Goal: Contribute content: Contribute content

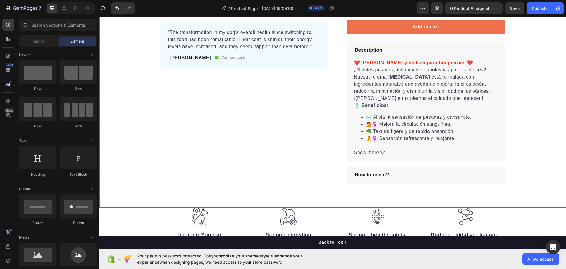
scroll to position [206, 0]
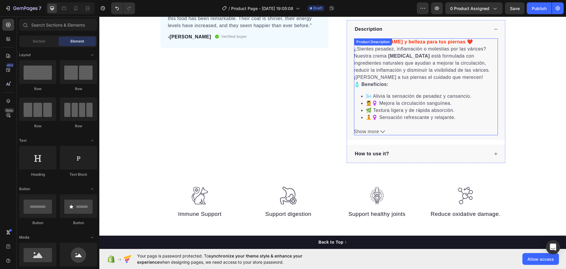
click at [383, 129] on icon at bounding box center [383, 131] width 5 height 5
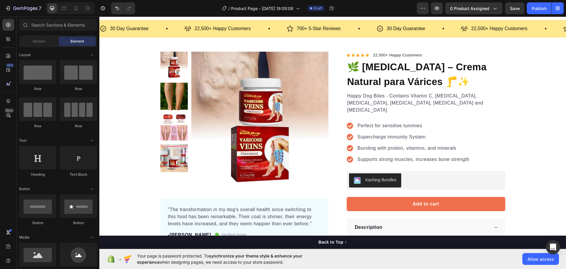
scroll to position [0, 0]
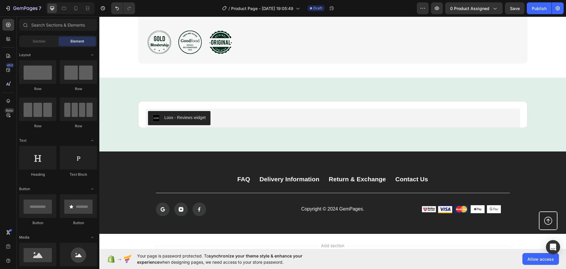
scroll to position [855, 0]
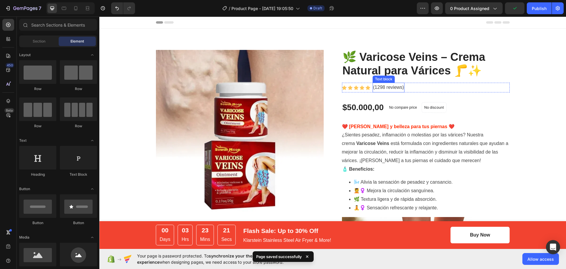
click at [391, 87] on p "(1298 reviews)" at bounding box center [388, 87] width 31 height 9
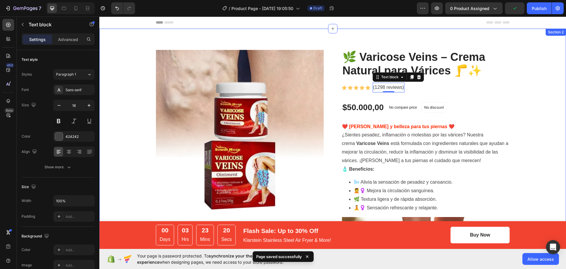
click at [520, 86] on div "Product Images 🌿 Varicose Veins – Crema Natural para Várices 🦵✨ (P) Title Icon …" at bounding box center [333, 256] width 458 height 413
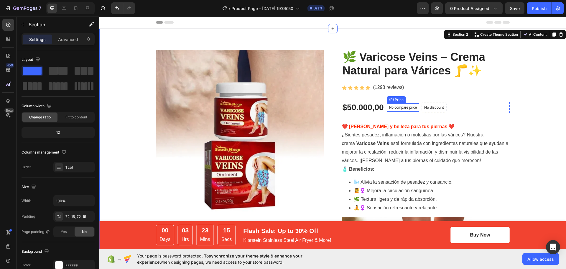
click at [406, 106] on p "No compare price" at bounding box center [403, 108] width 28 height 4
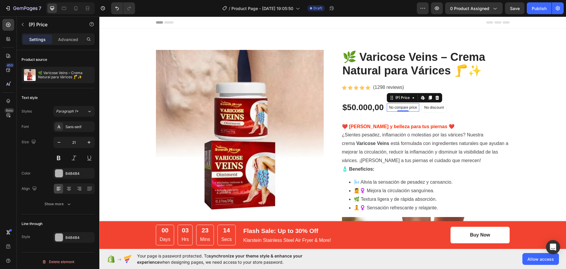
click at [435, 96] on icon at bounding box center [437, 98] width 4 height 4
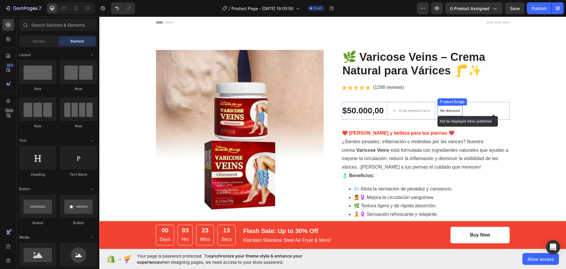
click at [446, 110] on p "No discount" at bounding box center [450, 110] width 20 height 5
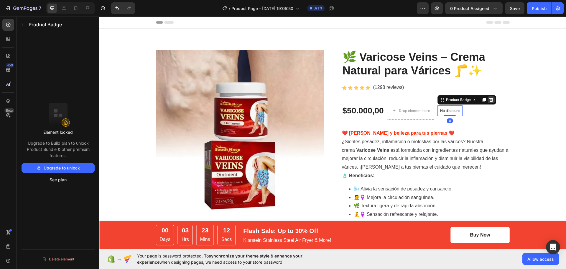
click at [490, 100] on icon at bounding box center [491, 99] width 5 height 5
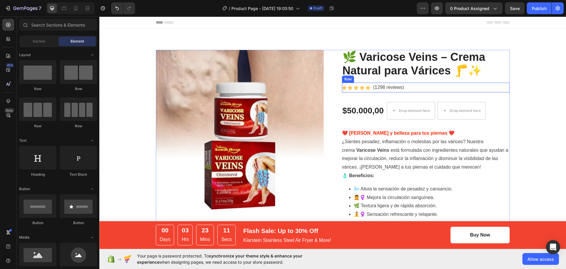
click at [514, 84] on div "Product Images 🌿 Varicose Veins – Crema Natural para Várices 🦵✨ (P) Title Icon …" at bounding box center [333, 259] width 458 height 419
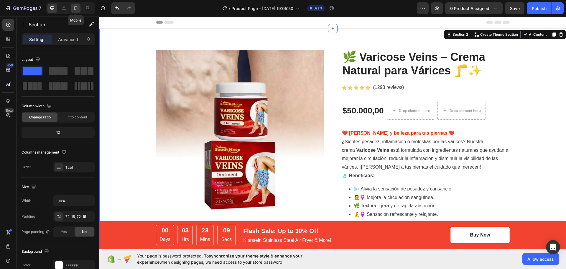
click at [75, 9] on icon at bounding box center [76, 8] width 6 height 6
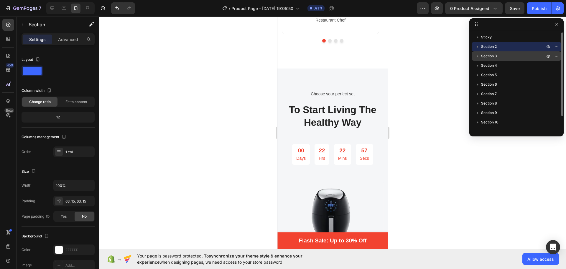
click at [506, 54] on p "Section 3" at bounding box center [513, 56] width 65 height 6
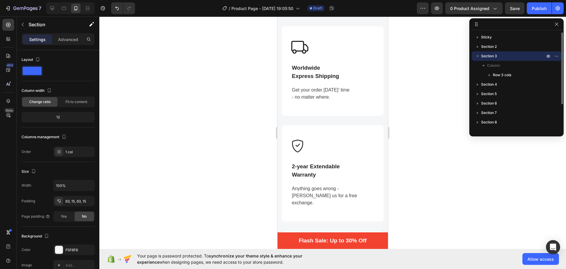
scroll to position [579, 0]
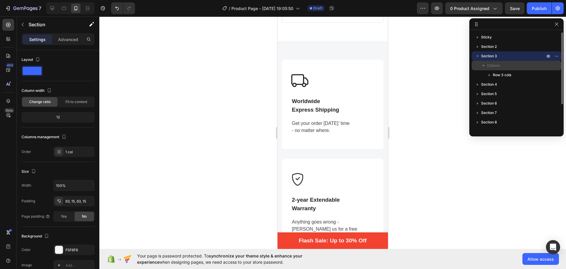
click at [494, 64] on span "Column" at bounding box center [493, 66] width 13 height 6
click at [493, 76] on span "Section 4" at bounding box center [489, 75] width 16 height 6
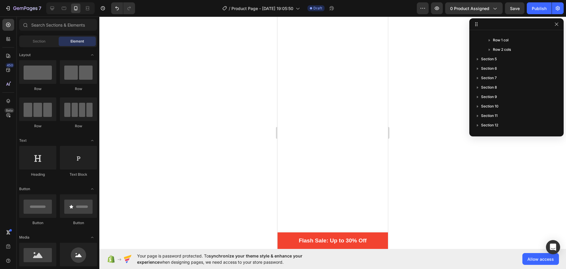
scroll to position [455, 0]
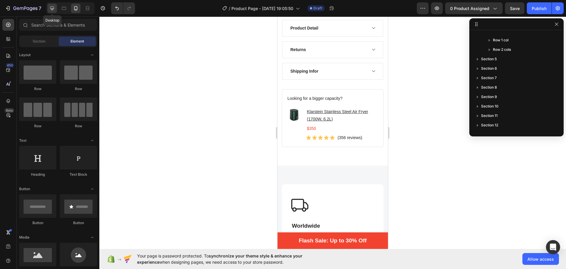
click at [55, 9] on icon at bounding box center [52, 8] width 6 height 6
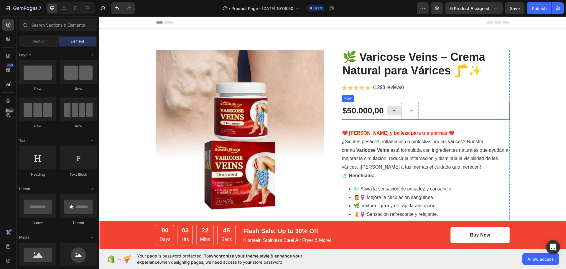
click at [389, 109] on div at bounding box center [394, 110] width 14 height 9
click at [396, 103] on div at bounding box center [394, 111] width 15 height 18
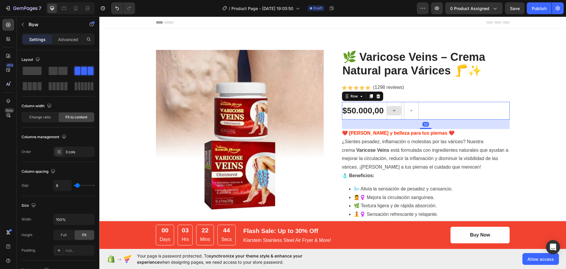
click at [396, 105] on div at bounding box center [394, 111] width 15 height 18
click at [392, 118] on div at bounding box center [394, 111] width 15 height 18
click at [417, 112] on div at bounding box center [411, 111] width 15 height 18
click at [435, 110] on div "$50.000,00 (P) Price (P) Price Row 32" at bounding box center [426, 111] width 168 height 18
click at [448, 90] on div "Icon Icon Icon Icon Icon Icon List Hoz (1298 reviews) Text block Row" at bounding box center [426, 88] width 168 height 10
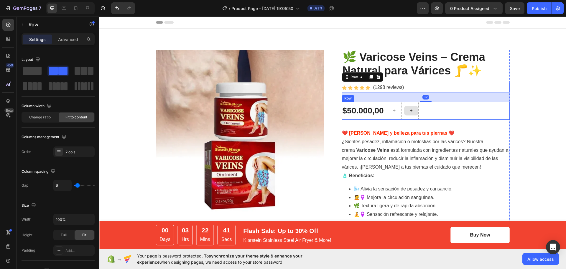
click at [410, 113] on icon at bounding box center [411, 110] width 5 height 5
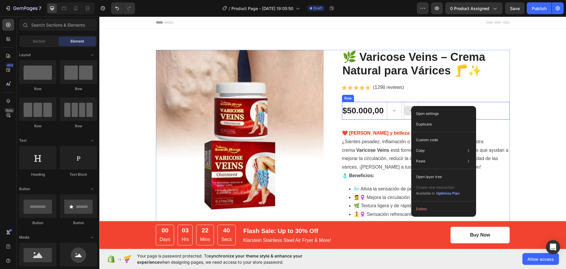
click at [410, 106] on div at bounding box center [411, 110] width 14 height 9
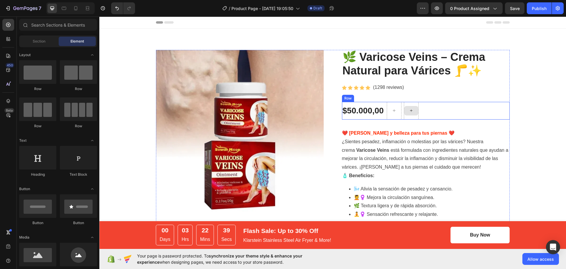
click at [409, 105] on div at bounding box center [411, 111] width 15 height 18
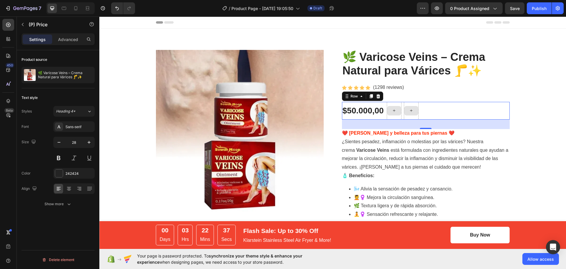
click at [358, 108] on div "$50.000,00" at bounding box center [363, 110] width 42 height 11
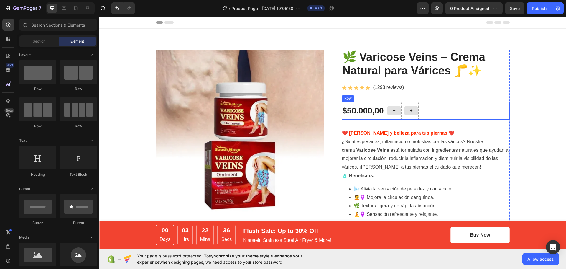
click at [392, 109] on icon at bounding box center [394, 110] width 5 height 5
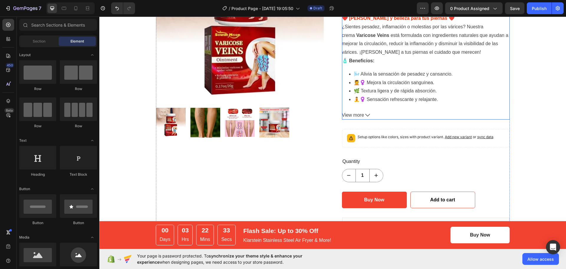
scroll to position [118, 0]
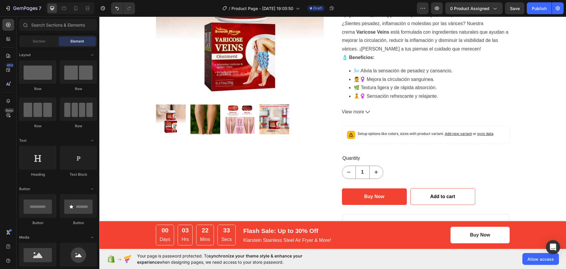
click at [353, 241] on div "00 Days 03 Hrs 22 Mins 33 Secs CountDown Timer Flash Sale: Up to 30% Off Text b…" at bounding box center [287, 234] width 263 height 21
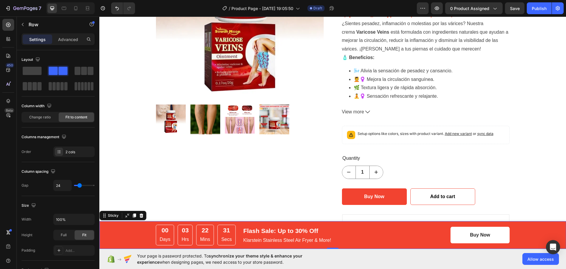
click at [139, 234] on div "00 Days 03 Hrs 22 Mins 31 Secs CountDown Timer Flash Sale: Up to 30% Off Text b…" at bounding box center [332, 235] width 467 height 28
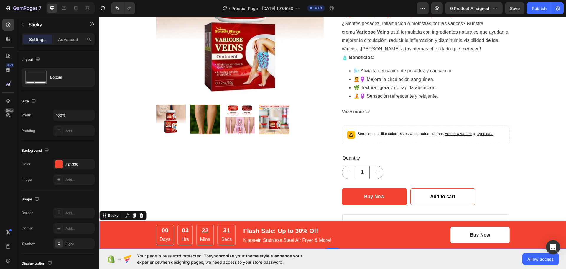
click at [122, 233] on div "00 Days 03 Hrs 22 Mins 31 Secs CountDown Timer Flash Sale: Up to 30% Off Text b…" at bounding box center [332, 235] width 467 height 28
click at [57, 166] on div at bounding box center [59, 164] width 8 height 8
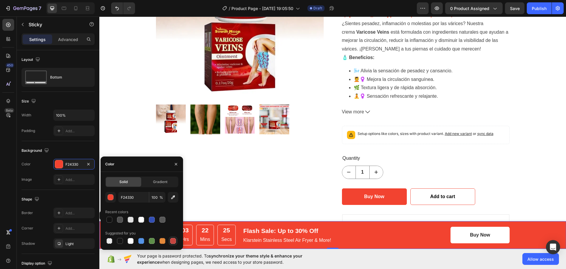
click at [172, 241] on div at bounding box center [173, 241] width 6 height 6
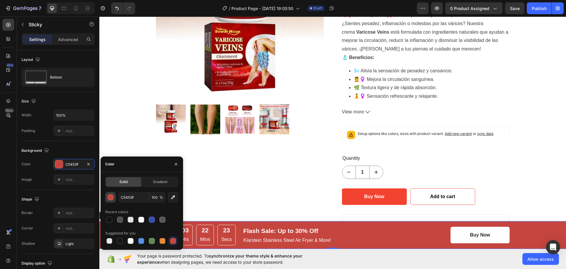
click at [111, 195] on div "button" at bounding box center [111, 197] width 6 height 6
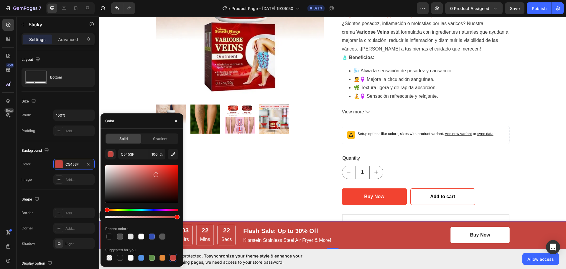
click at [168, 169] on div at bounding box center [141, 183] width 73 height 37
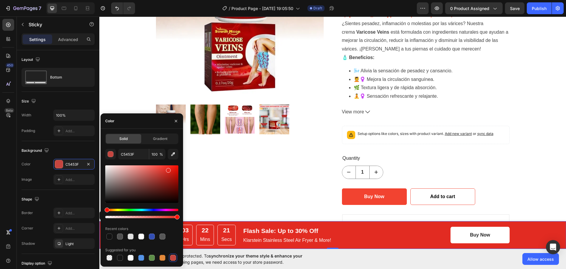
type input "E22B22"
click at [176, 120] on icon "button" at bounding box center [176, 121] width 5 height 5
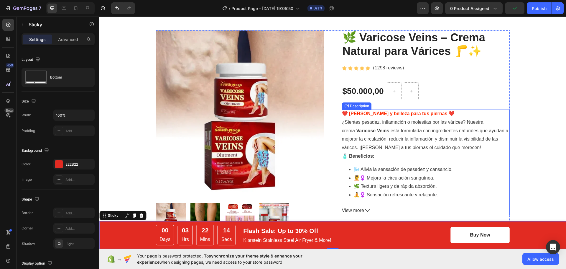
scroll to position [59, 0]
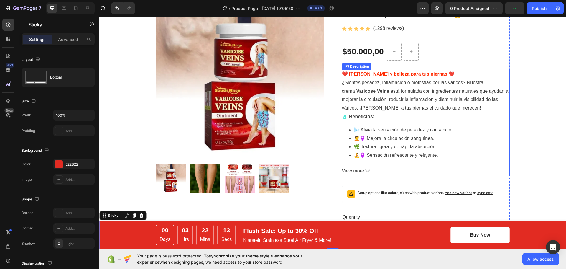
click at [366, 172] on icon at bounding box center [368, 170] width 5 height 5
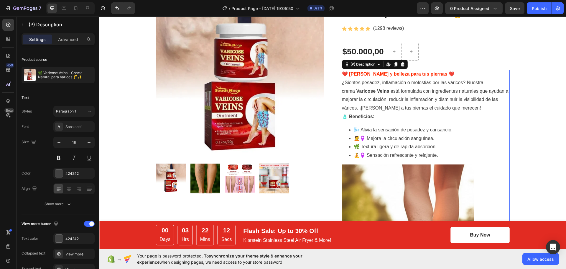
scroll to position [0, 0]
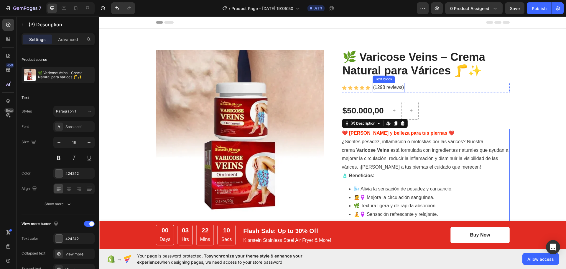
click at [391, 87] on p "(1298 reviews)" at bounding box center [388, 87] width 31 height 9
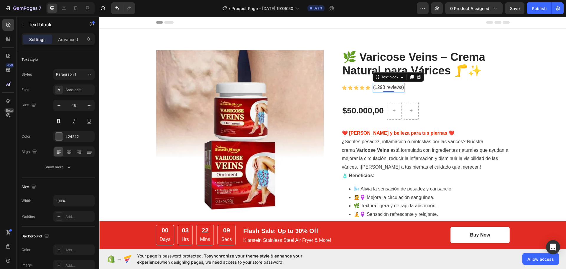
click at [385, 87] on p "(1298 reviews)" at bounding box center [388, 87] width 31 height 9
click at [400, 88] on p "(1298 reviews)" at bounding box center [388, 87] width 31 height 9
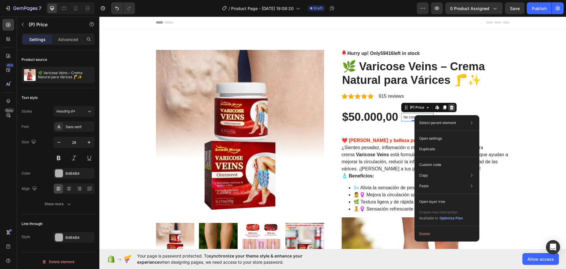
click at [450, 106] on icon at bounding box center [452, 107] width 4 height 4
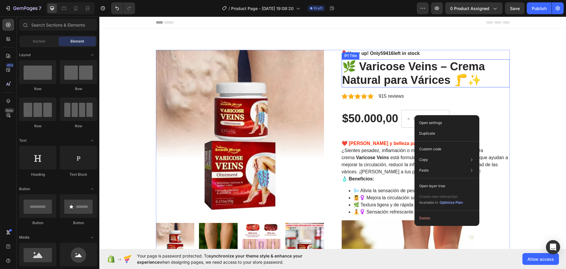
click at [391, 52] on span "59416" at bounding box center [387, 53] width 13 height 5
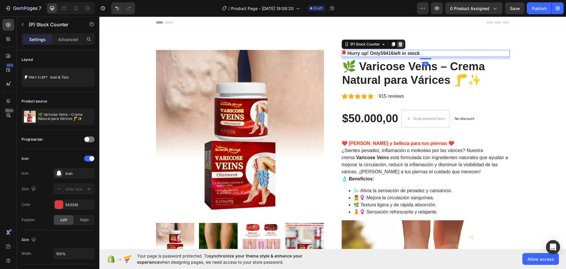
click at [401, 43] on div at bounding box center [400, 44] width 7 height 7
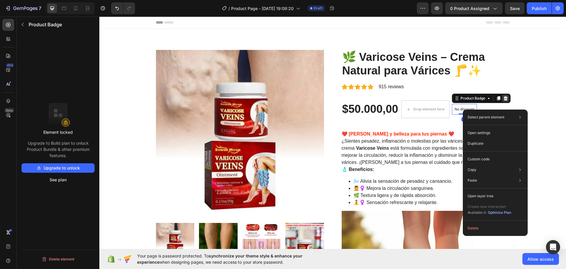
click at [504, 97] on icon at bounding box center [506, 98] width 5 height 5
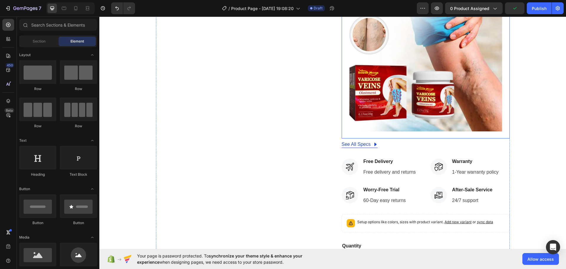
scroll to position [501, 0]
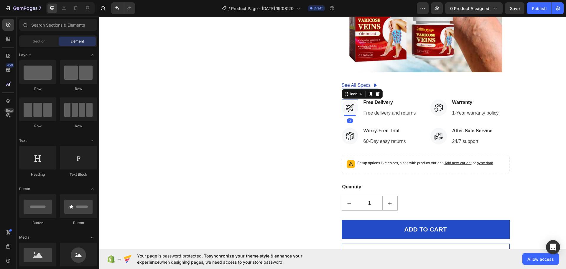
click at [346, 107] on icon at bounding box center [350, 108] width 8 height 8
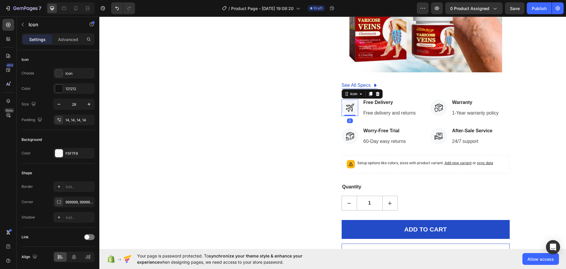
click at [348, 108] on icon at bounding box center [350, 108] width 8 height 8
click at [359, 96] on icon at bounding box center [361, 93] width 5 height 5
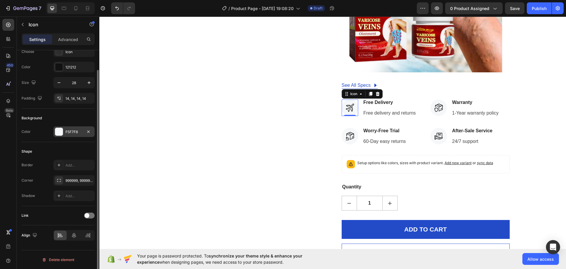
scroll to position [0, 0]
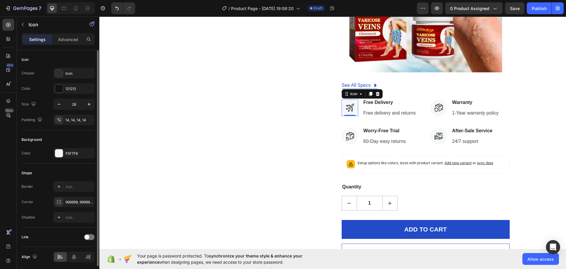
click at [350, 108] on icon at bounding box center [350, 108] width 8 height 8
click at [348, 107] on icon at bounding box center [350, 108] width 8 height 8
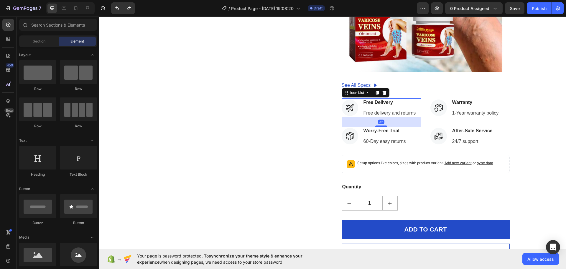
click at [357, 107] on li "Icon Free Delivery Text block Free delivery and returns Text block" at bounding box center [379, 107] width 75 height 19
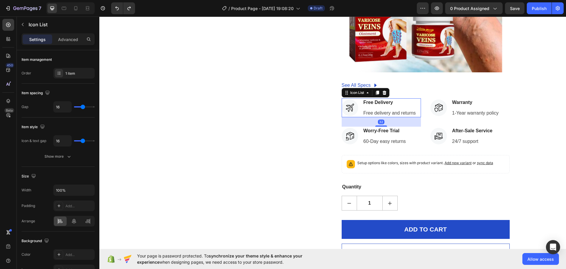
click at [379, 107] on div "Free Delivery Text block Free delivery and returns Text block" at bounding box center [390, 107] width 54 height 19
click at [348, 104] on icon at bounding box center [350, 108] width 8 height 8
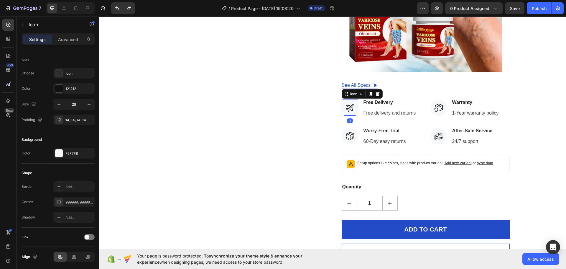
click at [349, 106] on icon at bounding box center [350, 108] width 8 height 8
drag, startPoint x: 349, startPoint y: 107, endPoint x: 350, endPoint y: 111, distance: 4.2
click at [349, 107] on icon at bounding box center [350, 108] width 8 height 8
click at [351, 116] on div at bounding box center [350, 115] width 12 height 2
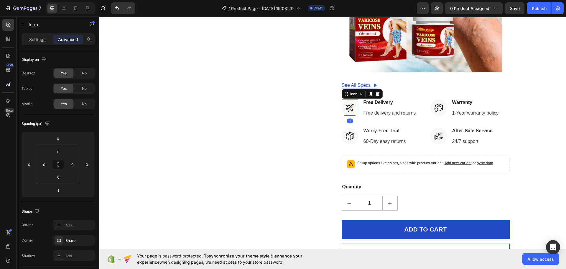
click at [349, 109] on icon at bounding box center [350, 108] width 8 height 8
click at [349, 108] on icon at bounding box center [350, 108] width 8 height 8
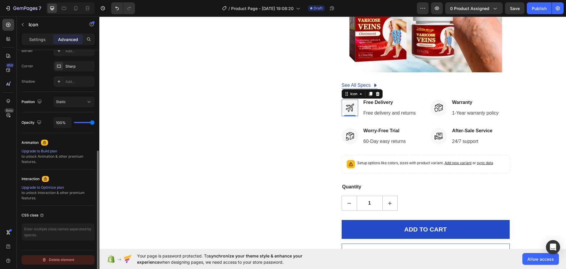
click at [53, 258] on div "Delete element" at bounding box center [58, 259] width 32 height 7
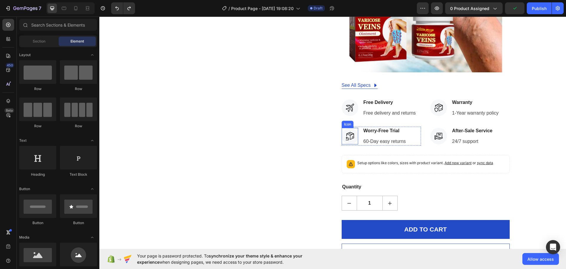
click at [344, 132] on div at bounding box center [350, 136] width 17 height 17
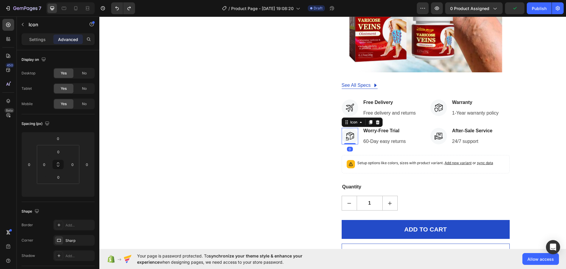
click at [348, 135] on icon at bounding box center [350, 136] width 8 height 8
click at [346, 105] on icon at bounding box center [350, 108] width 8 height 8
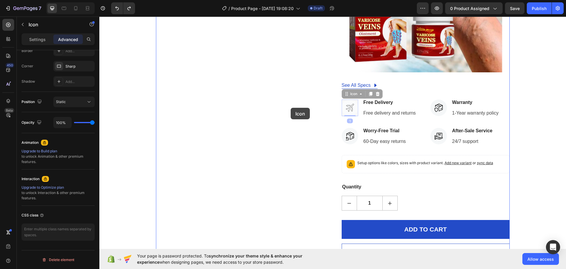
drag, startPoint x: 347, startPoint y: 106, endPoint x: 291, endPoint y: 108, distance: 56.1
click at [348, 107] on icon at bounding box center [350, 108] width 8 height 8
drag, startPoint x: 348, startPoint y: 107, endPoint x: 410, endPoint y: 107, distance: 61.9
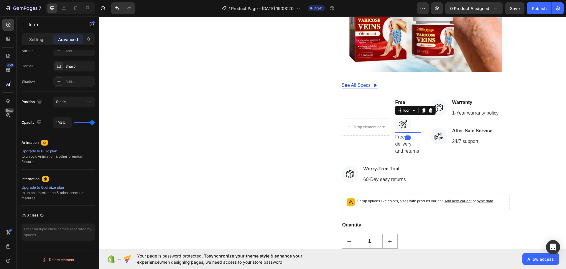
click at [404, 122] on icon at bounding box center [403, 124] width 8 height 8
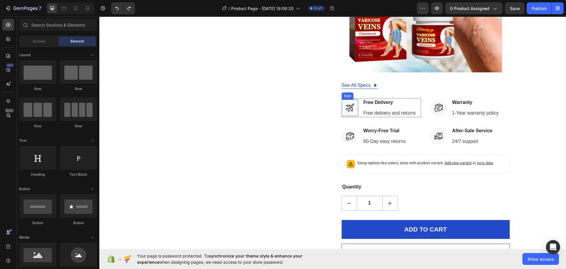
click at [346, 109] on icon at bounding box center [350, 108] width 8 height 8
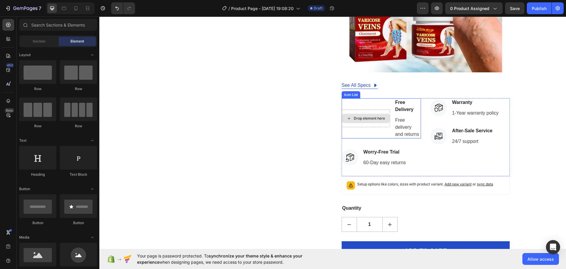
click at [360, 118] on div "Drop element here" at bounding box center [369, 118] width 31 height 5
click at [360, 120] on div "Drop element here" at bounding box center [369, 118] width 31 height 5
click at [348, 118] on icon at bounding box center [349, 118] width 5 height 5
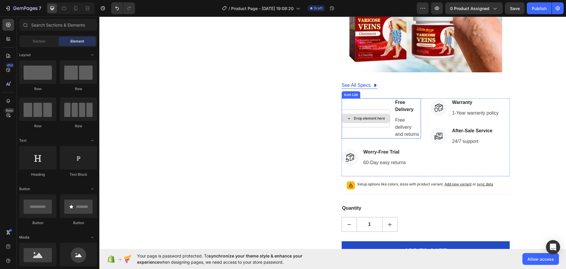
click at [376, 118] on div "Drop element here" at bounding box center [369, 118] width 31 height 5
click at [383, 117] on div "Drop element here" at bounding box center [369, 118] width 31 height 5
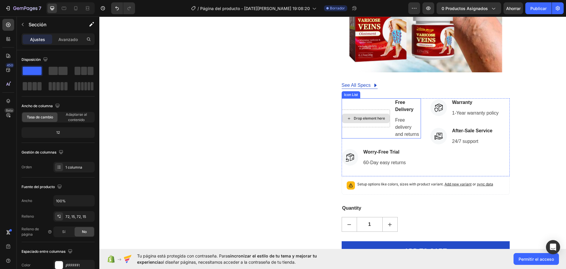
click at [366, 121] on div "Drop element here" at bounding box center [369, 118] width 31 height 5
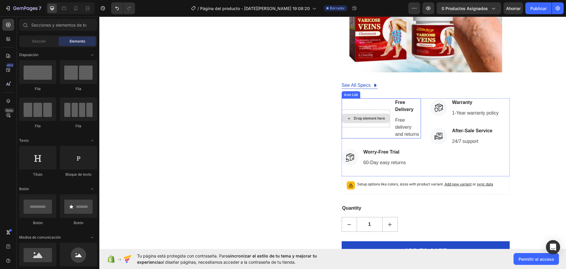
click at [361, 118] on div "Drop element here" at bounding box center [369, 118] width 31 height 5
click at [348, 118] on icon at bounding box center [349, 118] width 2 height 2
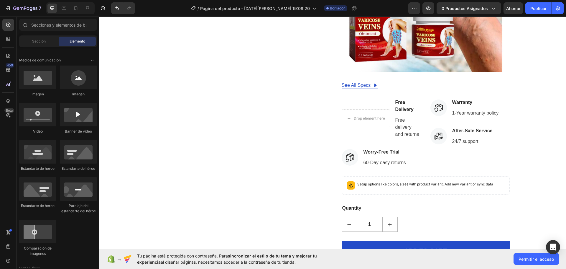
scroll to position [0, 0]
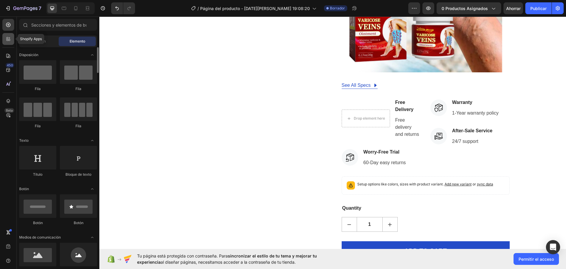
click at [10, 37] on icon at bounding box center [8, 39] width 6 height 6
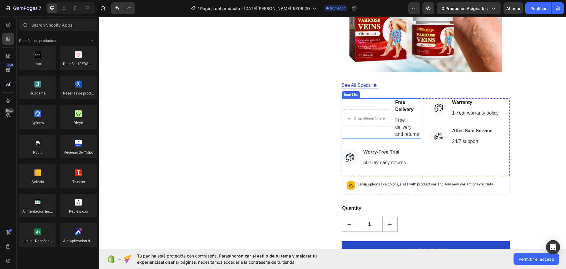
click at [362, 119] on div "Drop element here" at bounding box center [369, 118] width 31 height 5
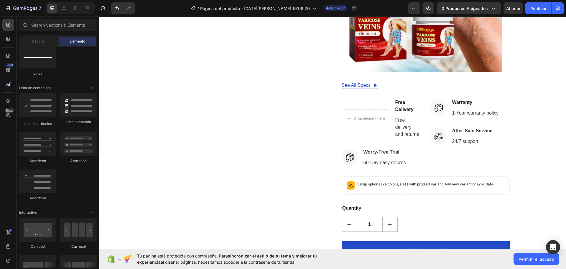
scroll to position [354, 0]
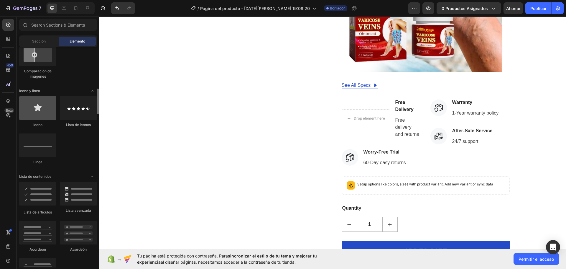
click at [48, 116] on div at bounding box center [37, 108] width 37 height 24
click at [35, 106] on div at bounding box center [37, 108] width 37 height 24
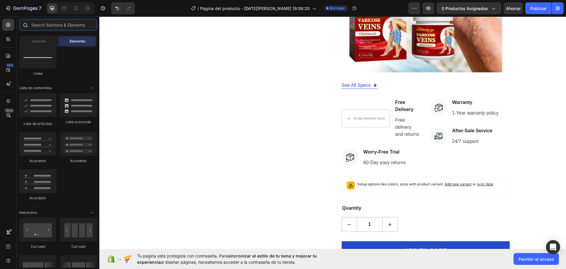
click at [35, 24] on input "text" at bounding box center [58, 25] width 78 height 12
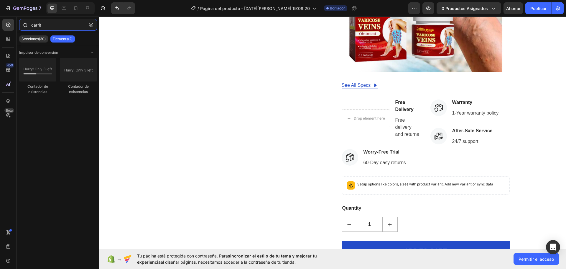
type input "carrito"
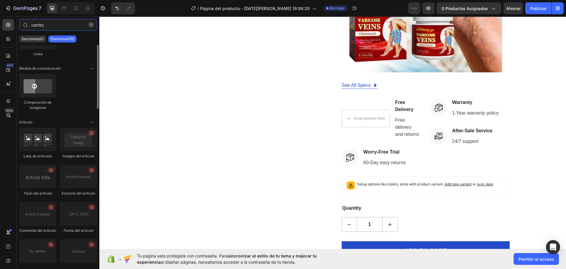
scroll to position [0, 0]
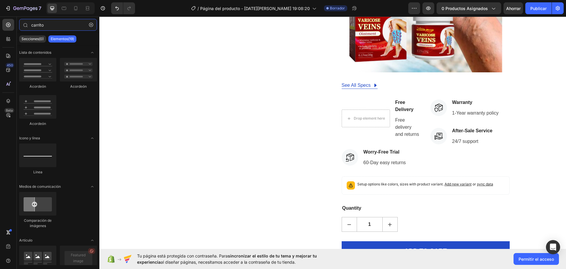
drag, startPoint x: 7, startPoint y: 23, endPoint x: -26, endPoint y: 23, distance: 32.7
click at [0, 0] on html "7 / Página del producto - 27 de agosto, 19:08:20 Borrador Avance 0 productos as…" at bounding box center [283, 0] width 566 height 0
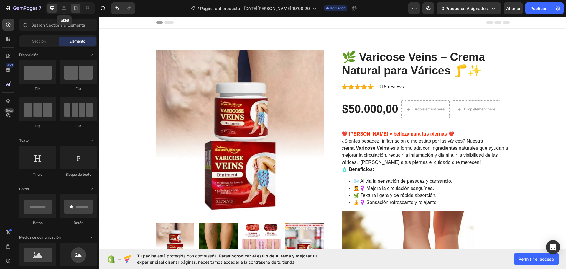
click at [74, 9] on icon at bounding box center [76, 8] width 6 height 6
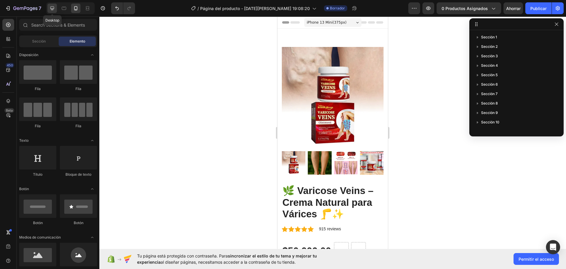
click at [53, 7] on icon at bounding box center [52, 8] width 6 height 6
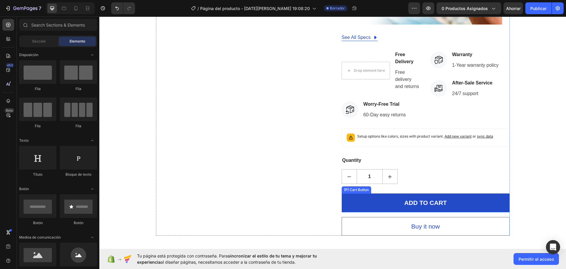
scroll to position [590, 0]
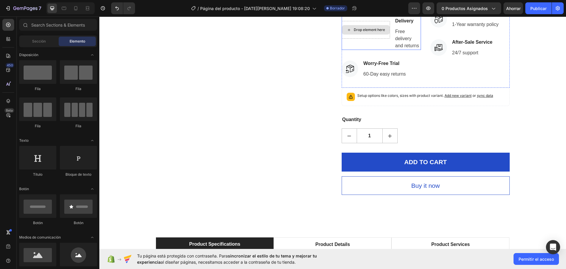
click at [354, 32] on div "Drop element here" at bounding box center [369, 29] width 31 height 5
click at [73, 76] on div at bounding box center [78, 72] width 37 height 24
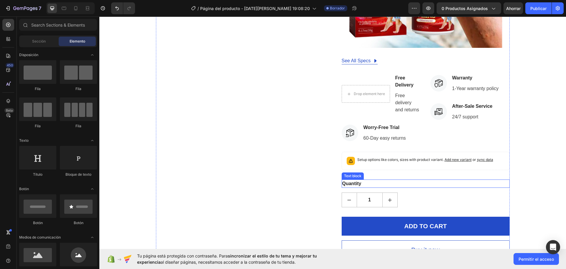
scroll to position [442, 0]
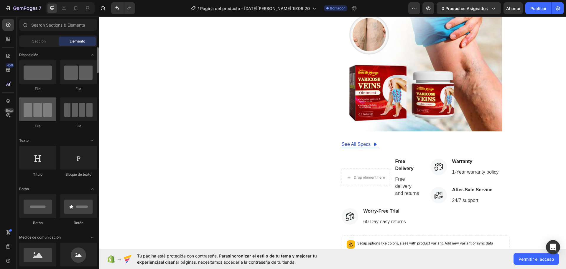
click at [33, 113] on div at bounding box center [37, 109] width 37 height 24
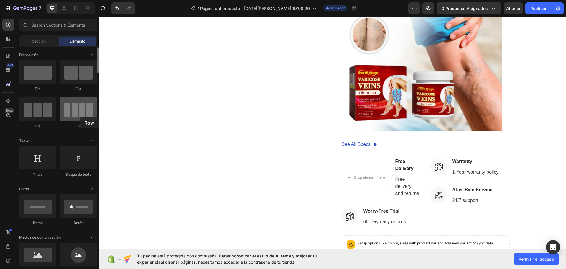
click at [80, 117] on div at bounding box center [78, 109] width 37 height 24
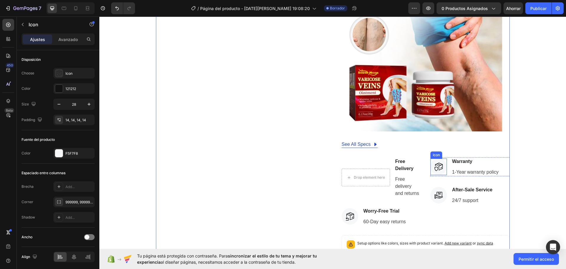
click at [431, 159] on div "Icon" at bounding box center [439, 166] width 17 height 17
click at [396, 155] on div "Text block" at bounding box center [406, 153] width 20 height 5
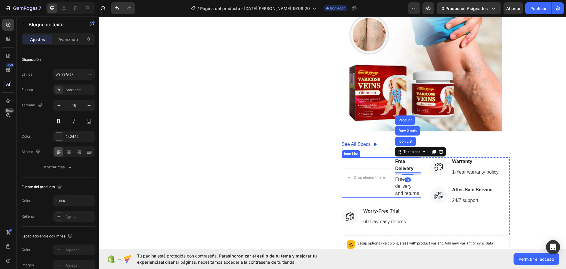
click at [355, 160] on li "Drop element here Free Delivery Text block Icon List Row 2 cols Product 8 Free …" at bounding box center [381, 177] width 79 height 40
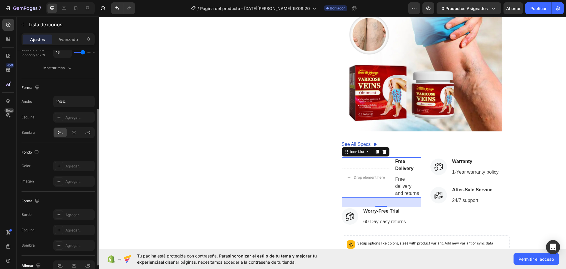
scroll to position [0, 0]
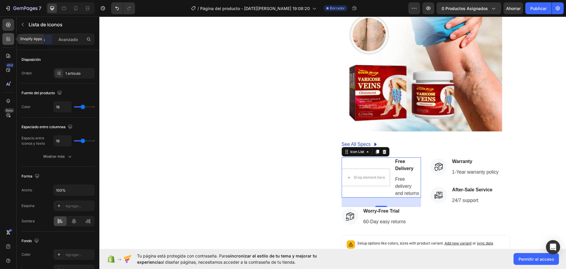
click at [9, 40] on icon at bounding box center [10, 40] width 2 height 2
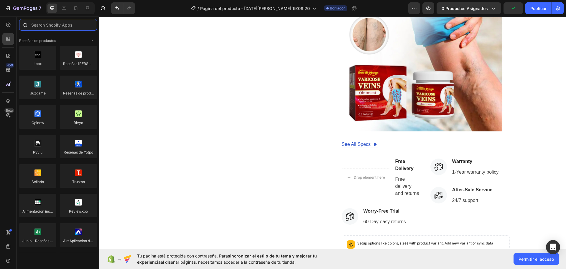
click at [55, 27] on input "text" at bounding box center [58, 25] width 78 height 12
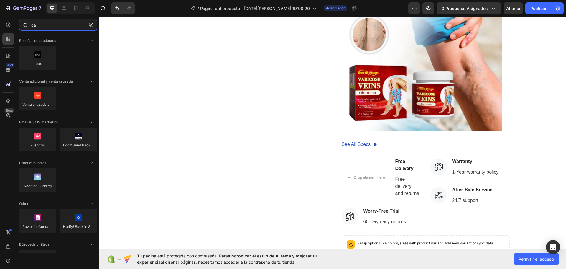
type input "c"
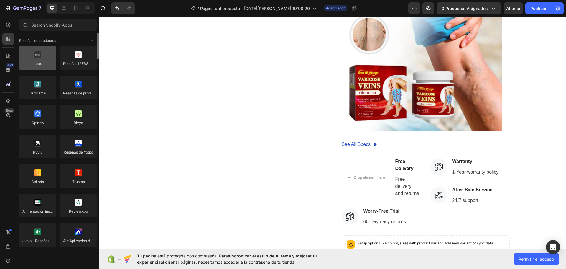
click at [35, 61] on div at bounding box center [37, 58] width 37 height 24
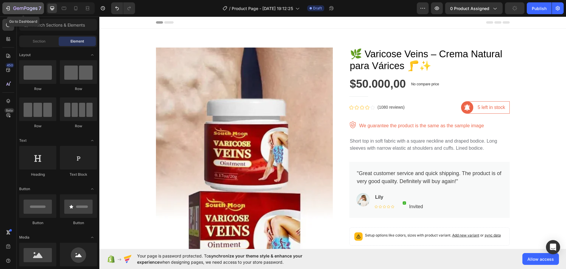
click at [8, 9] on icon "button" at bounding box center [8, 8] width 6 height 6
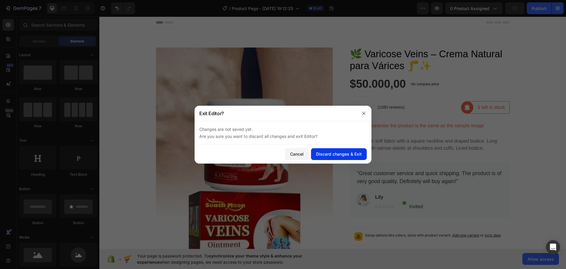
click at [332, 155] on div "Discard changes & Exit" at bounding box center [339, 154] width 46 height 6
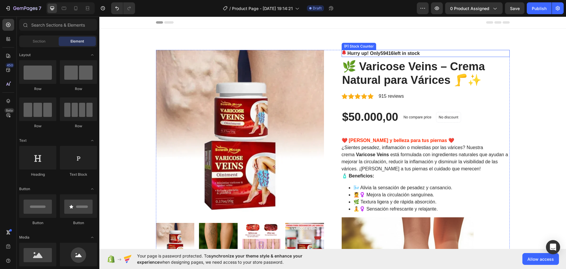
click at [404, 52] on p "Hurry up! Only 59416 left in stock" at bounding box center [384, 53] width 72 height 7
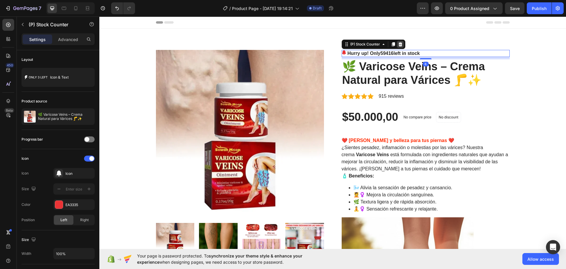
click at [400, 46] on icon at bounding box center [401, 44] width 4 height 4
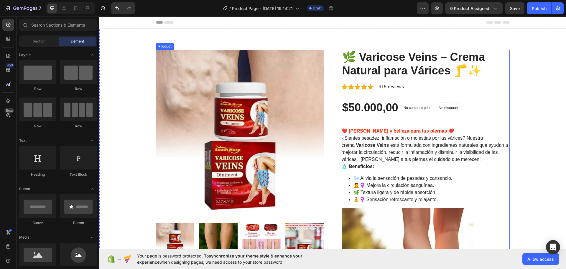
click at [383, 89] on p "915 reviews" at bounding box center [391, 86] width 25 height 7
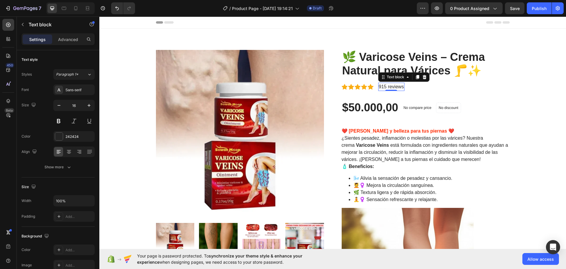
click at [383, 85] on p "915 reviews" at bounding box center [391, 86] width 25 height 7
click at [383, 87] on p "915 reviews" at bounding box center [391, 86] width 25 height 7
click at [251, 79] on img at bounding box center [240, 134] width 168 height 168
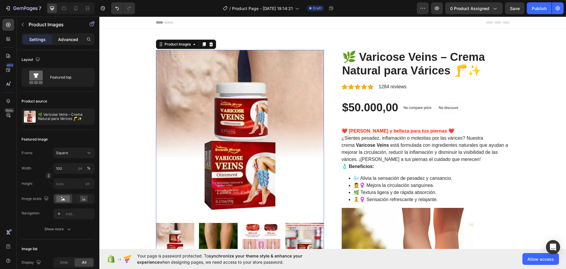
click at [69, 41] on p "Advanced" at bounding box center [68, 39] width 20 height 6
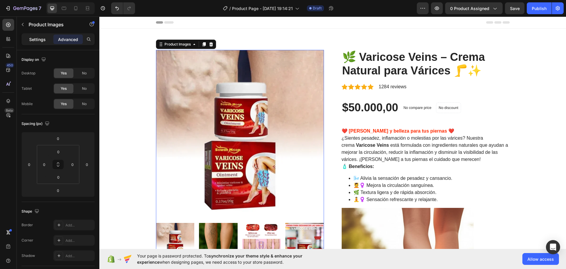
click at [29, 42] on div "Settings" at bounding box center [37, 39] width 29 height 9
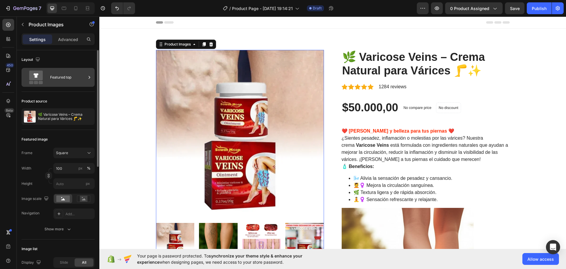
click at [62, 74] on div "Featured top" at bounding box center [68, 78] width 36 height 14
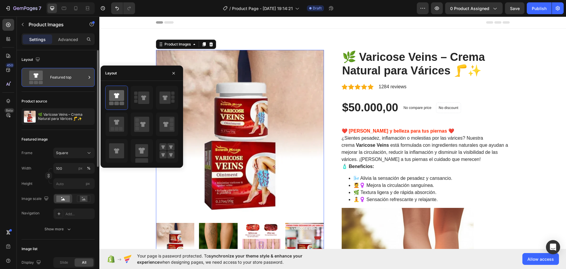
click at [62, 74] on div "Featured top" at bounding box center [68, 78] width 36 height 14
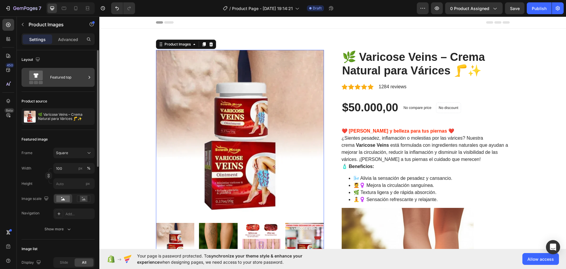
click at [68, 77] on div "Featured top" at bounding box center [68, 78] width 36 height 14
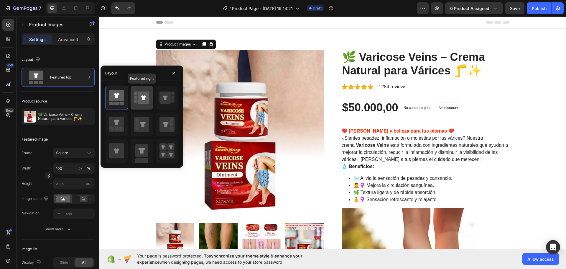
click at [147, 104] on icon at bounding box center [141, 97] width 15 height 17
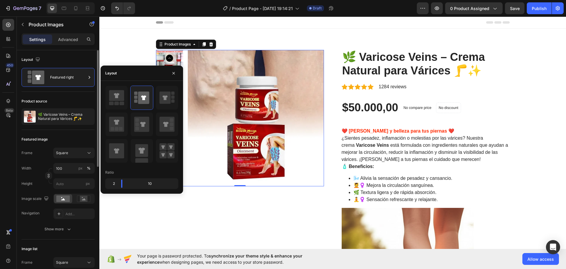
click at [72, 136] on div "Featured image" at bounding box center [58, 139] width 73 height 9
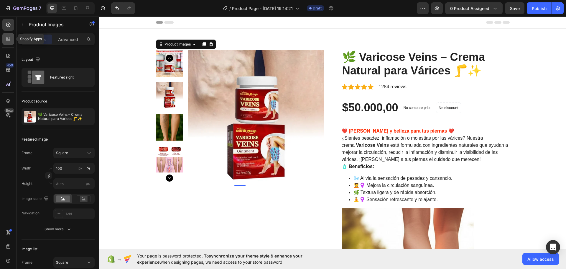
click at [4, 40] on div at bounding box center [8, 39] width 12 height 12
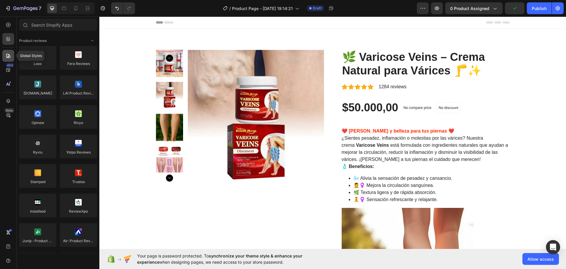
click at [5, 54] on icon at bounding box center [8, 56] width 6 height 6
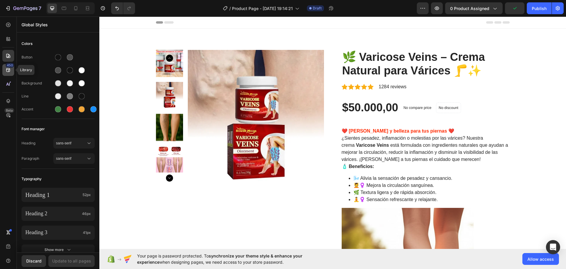
click at [9, 68] on icon at bounding box center [8, 70] width 4 height 4
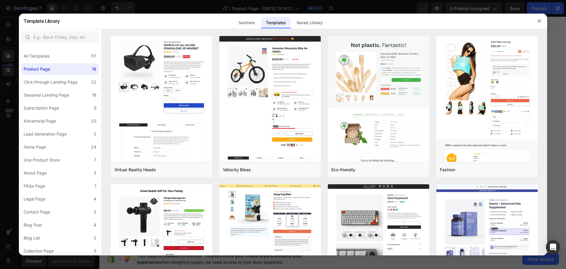
click at [6, 86] on div at bounding box center [283, 134] width 566 height 269
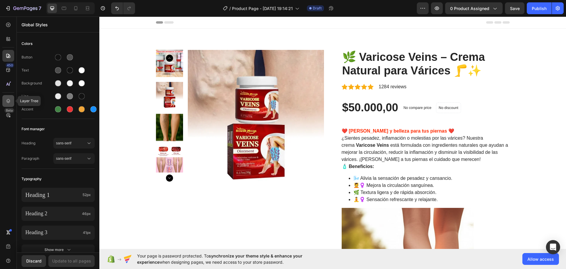
click at [10, 100] on icon at bounding box center [8, 101] width 6 height 6
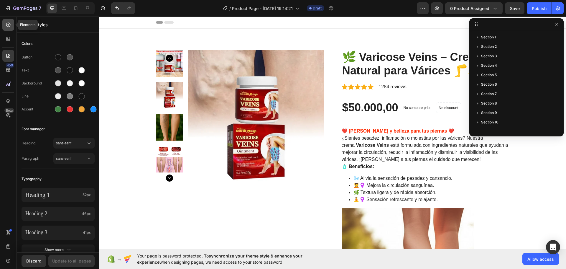
click at [10, 26] on icon at bounding box center [8, 25] width 4 height 4
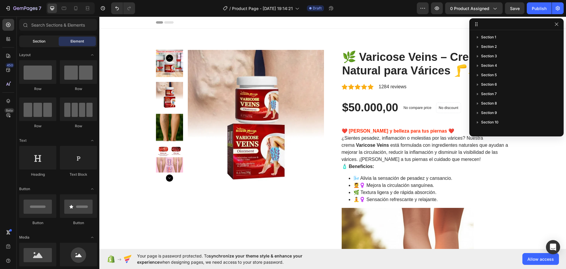
click at [35, 42] on span "Section" at bounding box center [39, 41] width 13 height 5
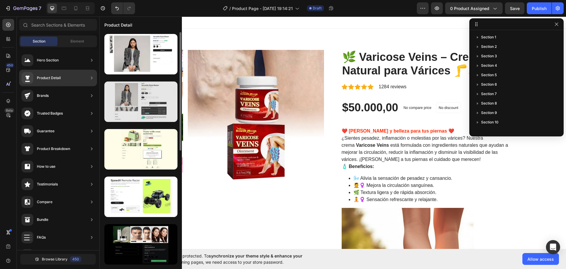
click at [151, 109] on div at bounding box center [140, 101] width 73 height 40
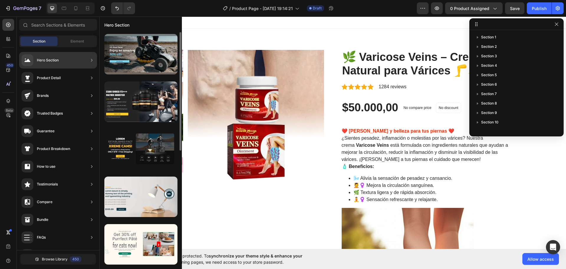
click at [58, 78] on div "Product Detail" at bounding box center [49, 78] width 24 height 6
click at [88, 87] on div "Product Detail" at bounding box center [58, 95] width 78 height 17
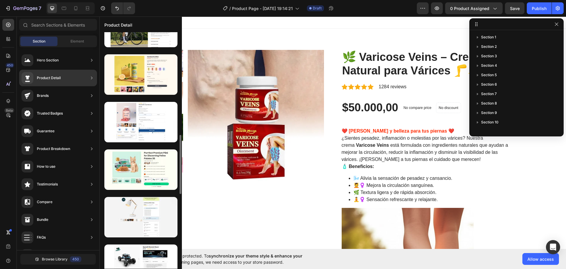
scroll to position [294, 0]
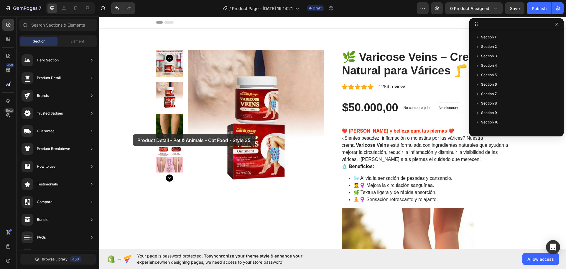
drag, startPoint x: 232, startPoint y: 150, endPoint x: 278, endPoint y: 122, distance: 54.1
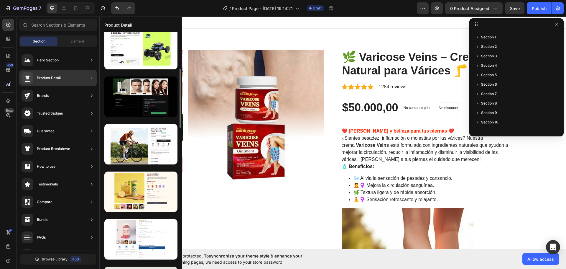
scroll to position [295, 0]
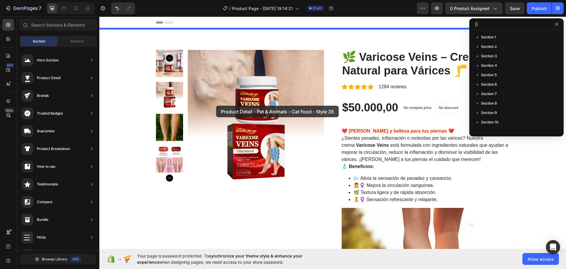
drag, startPoint x: 221, startPoint y: 149, endPoint x: 215, endPoint y: 105, distance: 43.7
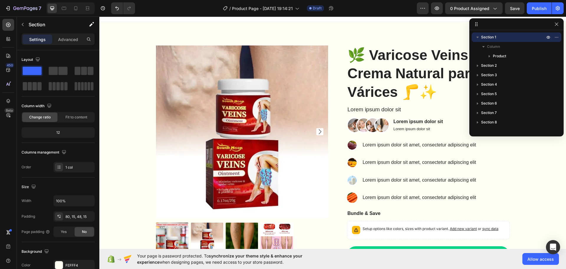
scroll to position [0, 0]
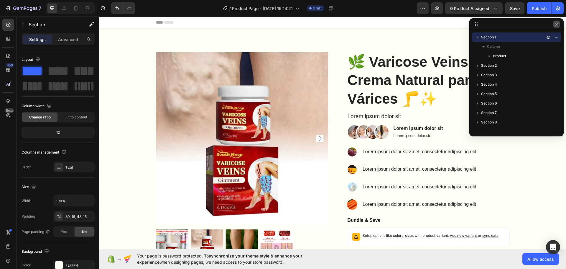
click at [557, 23] on icon "button" at bounding box center [557, 24] width 5 height 5
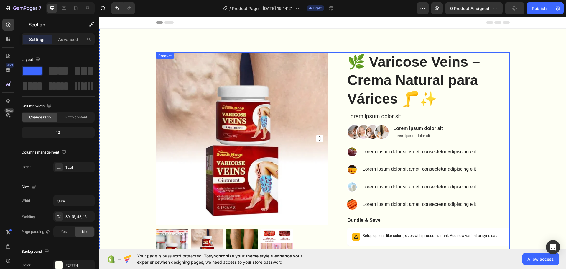
scroll to position [177, 0]
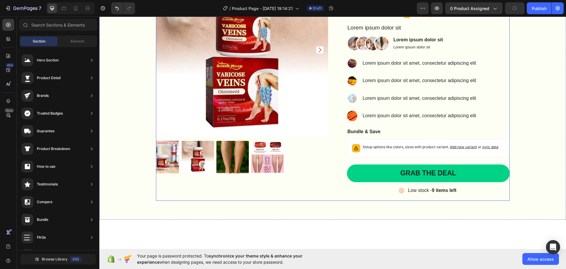
scroll to position [0, 0]
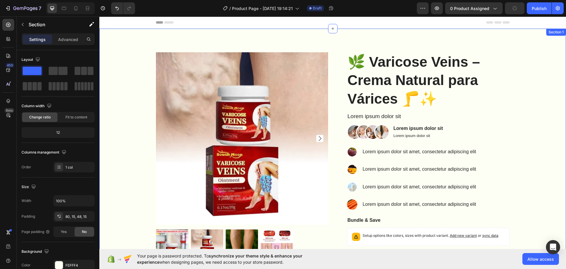
click at [332, 38] on div "Product Images 🌿 Varicose Veins – Crema Natural para Várices 🦵✨ Product Title L…" at bounding box center [332, 168] width 467 height 279
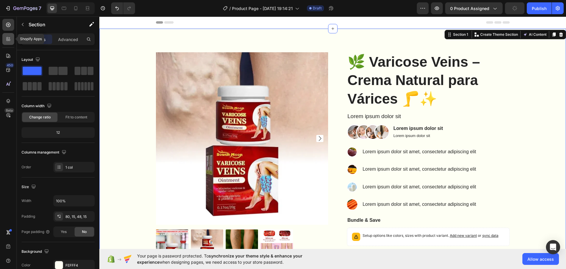
click at [5, 41] on icon at bounding box center [8, 39] width 6 height 6
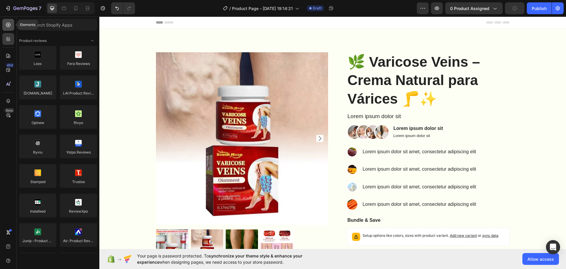
click at [10, 24] on icon at bounding box center [8, 25] width 4 height 4
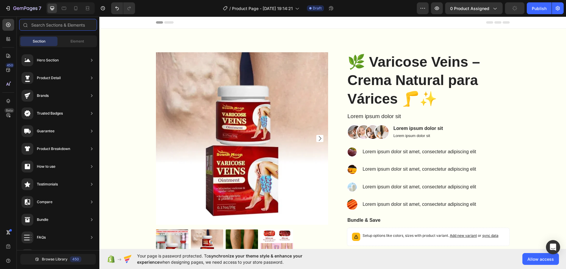
scroll to position [235, 0]
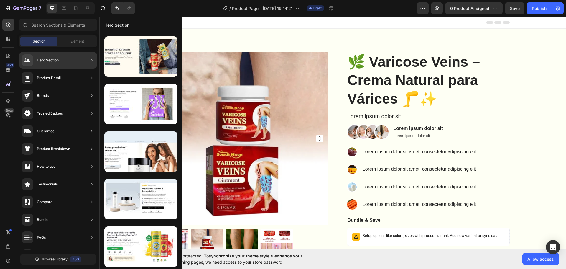
click at [93, 78] on icon at bounding box center [92, 78] width 6 height 6
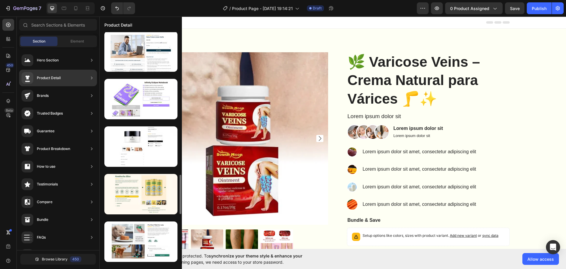
scroll to position [887, 0]
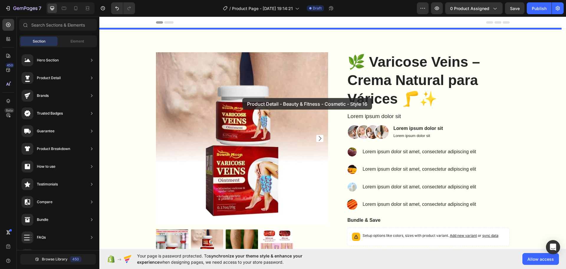
drag, startPoint x: 226, startPoint y: 130, endPoint x: 241, endPoint y: 99, distance: 35.0
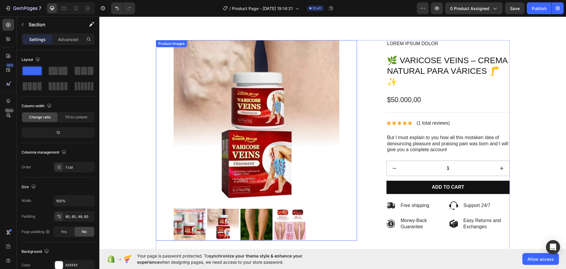
scroll to position [0, 0]
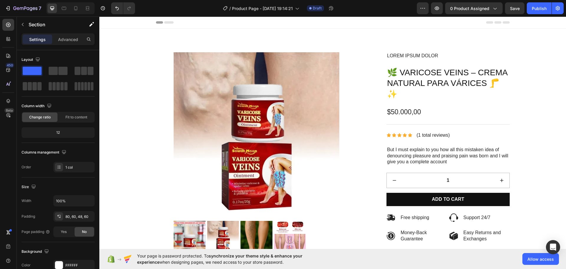
click at [121, 59] on div "Product Images Product Overview How to Use Skin Type & Concern Ingredients Othe…" at bounding box center [333, 220] width 432 height 336
click at [407, 93] on h1 "🌿 Varicose Veins – Crema Natural para Várices 🦵✨" at bounding box center [448, 83] width 123 height 33
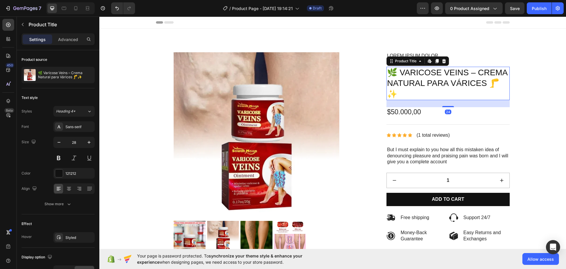
click at [347, 91] on div "Product Images" at bounding box center [256, 152] width 201 height 200
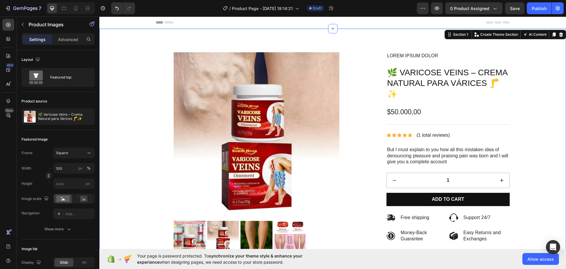
click at [548, 85] on div "Product Images Product Overview How to Use Skin Type & Concern Ingredients Othe…" at bounding box center [332, 216] width 467 height 374
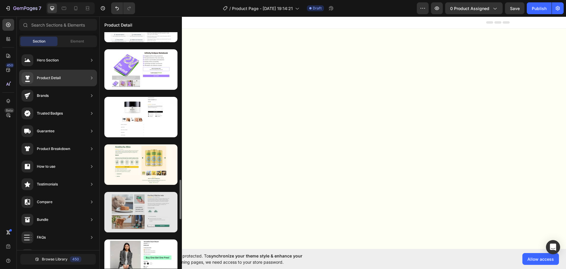
scroll to position [976, 0]
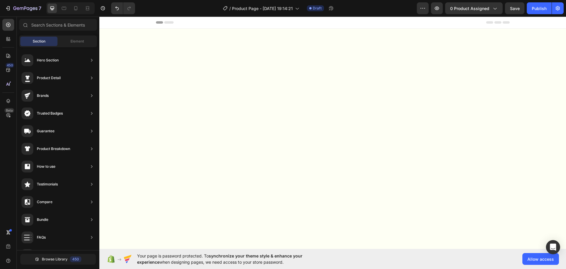
drag, startPoint x: 303, startPoint y: 129, endPoint x: 304, endPoint y: 120, distance: 8.9
click at [303, 129] on div at bounding box center [333, 173] width 458 height 242
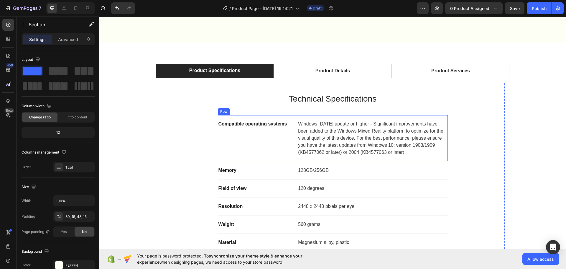
scroll to position [59, 0]
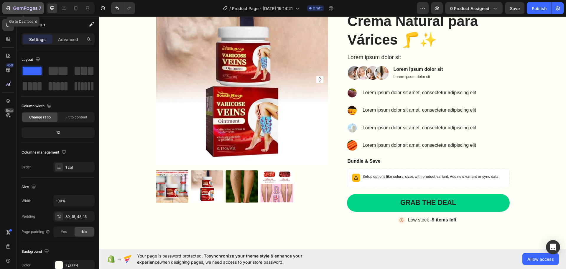
click at [7, 7] on icon "button" at bounding box center [8, 8] width 6 height 6
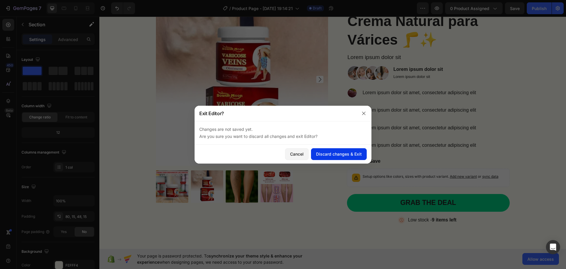
click at [329, 155] on div "Discard changes & Exit" at bounding box center [339, 154] width 46 height 6
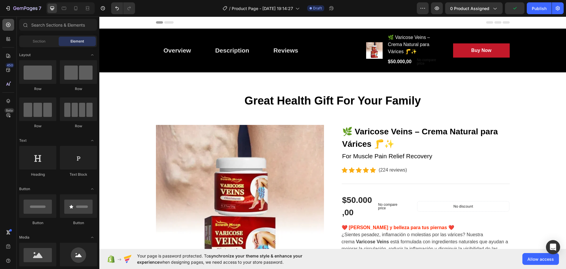
click at [10, 24] on icon at bounding box center [8, 25] width 6 height 6
click at [7, 24] on icon at bounding box center [8, 25] width 6 height 6
click at [6, 24] on icon at bounding box center [8, 25] width 4 height 4
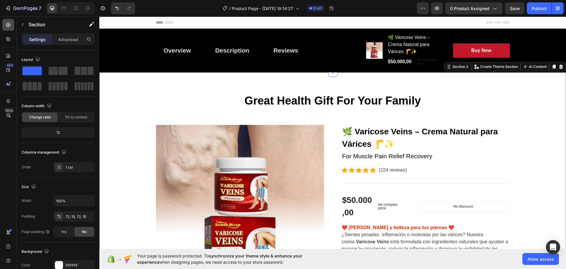
click at [5, 22] on icon at bounding box center [8, 25] width 6 height 6
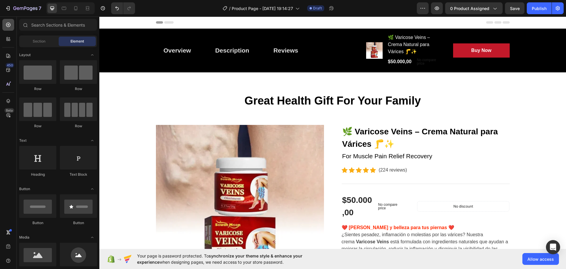
click at [9, 27] on icon at bounding box center [8, 25] width 6 height 6
click at [10, 39] on icon at bounding box center [8, 39] width 6 height 6
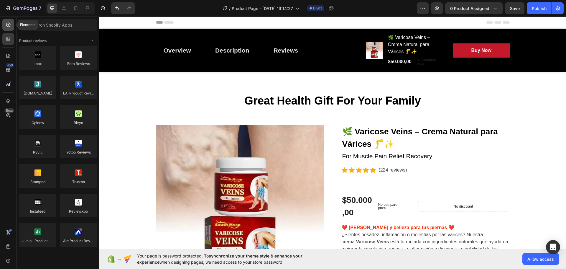
click at [6, 25] on icon at bounding box center [8, 25] width 6 height 6
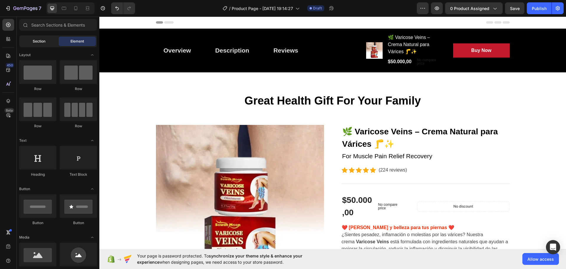
click at [44, 43] on span "Section" at bounding box center [39, 41] width 13 height 5
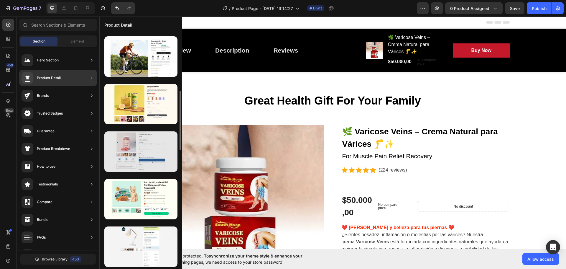
scroll to position [294, 0]
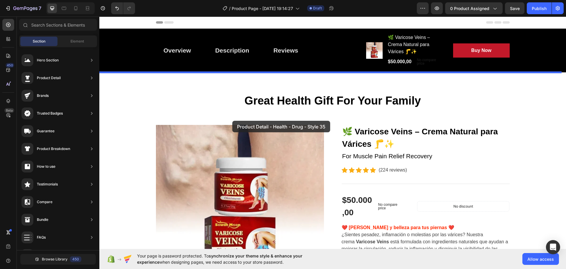
drag, startPoint x: 226, startPoint y: 103, endPoint x: 232, endPoint y: 121, distance: 18.5
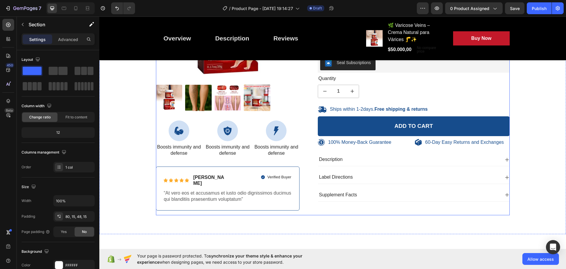
scroll to position [0, 0]
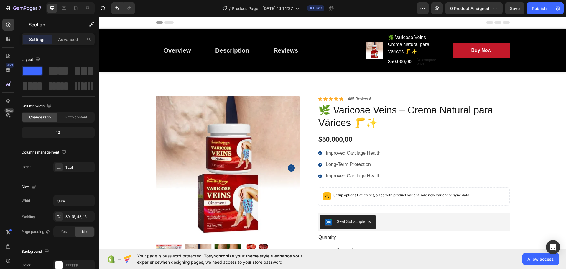
click at [317, 87] on div "100% Money-Back Guarantee Item List 60-Day Easy Returns Item List Row Product I…" at bounding box center [332, 232] width 467 height 320
click at [318, 82] on div "100% Money-Back Guarantee Item List 60-Day Easy Returns Item List Row Product I…" at bounding box center [332, 232] width 467 height 320
drag, startPoint x: 428, startPoint y: 96, endPoint x: 439, endPoint y: 99, distance: 11.0
click at [435, 98] on div "100% Money-Back Guarantee Item List 60-Day Easy Returns Item List Row Product I…" at bounding box center [332, 232] width 467 height 320
click at [520, 135] on div "100% Money-Back Guarantee Item List 60-Day Easy Returns Item List Row Product I…" at bounding box center [333, 237] width 458 height 283
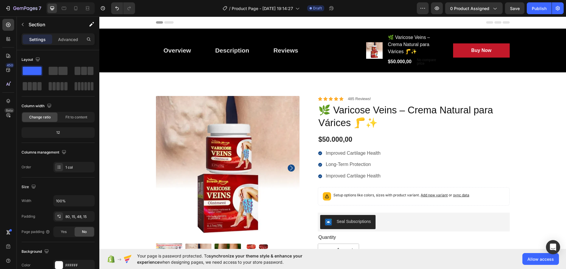
click at [498, 179] on div "Improved Cartilage Health Long-Term Protection Improved Cartilage Health" at bounding box center [414, 164] width 192 height 31
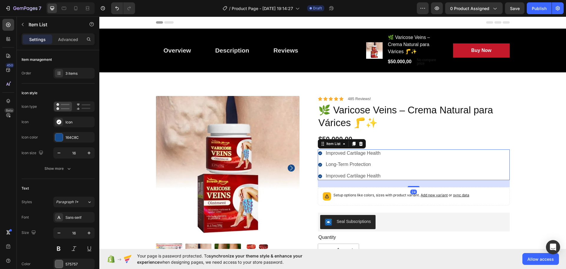
click at [532, 113] on div "100% Money-Back Guarantee Item List 60-Day Easy Returns Item List Row Product I…" at bounding box center [333, 237] width 458 height 283
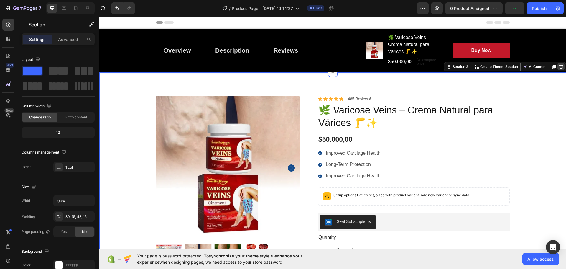
click at [560, 68] on icon at bounding box center [562, 67] width 4 height 4
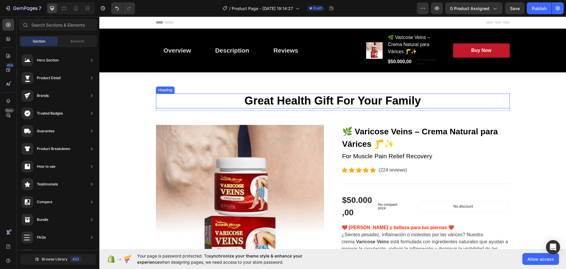
click at [250, 96] on p "Great Health Gift For Your Family" at bounding box center [333, 101] width 353 height 14
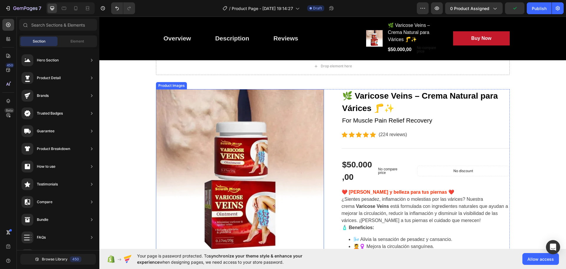
scroll to position [88, 0]
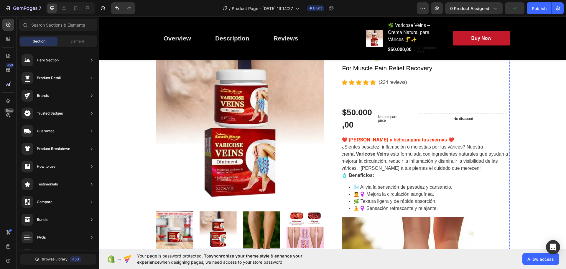
click at [227, 119] on img at bounding box center [240, 121] width 168 height 168
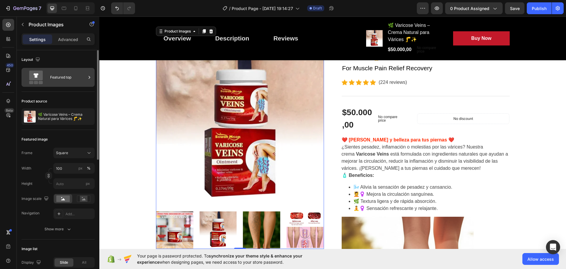
click at [66, 73] on div "Featured top" at bounding box center [68, 78] width 36 height 14
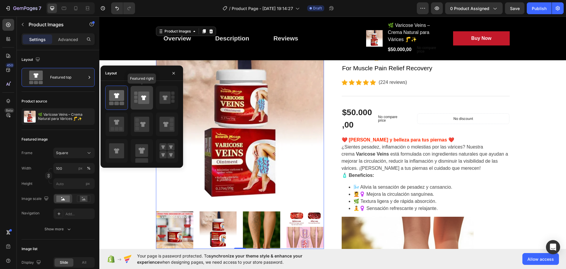
click at [143, 96] on icon at bounding box center [143, 97] width 5 height 5
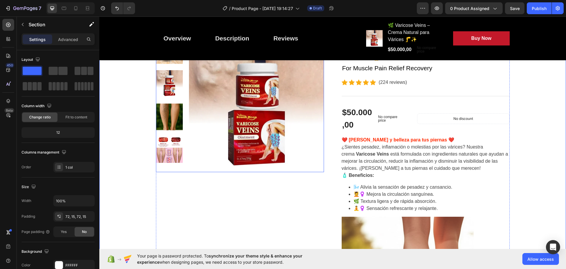
scroll to position [0, 0]
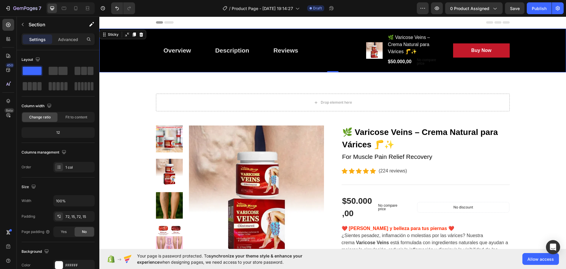
click at [534, 56] on div "Overview Button Description Button Reviews Button Row Product Images 🌿 Varicose…" at bounding box center [332, 51] width 467 height 44
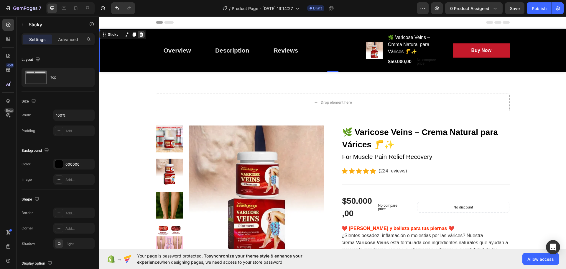
click at [140, 34] on icon at bounding box center [142, 34] width 4 height 4
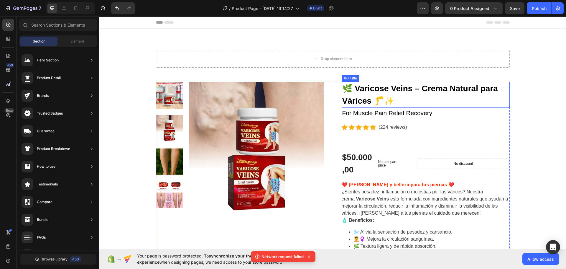
click at [380, 83] on h2 "🌿 Varicose Veins – Crema Natural para Várices 🦵✨" at bounding box center [426, 95] width 168 height 26
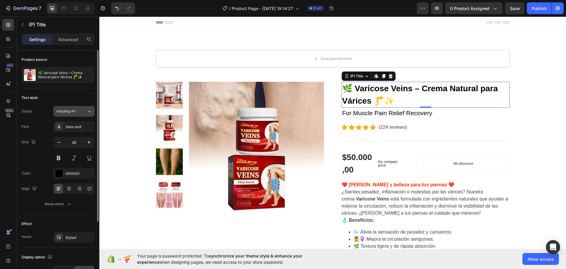
click at [73, 112] on span "Heading 4*" at bounding box center [65, 111] width 19 height 5
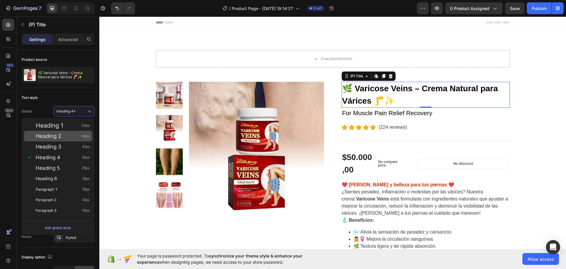
click at [55, 139] on span "Heading 2" at bounding box center [49, 136] width 26 height 6
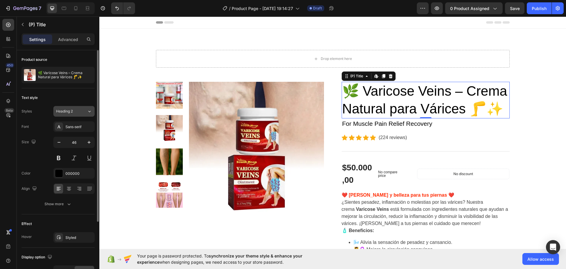
click at [81, 107] on button "Heading 2" at bounding box center [73, 111] width 41 height 11
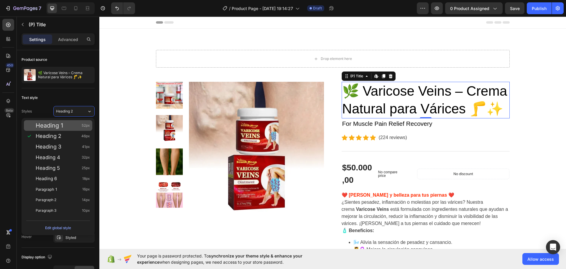
click at [63, 126] on span "Heading 1" at bounding box center [49, 125] width 27 height 6
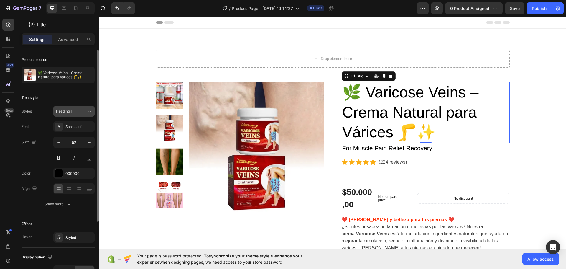
click at [78, 114] on div "Heading 1" at bounding box center [68, 111] width 24 height 5
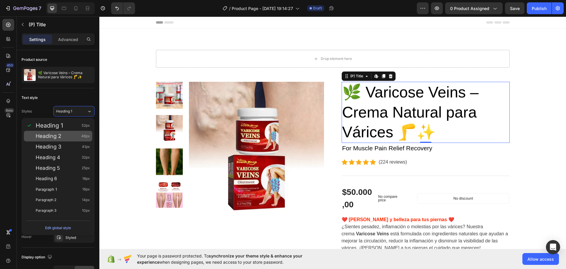
click at [64, 134] on div "Heading 2 46px" at bounding box center [63, 136] width 54 height 6
type input "46"
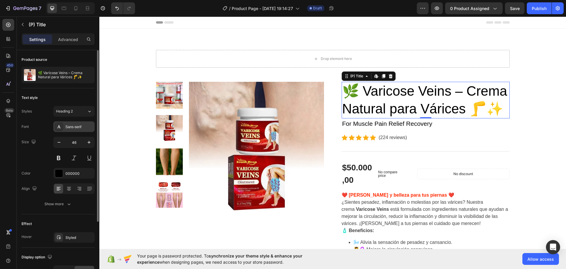
click at [81, 122] on div "Sans-serif" at bounding box center [73, 126] width 41 height 11
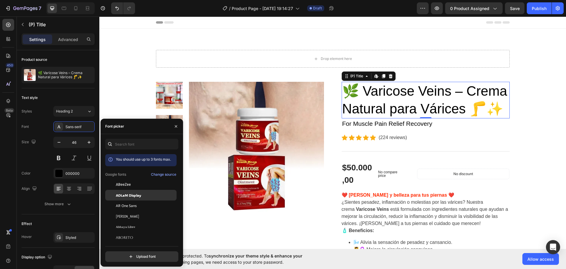
click at [136, 194] on span "ADLaM Display" at bounding box center [128, 194] width 25 height 5
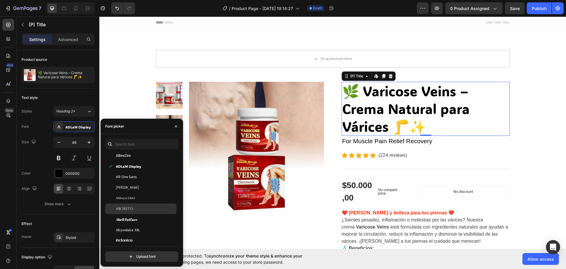
scroll to position [59, 0]
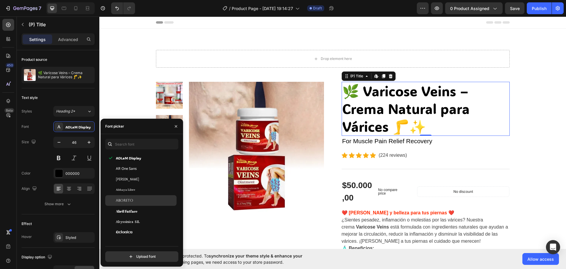
click at [140, 199] on div "Aboreto" at bounding box center [146, 200] width 60 height 5
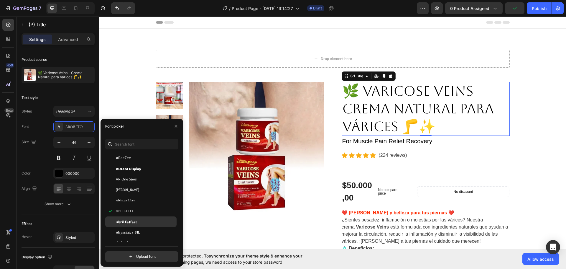
click at [138, 221] on div "Abril Fatface" at bounding box center [146, 221] width 60 height 5
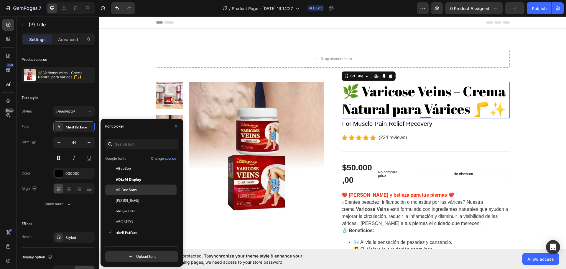
click at [141, 189] on div "AR One Sans" at bounding box center [146, 189] width 60 height 5
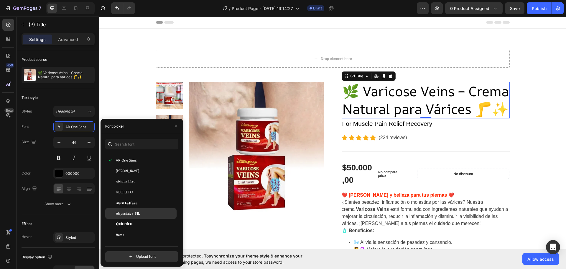
scroll to position [118, 0]
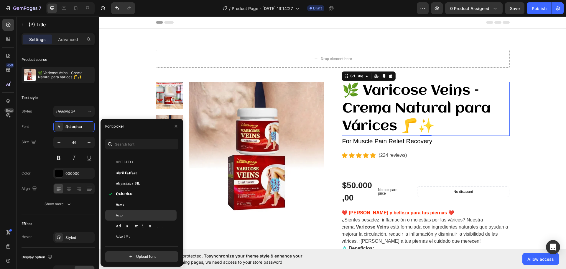
click at [130, 212] on div "Actor" at bounding box center [146, 214] width 60 height 5
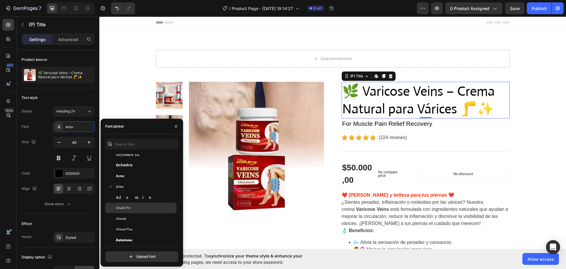
scroll to position [147, 0]
click at [133, 195] on div "Adamina" at bounding box center [146, 196] width 60 height 5
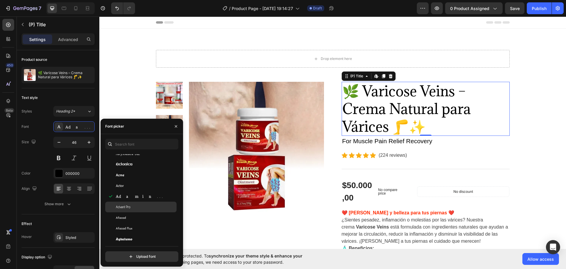
click at [134, 207] on div "Advent Pro" at bounding box center [146, 206] width 60 height 5
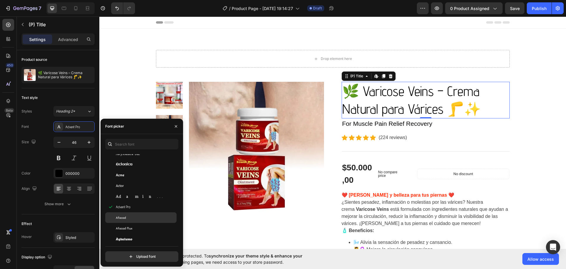
click at [133, 214] on div "Afacad" at bounding box center [140, 217] width 71 height 11
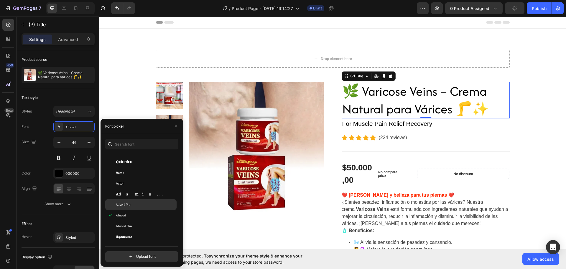
scroll to position [177, 0]
click at [135, 208] on div "Agbalumo" at bounding box center [146, 206] width 60 height 5
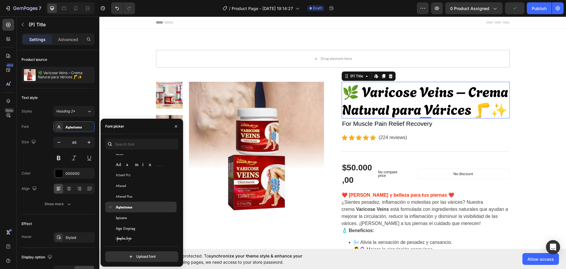
scroll to position [206, 0]
click at [136, 199] on div "Agu Display" at bounding box center [146, 198] width 60 height 5
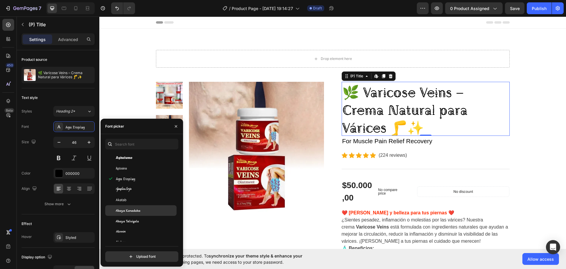
scroll to position [236, 0]
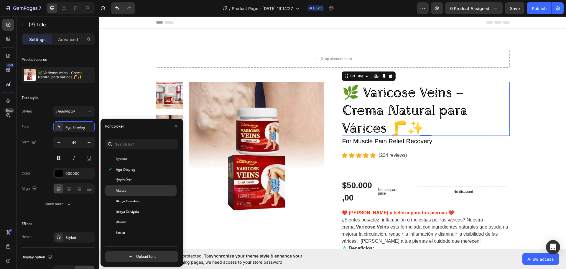
click at [138, 192] on div "Akatab" at bounding box center [146, 190] width 60 height 5
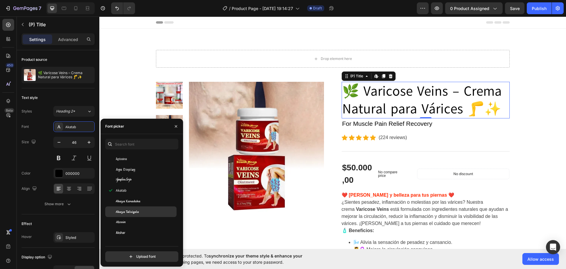
click at [141, 210] on div "Akaya Telivigala" at bounding box center [146, 211] width 60 height 5
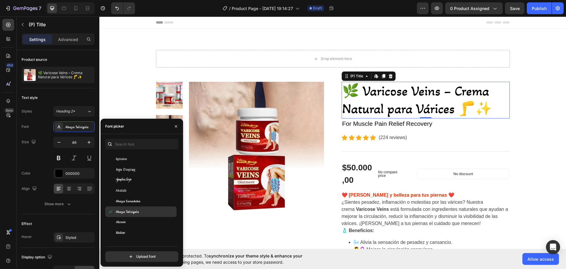
scroll to position [265, 0]
click at [137, 201] on div "Akshar" at bounding box center [146, 203] width 60 height 5
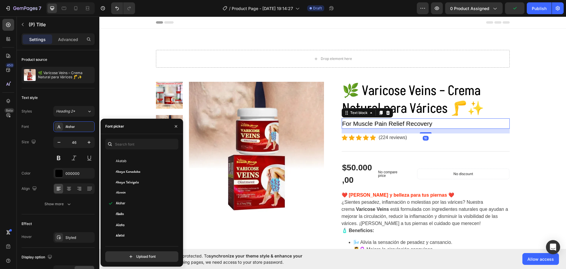
click at [412, 124] on p "For Muscle Pain Relief Recovery" at bounding box center [425, 123] width 167 height 9
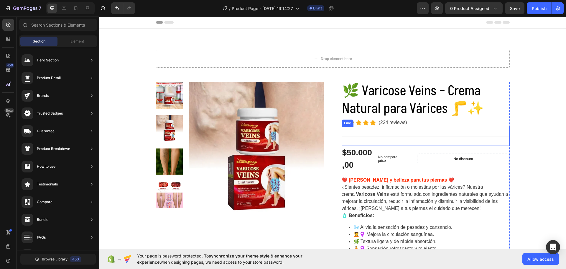
click at [388, 120] on p "(224 reviews)" at bounding box center [393, 122] width 28 height 7
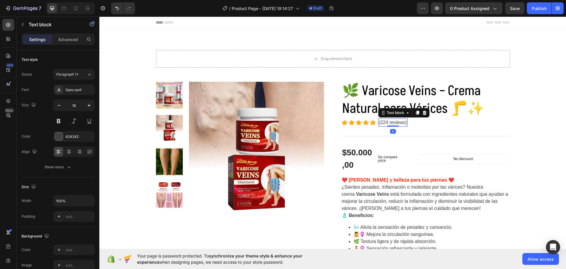
click at [386, 121] on p "(224 reviews)" at bounding box center [393, 122] width 28 height 7
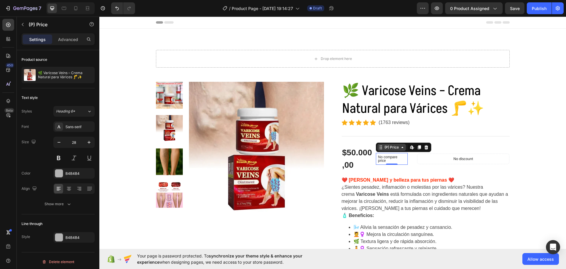
click at [378, 149] on div "(P) Price" at bounding box center [392, 147] width 29 height 7
click at [350, 160] on div "$50.000,00" at bounding box center [358, 159] width 32 height 26
click at [397, 156] on p "No compare price" at bounding box center [391, 158] width 27 height 7
click at [360, 157] on div "$50.000,00" at bounding box center [358, 159] width 32 height 26
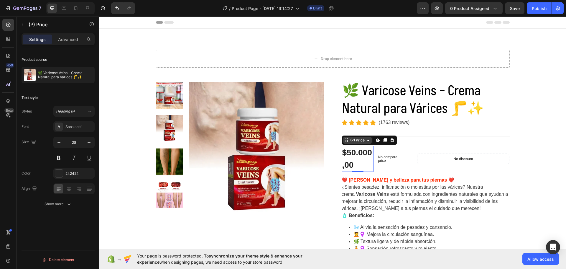
click at [368, 140] on icon at bounding box center [369, 140] width 2 height 1
click at [366, 142] on icon at bounding box center [368, 140] width 5 height 5
click at [60, 143] on icon "button" at bounding box center [59, 142] width 6 height 6
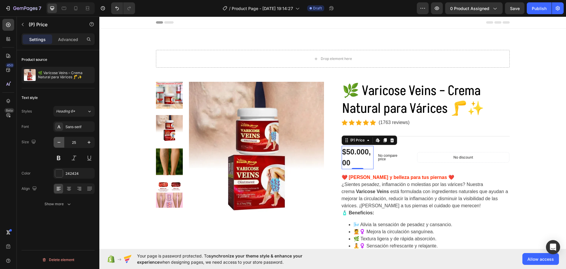
click at [60, 143] on icon "button" at bounding box center [59, 142] width 6 height 6
type input "23"
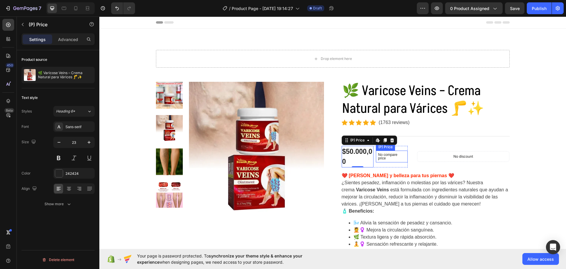
click at [395, 156] on p "No compare price" at bounding box center [391, 156] width 27 height 7
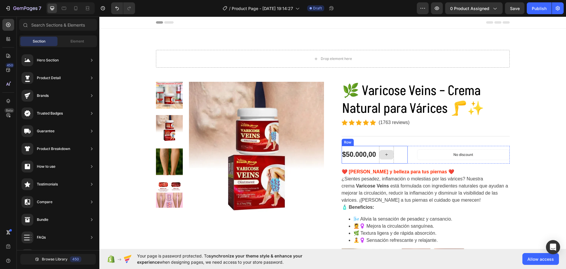
click at [384, 155] on icon at bounding box center [386, 154] width 5 height 5
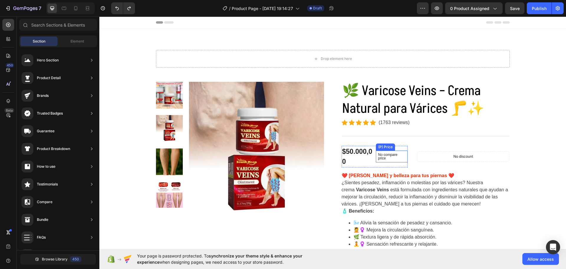
click at [390, 153] on p "No compare price" at bounding box center [391, 156] width 27 height 7
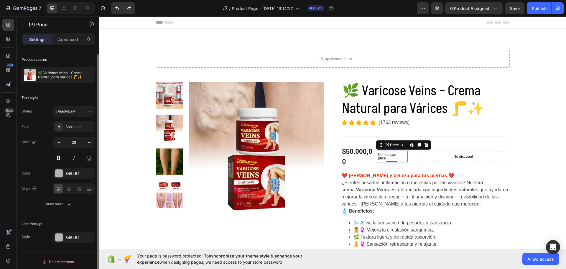
scroll to position [2, 0]
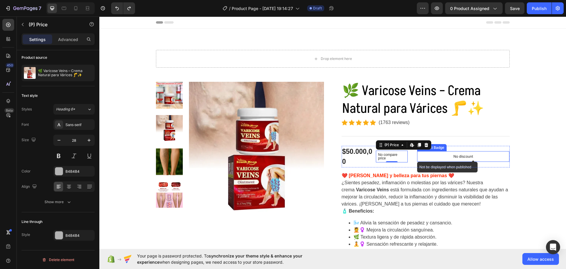
click at [466, 157] on p "No discount" at bounding box center [464, 156] width 20 height 5
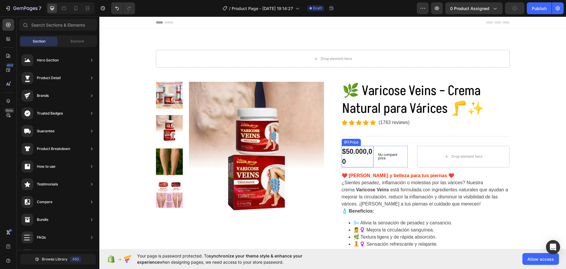
click at [357, 154] on div "$50.000,00" at bounding box center [358, 157] width 32 height 22
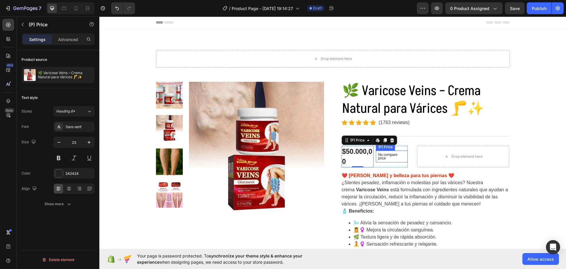
click at [393, 154] on p "No compare price" at bounding box center [391, 156] width 27 height 7
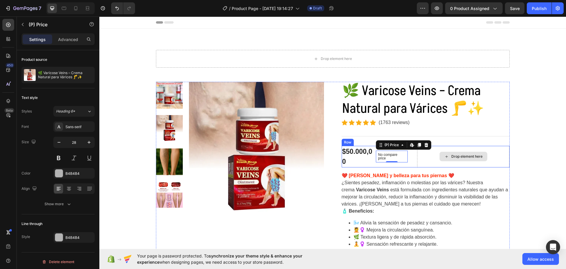
click at [495, 152] on div "Drop element here" at bounding box center [463, 157] width 93 height 22
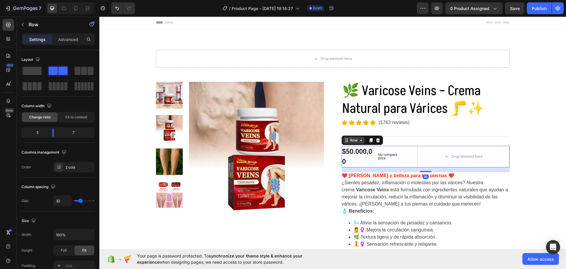
click at [359, 141] on icon at bounding box center [361, 140] width 5 height 5
click at [366, 155] on div "$50.000,00" at bounding box center [358, 157] width 32 height 22
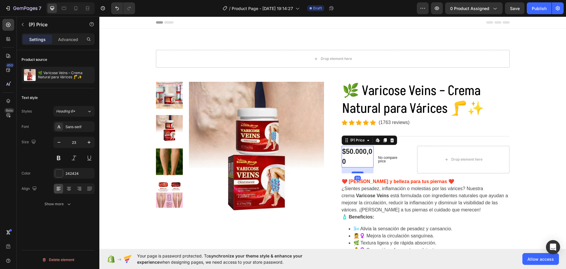
drag, startPoint x: 358, startPoint y: 165, endPoint x: 358, endPoint y: 171, distance: 5.9
click at [358, 171] on div at bounding box center [358, 172] width 12 height 2
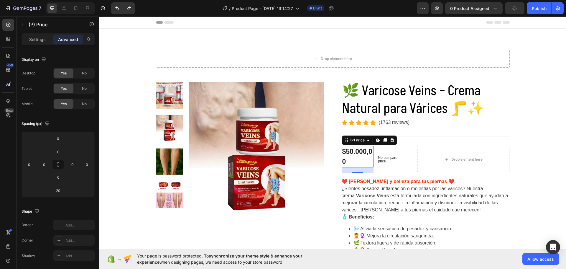
type input "0"
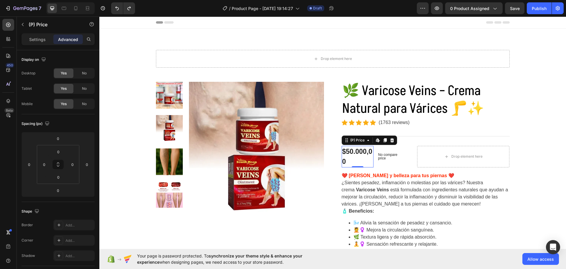
click at [346, 153] on div "$50.000,00" at bounding box center [358, 157] width 32 height 22
click at [83, 165] on input "0" at bounding box center [87, 164] width 9 height 9
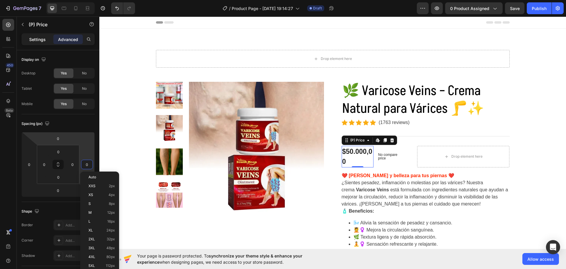
click at [39, 41] on p "Settings" at bounding box center [37, 39] width 17 height 6
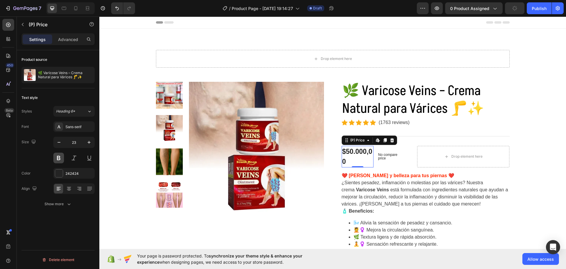
click at [58, 156] on button at bounding box center [58, 158] width 11 height 11
click at [352, 156] on div "$50.000,00" at bounding box center [358, 157] width 32 height 22
click at [57, 160] on button at bounding box center [58, 158] width 11 height 11
click at [76, 160] on button at bounding box center [74, 158] width 11 height 11
click at [58, 157] on button at bounding box center [58, 158] width 11 height 11
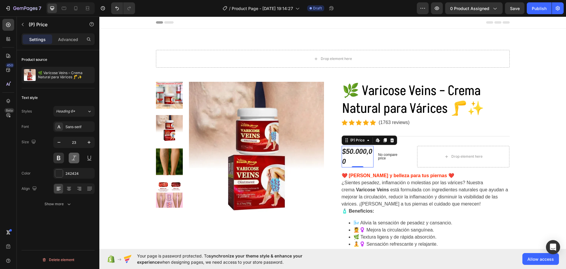
click at [70, 157] on button at bounding box center [74, 158] width 11 height 11
click at [60, 142] on icon "button" at bounding box center [59, 142] width 6 height 6
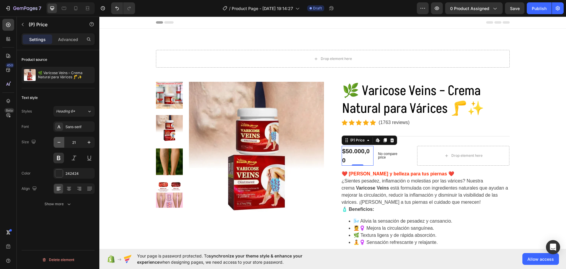
click at [60, 142] on icon "button" at bounding box center [59, 142] width 6 height 6
type input "20"
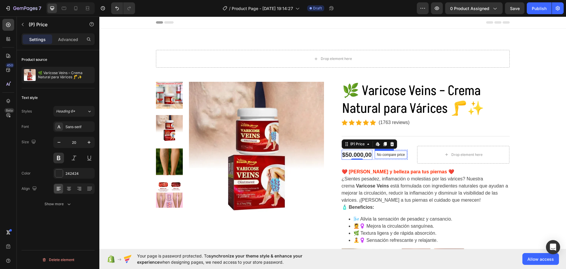
click at [396, 154] on p "No compare price" at bounding box center [391, 155] width 28 height 4
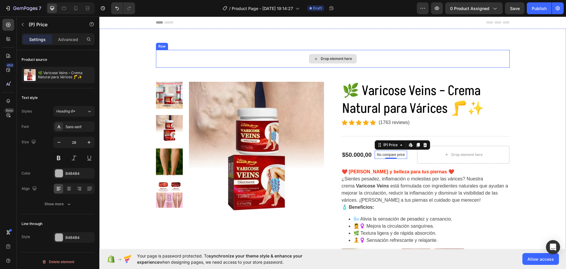
click at [317, 59] on div "Drop element here" at bounding box center [333, 58] width 48 height 9
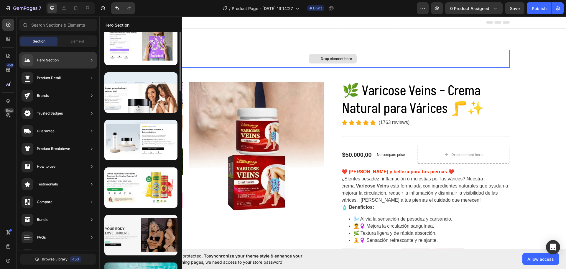
scroll to position [235, 0]
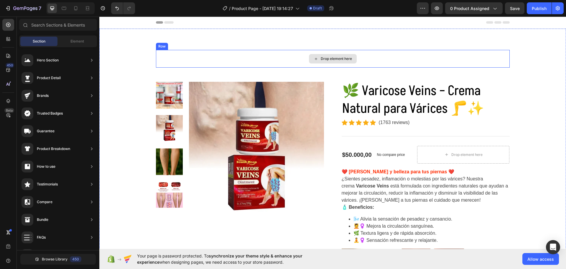
click at [318, 62] on div "Drop element here" at bounding box center [333, 58] width 48 height 9
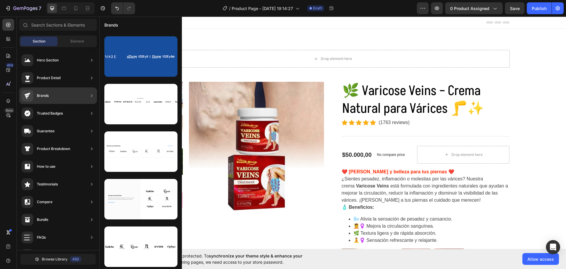
scroll to position [0, 0]
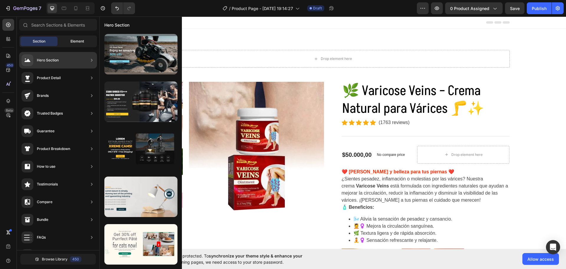
click at [73, 45] on div "Element" at bounding box center [77, 41] width 37 height 9
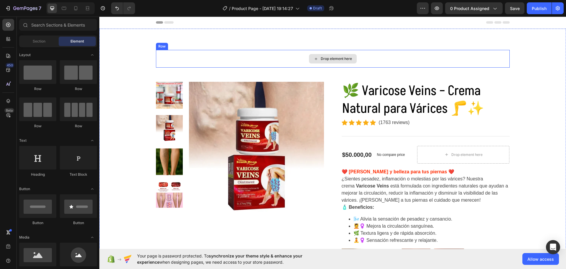
click at [259, 63] on div "Drop element here" at bounding box center [333, 59] width 354 height 18
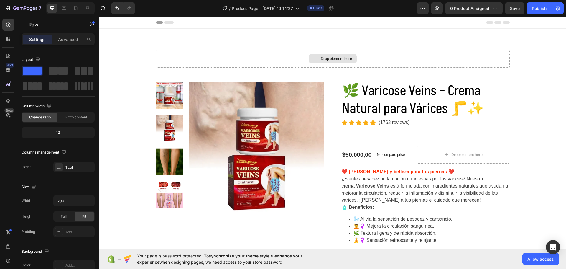
click at [317, 59] on div "Drop element here" at bounding box center [333, 58] width 48 height 9
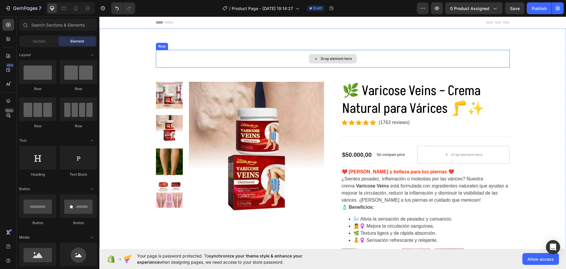
click at [316, 58] on div "Drop element here" at bounding box center [333, 58] width 48 height 9
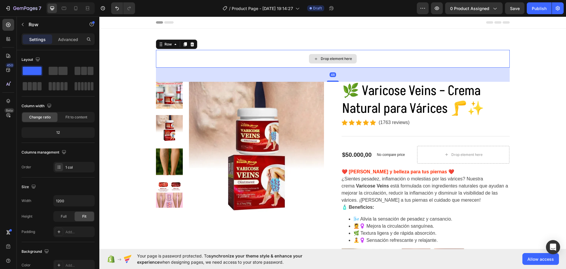
click at [181, 57] on div "Drop element here" at bounding box center [333, 59] width 354 height 18
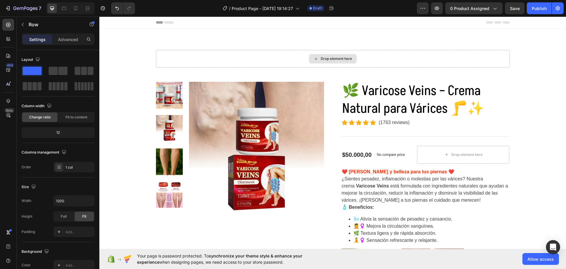
click at [317, 61] on div "Drop element here" at bounding box center [333, 58] width 48 height 9
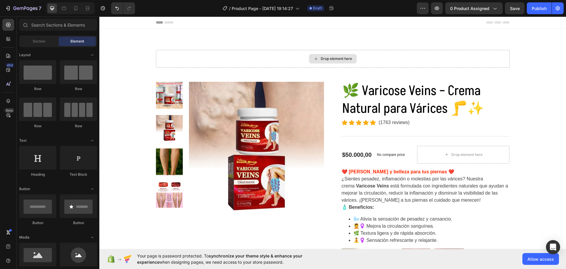
click at [317, 61] on div "Drop element here" at bounding box center [333, 58] width 48 height 9
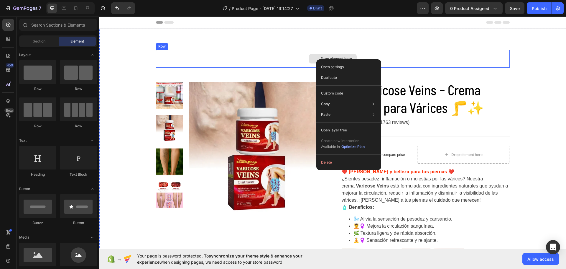
click at [315, 58] on icon at bounding box center [316, 58] width 5 height 5
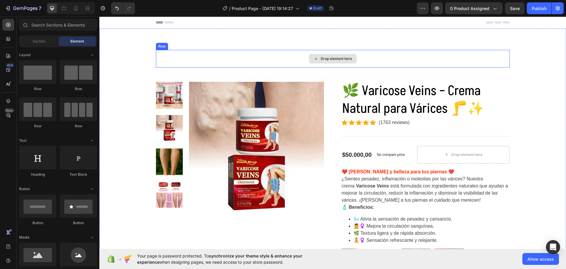
click at [315, 58] on icon at bounding box center [316, 58] width 5 height 5
click at [41, 158] on div at bounding box center [37, 158] width 37 height 24
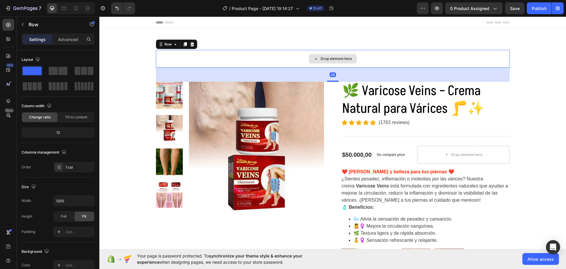
click at [283, 54] on div "Drop element here" at bounding box center [333, 59] width 354 height 18
click at [323, 56] on div "Drop element here" at bounding box center [333, 58] width 48 height 9
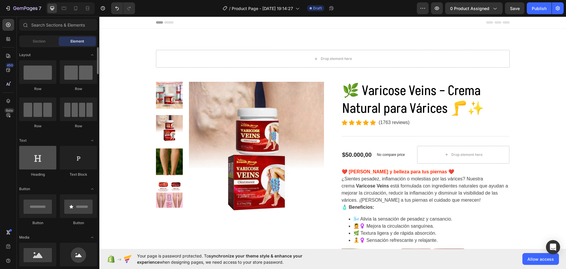
click at [37, 161] on div at bounding box center [37, 158] width 37 height 24
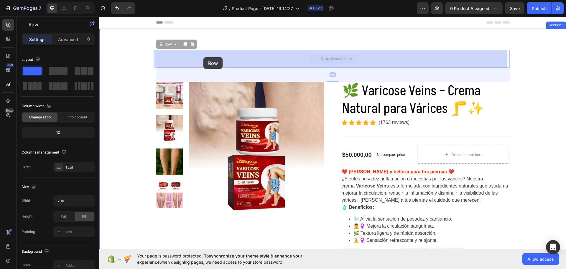
drag, startPoint x: 190, startPoint y: 55, endPoint x: 199, endPoint y: 57, distance: 9.7
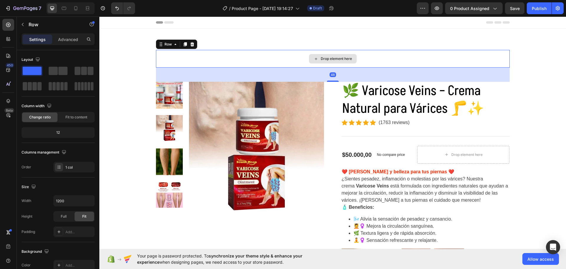
click at [216, 60] on div "Drop element here" at bounding box center [333, 59] width 354 height 18
click at [76, 119] on span "Fit to content" at bounding box center [76, 116] width 22 height 5
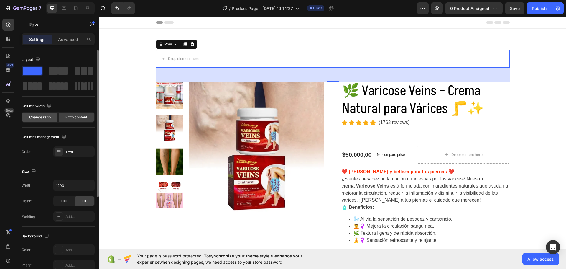
drag, startPoint x: 45, startPoint y: 114, endPoint x: 190, endPoint y: 10, distance: 177.7
click at [45, 114] on div "Change ratio" at bounding box center [39, 116] width 35 height 9
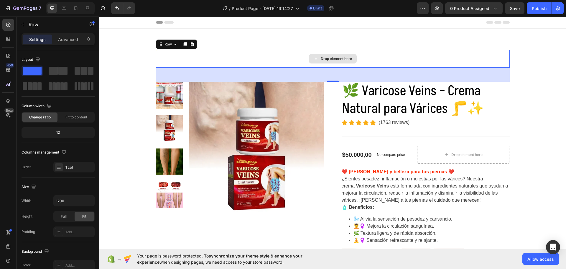
click at [302, 60] on div "Drop element here" at bounding box center [333, 59] width 354 height 18
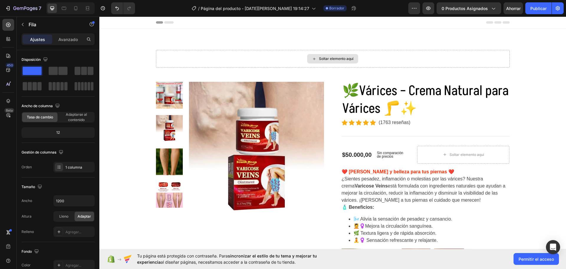
click at [340, 60] on font "Soltar elemento aquí" at bounding box center [336, 58] width 35 height 4
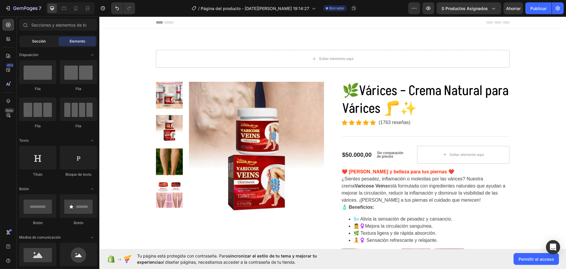
click at [33, 41] on font "Sección" at bounding box center [39, 41] width 14 height 4
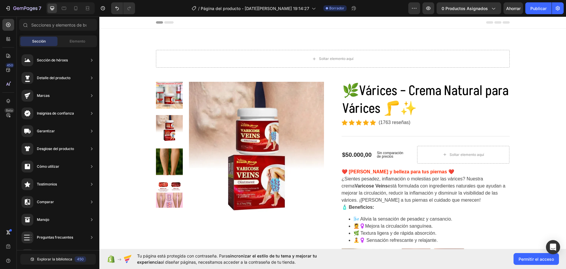
click at [75, 50] on div "Sección de héroes Detalle del producto Marcas Insignias de confianza Garantizar…" at bounding box center [58, 218] width 83 height 342
click at [75, 43] on font "Elemento" at bounding box center [78, 41] width 16 height 4
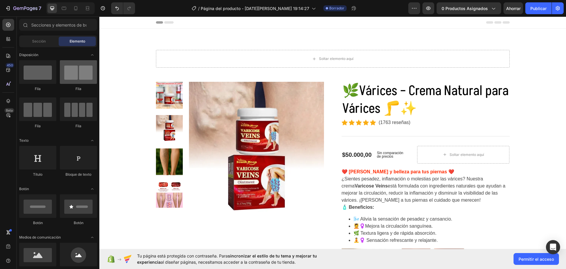
click at [81, 77] on div at bounding box center [78, 72] width 37 height 24
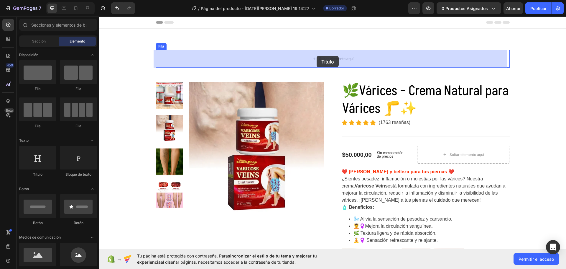
drag, startPoint x: 132, startPoint y: 176, endPoint x: 317, endPoint y: 56, distance: 220.6
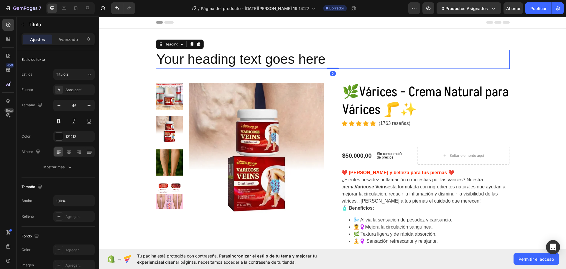
click at [273, 59] on h2 "Your heading text goes here" at bounding box center [333, 59] width 354 height 19
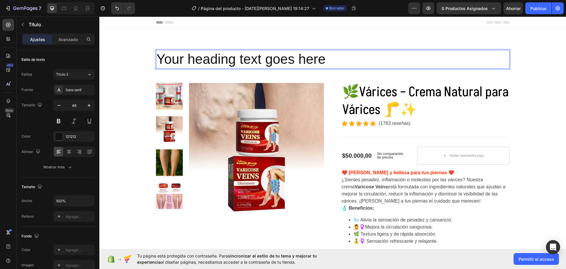
click at [323, 57] on p "Your heading text goes here" at bounding box center [333, 59] width 353 height 18
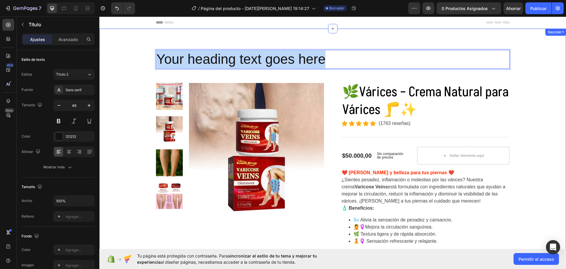
drag, startPoint x: 325, startPoint y: 59, endPoint x: 148, endPoint y: 61, distance: 177.0
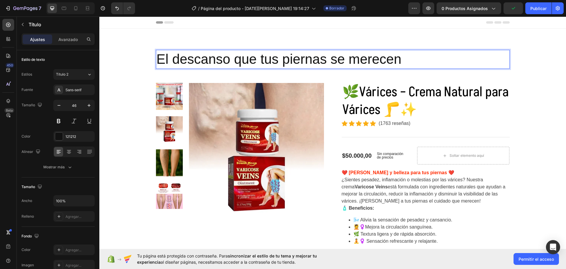
click at [169, 61] on p "El descanso que tus piernas se merecen" at bounding box center [333, 59] width 353 height 18
click at [226, 63] on p "El descanso que tus piernas se merecen" at bounding box center [333, 59] width 353 height 18
click at [386, 56] on p "El alivio que tus piernas se merecen" at bounding box center [333, 59] width 353 height 18
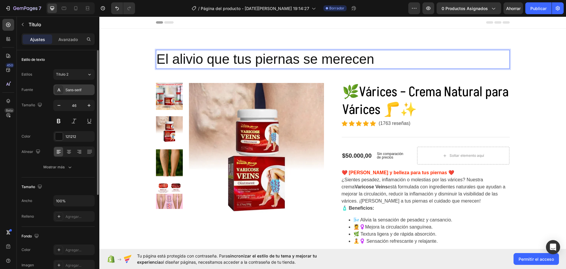
click at [81, 87] on div "Sans-serif" at bounding box center [73, 89] width 41 height 11
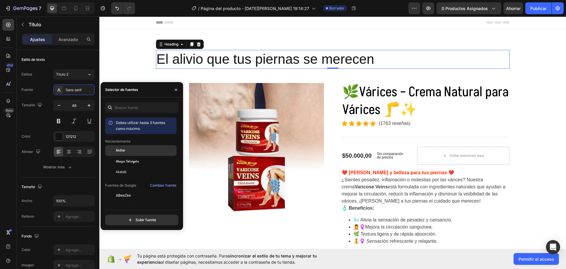
click at [129, 150] on div "Akshar" at bounding box center [146, 150] width 60 height 5
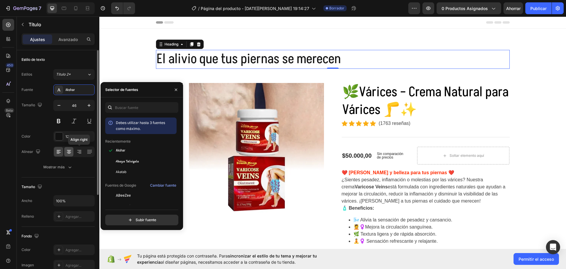
click at [68, 150] on icon at bounding box center [69, 152] width 6 height 6
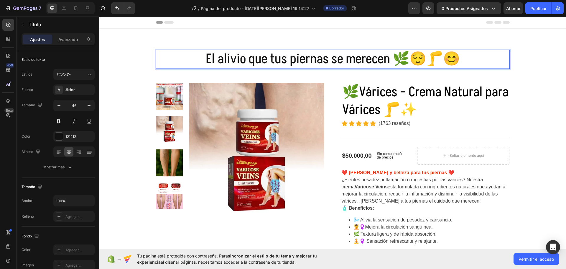
click at [192, 58] on p "El alivio que tus piernas se merecen 🌿😌🦵😊" at bounding box center [333, 59] width 353 height 18
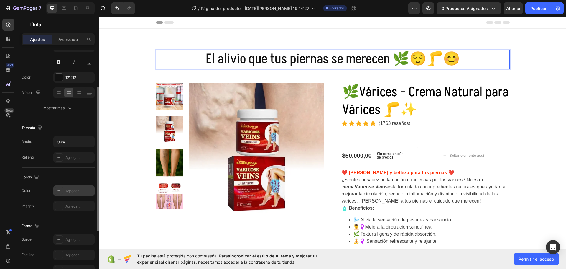
scroll to position [88, 0]
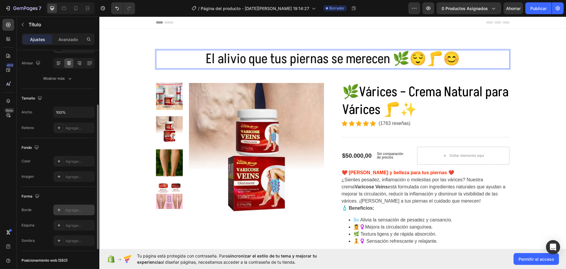
click at [60, 208] on icon at bounding box center [59, 209] width 5 height 5
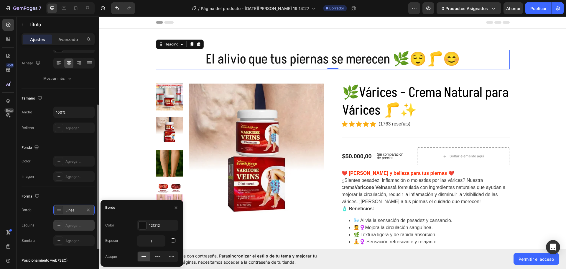
click at [59, 224] on icon at bounding box center [59, 225] width 5 height 5
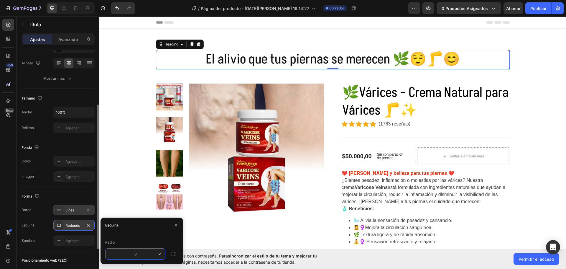
scroll to position [118, 0]
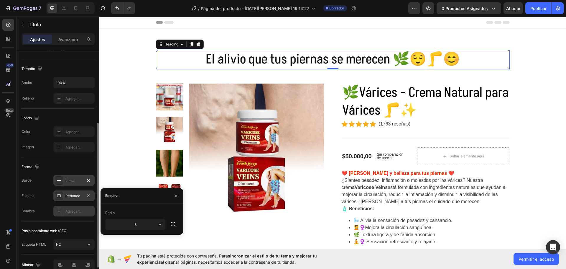
click at [58, 214] on div at bounding box center [59, 211] width 8 height 8
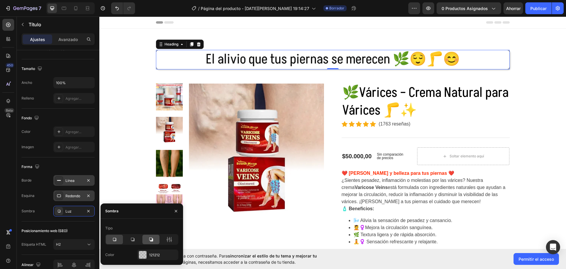
click at [155, 238] on div at bounding box center [150, 239] width 17 height 9
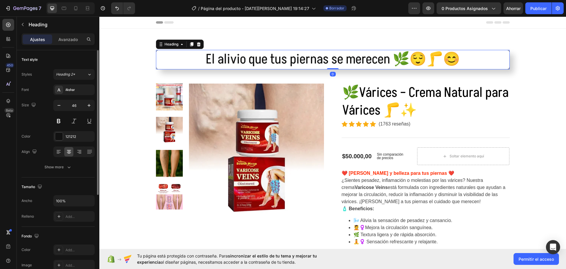
click at [463, 60] on p "El alivio que tus piernas se merecen 🌿😌🦵😊" at bounding box center [333, 60] width 352 height 18
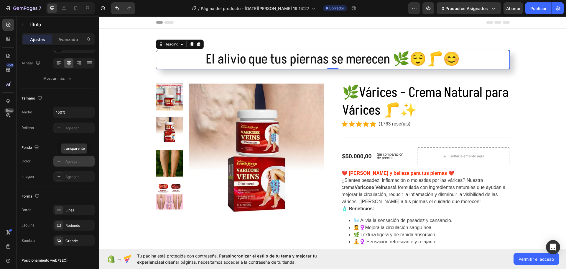
click at [58, 160] on icon at bounding box center [59, 161] width 5 height 5
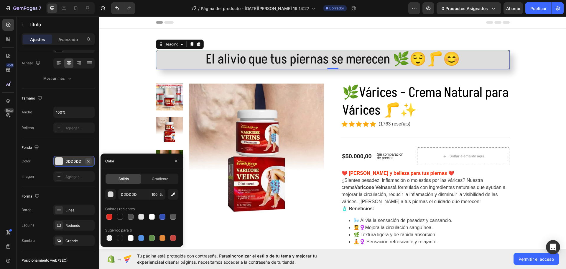
click at [86, 161] on icon "button" at bounding box center [88, 161] width 5 height 5
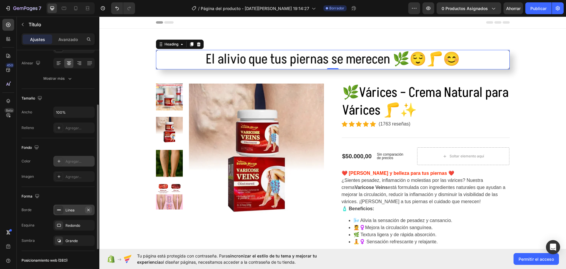
click at [88, 210] on icon "button" at bounding box center [88, 209] width 2 height 2
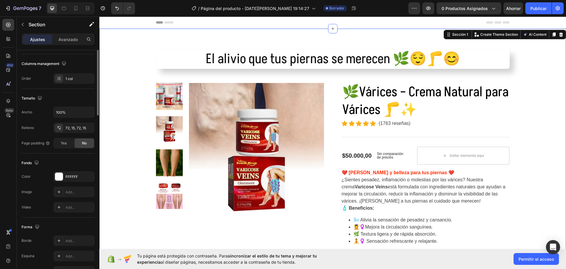
scroll to position [0, 0]
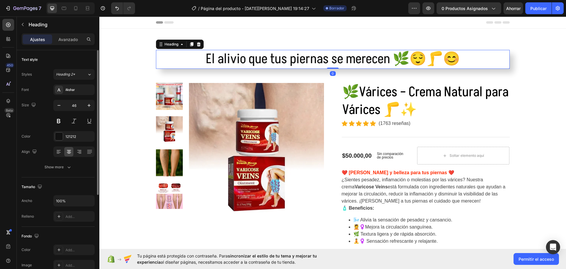
click at [193, 59] on p "El alivio que tus piernas se merecen 🌿😌🦵😊" at bounding box center [333, 59] width 353 height 18
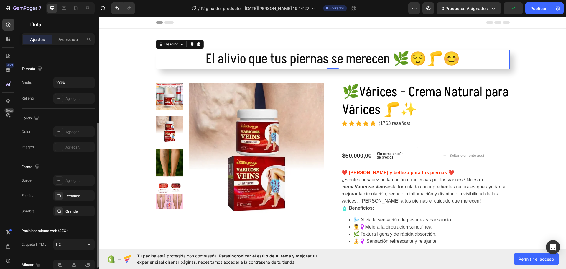
scroll to position [147, 0]
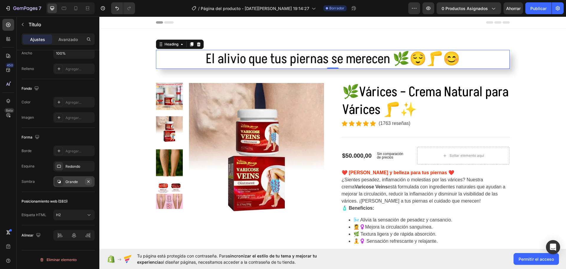
click at [88, 181] on icon "button" at bounding box center [88, 181] width 2 height 2
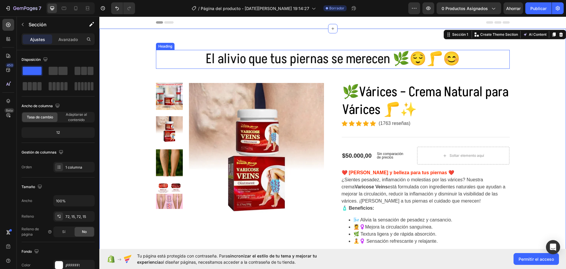
click at [321, 60] on p "El alivio que tus piernas se merecen 🌿😌🦵😊" at bounding box center [333, 59] width 353 height 18
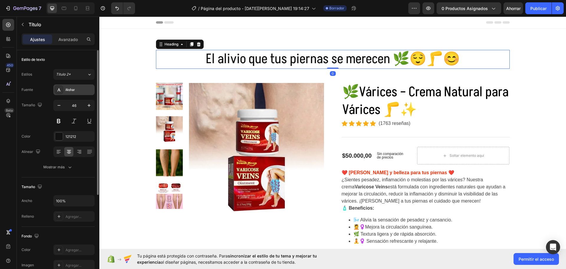
click at [62, 88] on div at bounding box center [59, 90] width 8 height 8
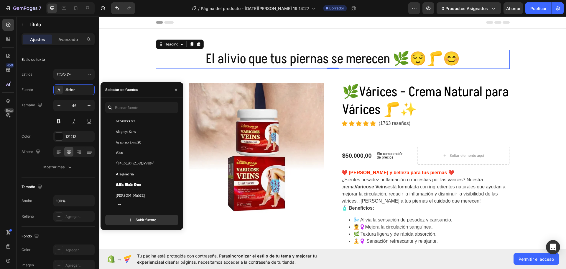
scroll to position [442, 0]
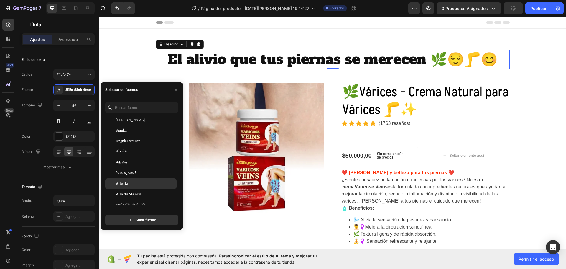
scroll to position [501, 0]
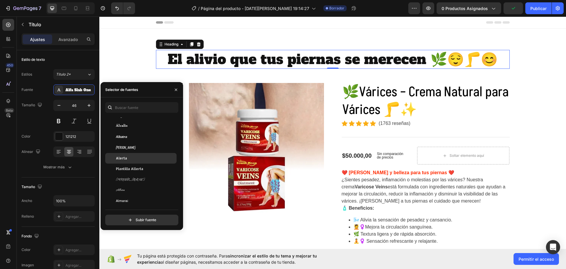
drag, startPoint x: 143, startPoint y: 155, endPoint x: 147, endPoint y: 154, distance: 3.7
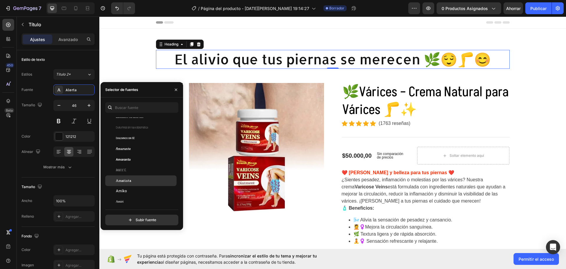
scroll to position [708, 0]
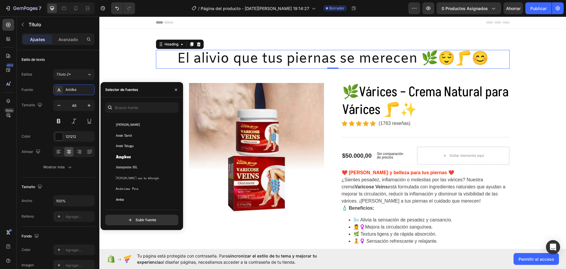
scroll to position [944, 0]
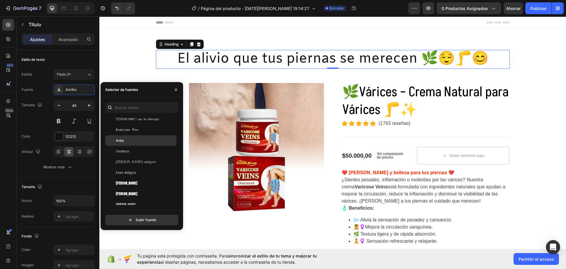
click at [130, 139] on div "Anta" at bounding box center [146, 140] width 60 height 5
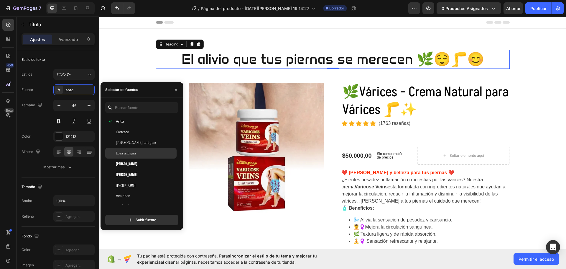
scroll to position [973, 0]
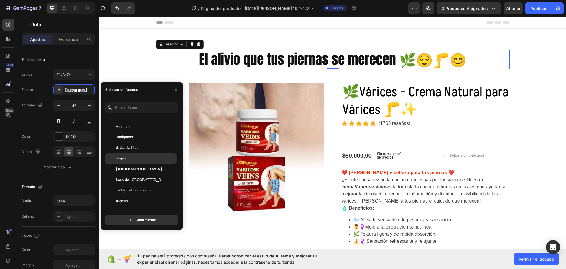
scroll to position [1032, 0]
click at [140, 137] on div "Cualquiera" at bounding box center [146, 136] width 60 height 5
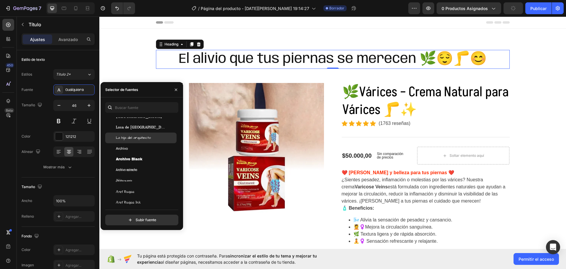
scroll to position [1091, 0]
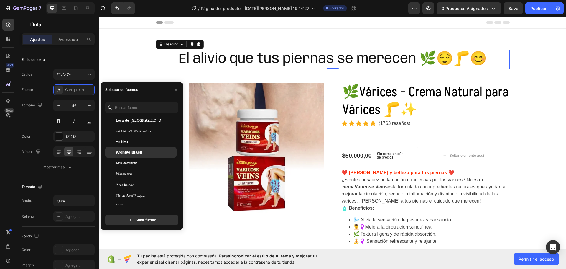
click at [147, 153] on div "Archivo Black" at bounding box center [146, 152] width 60 height 5
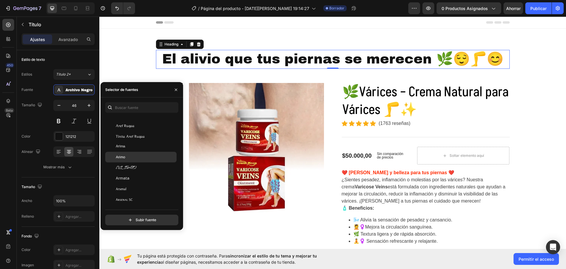
scroll to position [1180, 0]
click at [142, 147] on div "Armata" at bounding box center [146, 148] width 60 height 5
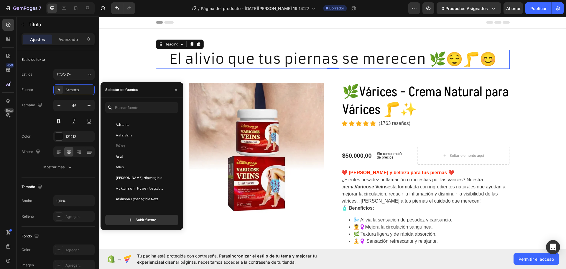
scroll to position [1327, 0]
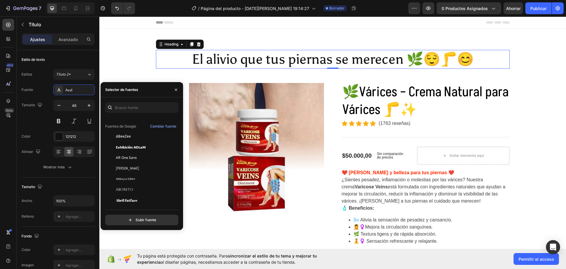
scroll to position [88, 0]
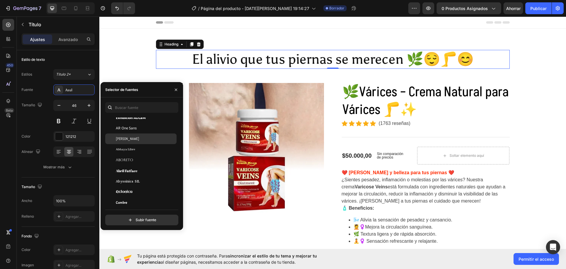
click at [145, 139] on div "Abel" at bounding box center [146, 138] width 60 height 5
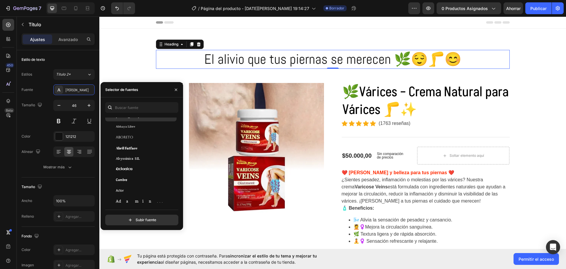
scroll to position [147, 0]
click at [143, 153] on div "Actor" at bounding box center [146, 153] width 60 height 5
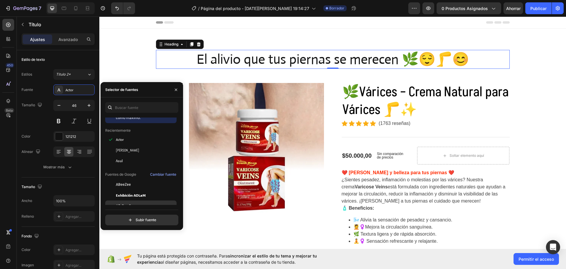
scroll to position [29, 0]
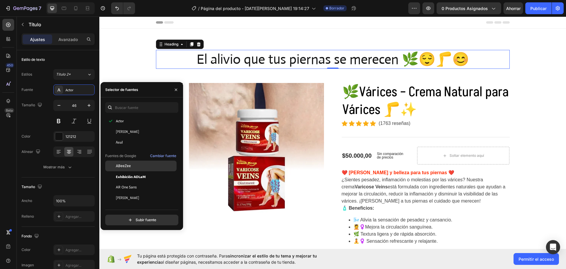
click at [140, 165] on div "ABeeZee" at bounding box center [146, 165] width 60 height 5
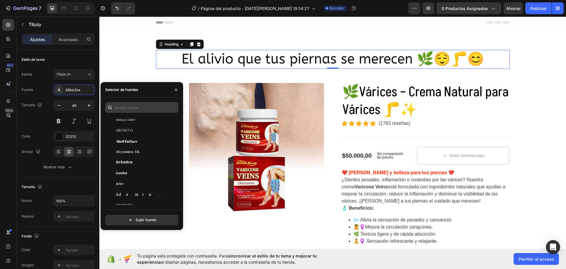
scroll to position [118, 0]
click at [128, 105] on input "text" at bounding box center [141, 107] width 73 height 11
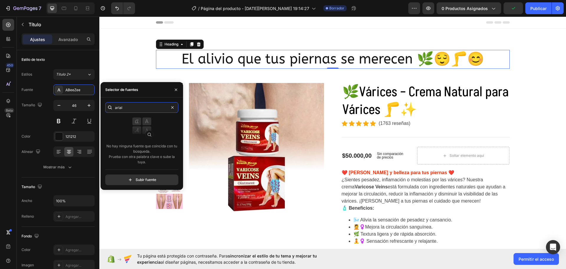
drag, startPoint x: 109, startPoint y: 109, endPoint x: 101, endPoint y: 111, distance: 8.4
click at [101, 111] on div "arial No hay ninguna fuente que coincida con tu búsqueda. Prueba con otra palab…" at bounding box center [142, 143] width 83 height 83
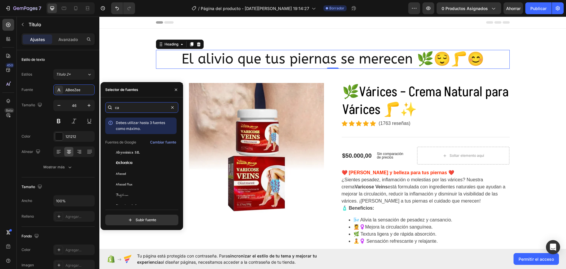
type input "c"
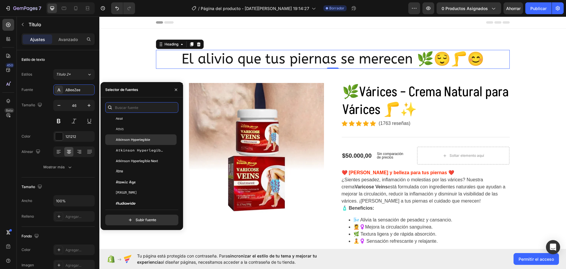
scroll to position [1357, 0]
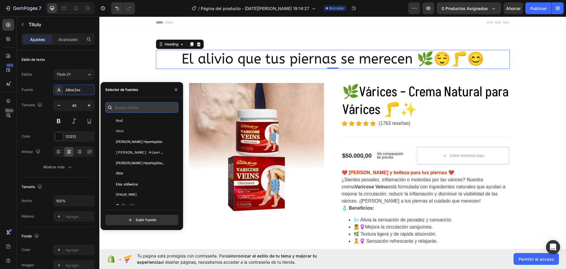
click at [139, 108] on input "text" at bounding box center [141, 107] width 73 height 11
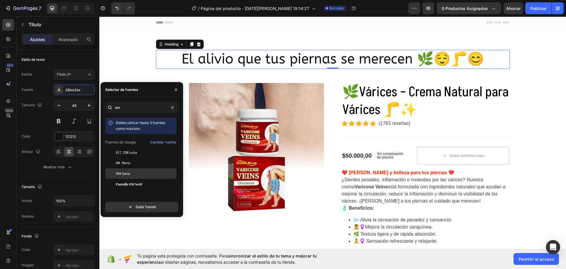
type input "dm"
click at [128, 172] on font "DM Sans" at bounding box center [123, 173] width 14 height 5
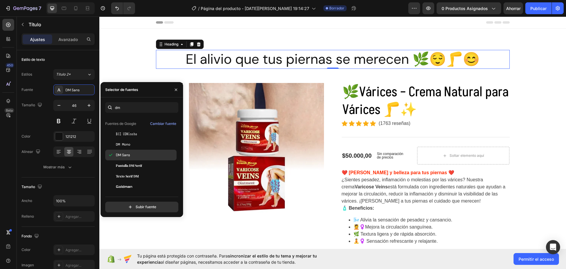
scroll to position [19, 0]
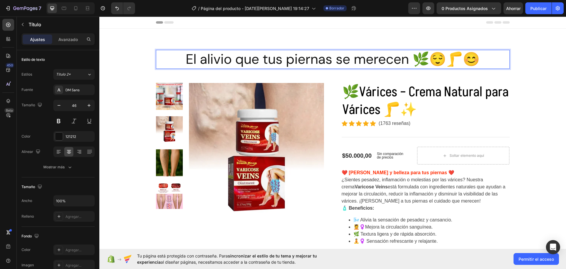
click at [402, 61] on p "El alivio que tus piernas se merecen 🌿😌🦵😊" at bounding box center [333, 59] width 353 height 18
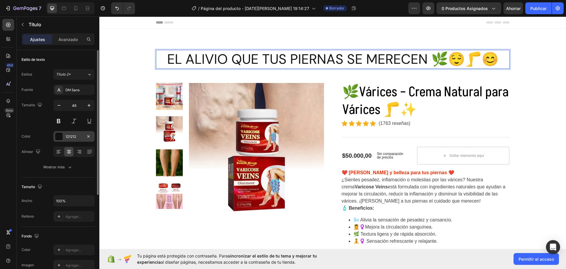
click at [58, 133] on div at bounding box center [59, 136] width 8 height 8
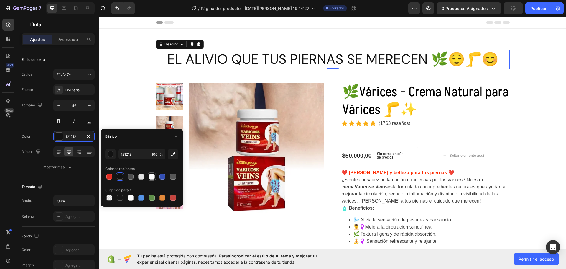
click at [151, 178] on div at bounding box center [152, 176] width 6 height 6
type input "FFFFFF"
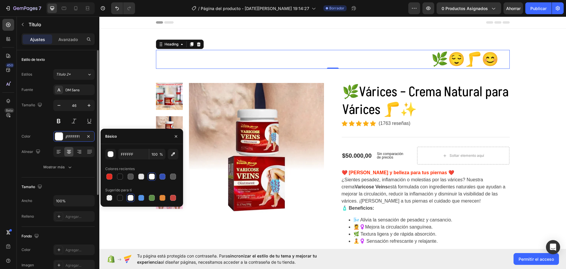
click at [69, 184] on div "Tamaño" at bounding box center [58, 186] width 73 height 9
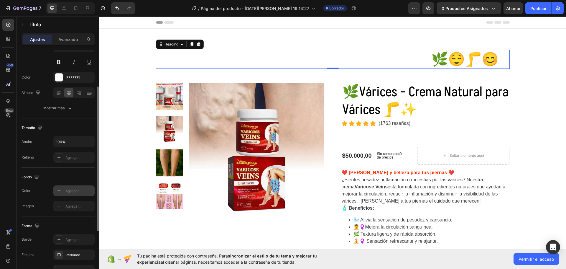
scroll to position [88, 0]
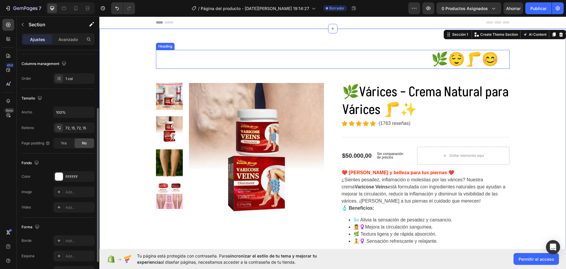
scroll to position [0, 0]
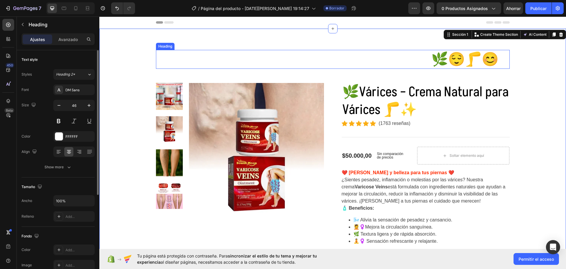
click at [165, 59] on p "EL ALIVIO QUE TUS PIERNAS SE MERECEN 🌿😌🦵😊" at bounding box center [333, 59] width 353 height 18
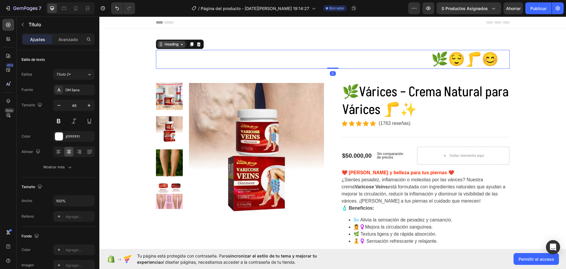
click at [181, 46] on icon at bounding box center [182, 44] width 5 height 5
click at [180, 46] on icon at bounding box center [182, 44] width 5 height 5
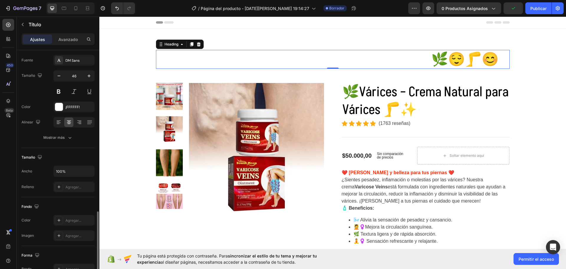
scroll to position [147, 0]
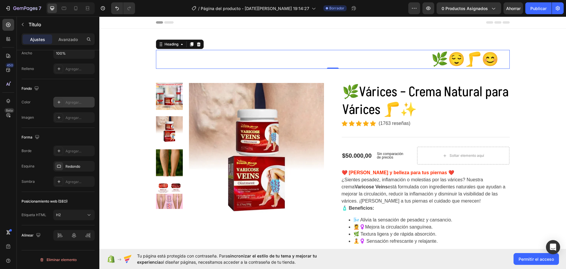
click at [58, 102] on icon at bounding box center [59, 102] width 5 height 5
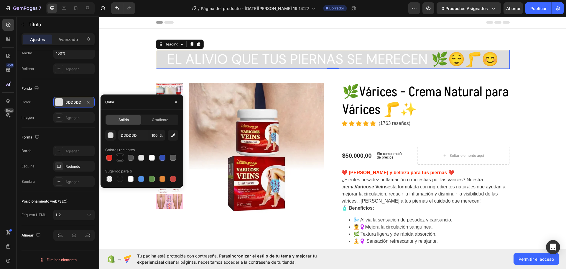
click at [119, 158] on div at bounding box center [120, 158] width 6 height 6
type input "121212"
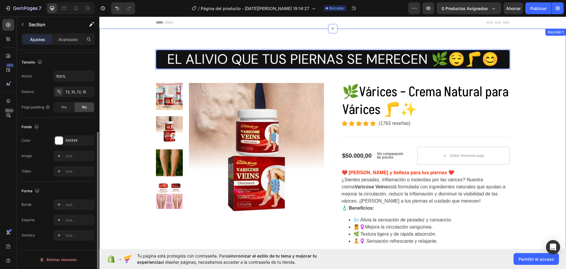
scroll to position [0, 0]
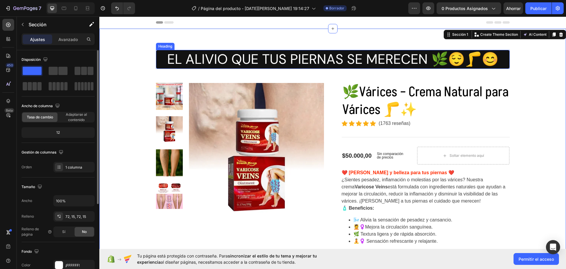
click at [391, 54] on p "EL ALIVIO QUE TUS PIERNAS SE MERECEN 🌿😌🦵😊" at bounding box center [333, 59] width 353 height 18
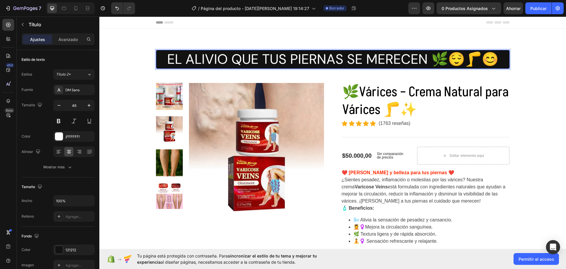
drag, startPoint x: 158, startPoint y: 54, endPoint x: 138, endPoint y: 59, distance: 20.3
click at [158, 54] on p "EL ALIVIO QUE TUS PIERNAS SE MERECEN 🌿😌🦵😊" at bounding box center [333, 59] width 353 height 18
click at [88, 103] on icon "button" at bounding box center [89, 105] width 6 height 6
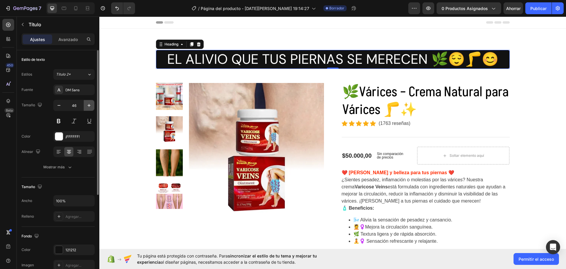
click at [88, 103] on icon "button" at bounding box center [89, 105] width 6 height 6
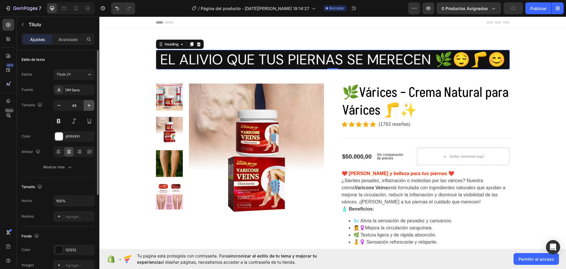
click at [88, 103] on icon "button" at bounding box center [89, 105] width 6 height 6
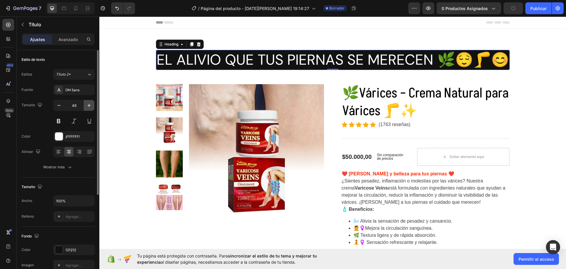
click at [88, 103] on icon "button" at bounding box center [89, 105] width 6 height 6
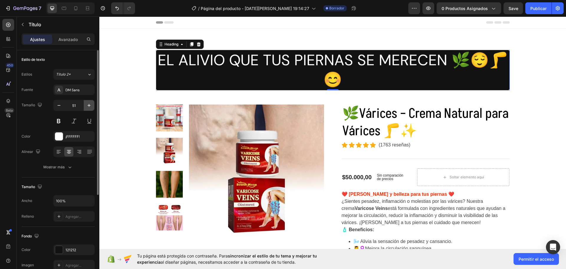
click at [88, 103] on icon "button" at bounding box center [89, 105] width 6 height 6
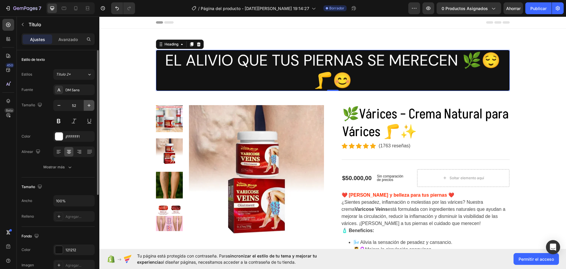
click at [88, 103] on icon "button" at bounding box center [89, 105] width 6 height 6
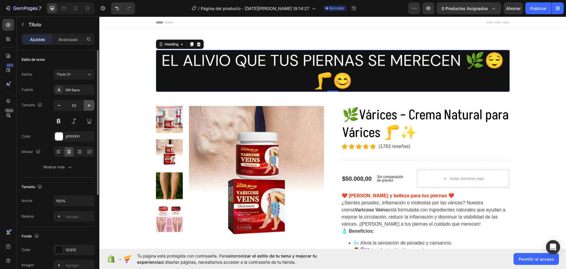
click at [88, 103] on icon "button" at bounding box center [89, 105] width 6 height 6
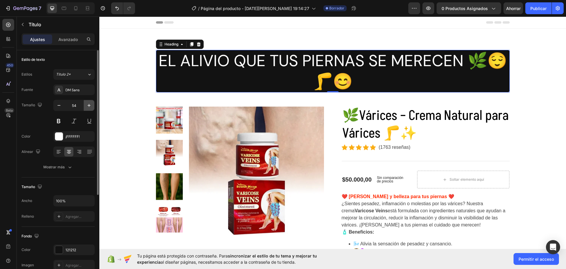
click at [88, 103] on icon "button" at bounding box center [89, 105] width 6 height 6
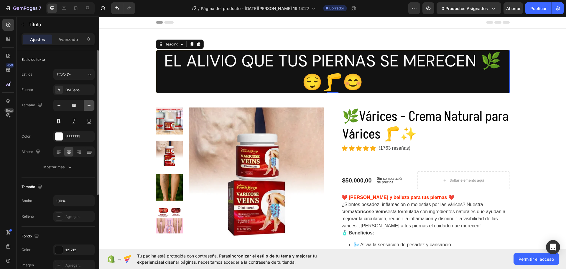
click at [88, 103] on icon "button" at bounding box center [89, 105] width 6 height 6
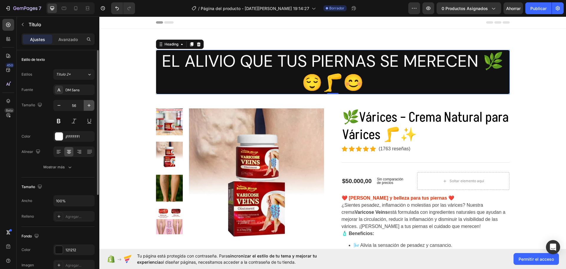
click at [88, 103] on icon "button" at bounding box center [89, 105] width 6 height 6
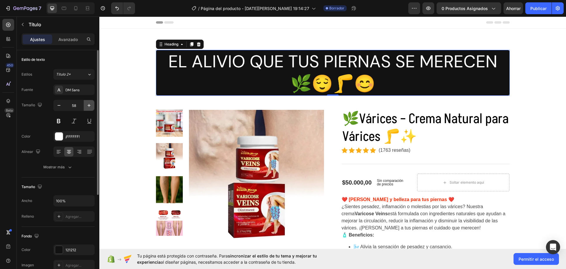
click at [88, 103] on icon "button" at bounding box center [89, 105] width 6 height 6
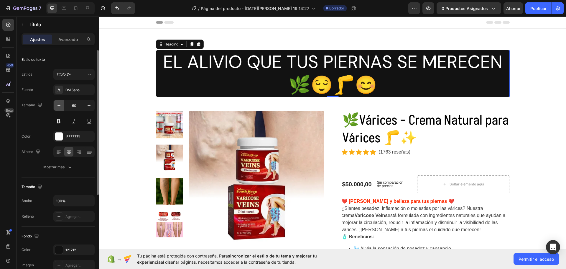
click at [59, 105] on icon "button" at bounding box center [59, 105] width 6 height 6
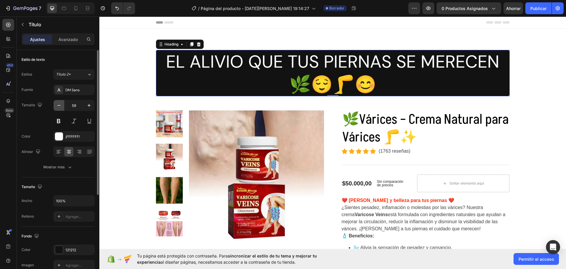
click at [59, 105] on icon "button" at bounding box center [59, 105] width 6 height 6
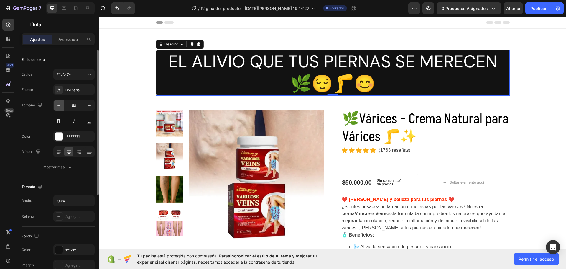
click at [59, 105] on icon "button" at bounding box center [59, 105] width 6 height 6
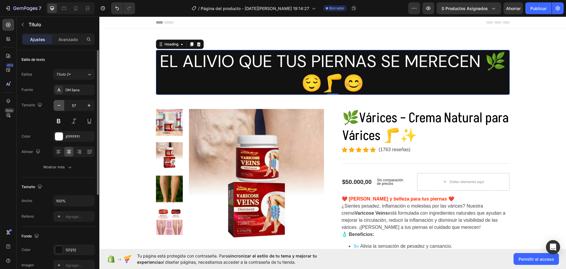
click at [59, 105] on icon "button" at bounding box center [59, 105] width 6 height 6
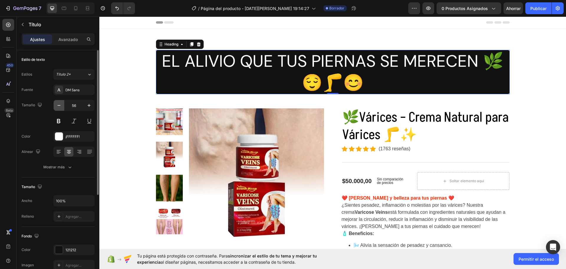
click at [59, 105] on icon "button" at bounding box center [59, 105] width 6 height 6
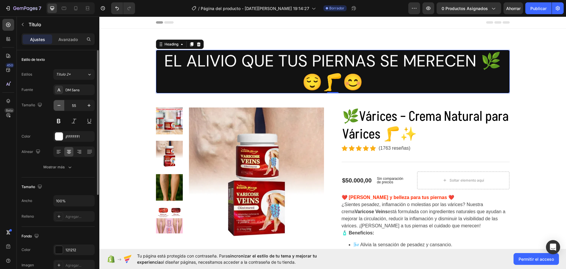
click at [59, 105] on icon "button" at bounding box center [59, 105] width 6 height 6
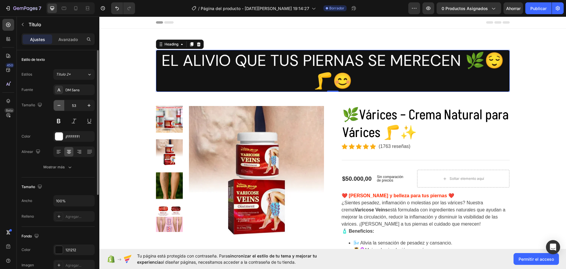
click at [59, 105] on icon "button" at bounding box center [59, 105] width 6 height 6
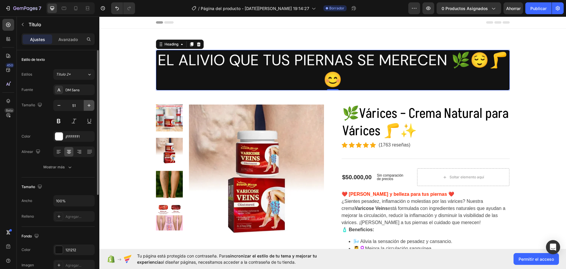
click at [89, 105] on icon "button" at bounding box center [89, 105] width 3 height 3
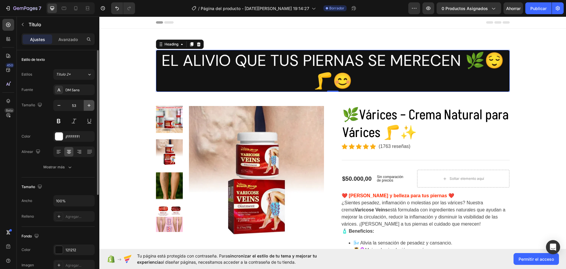
click at [89, 105] on icon "button" at bounding box center [89, 105] width 3 height 3
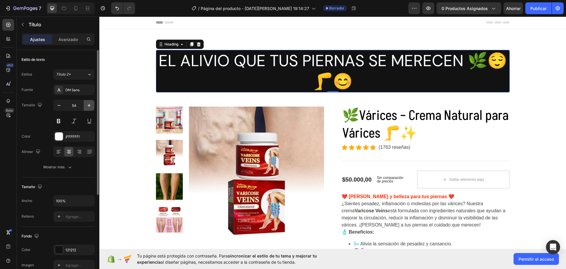
click at [89, 105] on icon "button" at bounding box center [89, 105] width 3 height 3
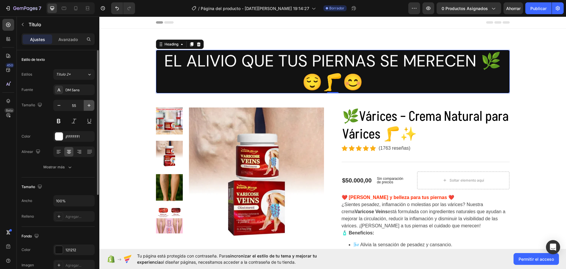
click at [89, 105] on icon "button" at bounding box center [89, 105] width 3 height 3
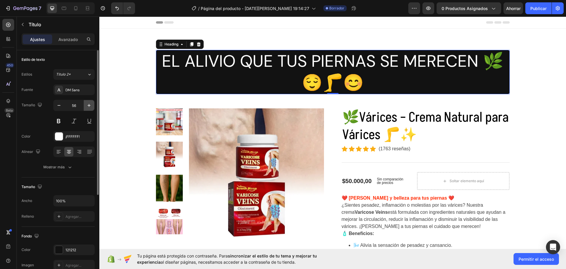
click at [89, 105] on icon "button" at bounding box center [89, 105] width 3 height 3
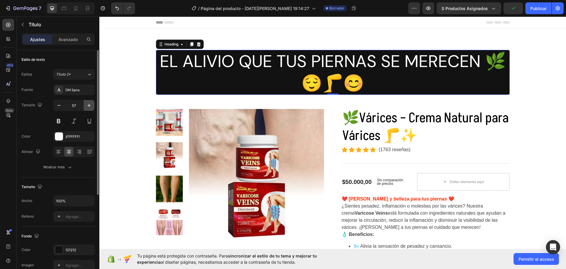
click at [89, 105] on icon "button" at bounding box center [89, 105] width 6 height 6
type input "58"
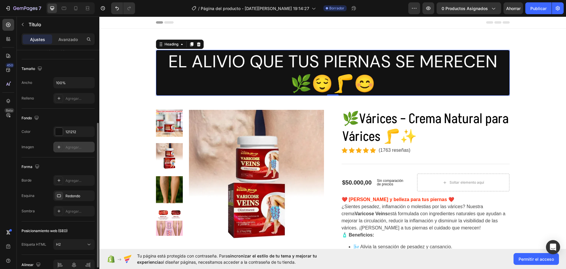
scroll to position [147, 0]
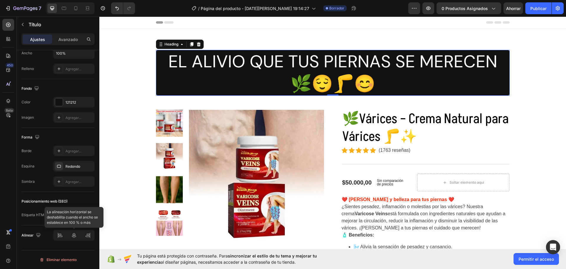
click at [75, 236] on div at bounding box center [73, 235] width 41 height 11
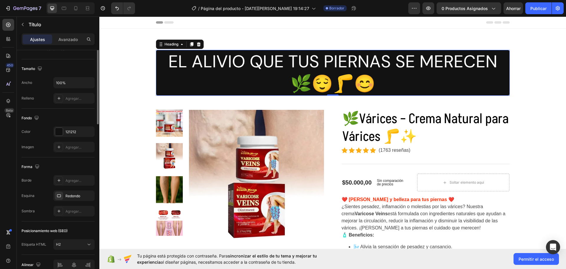
scroll to position [0, 0]
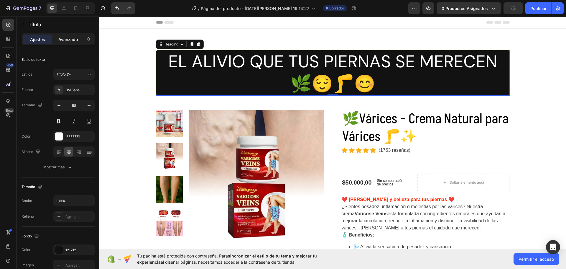
click at [60, 41] on font "Avanzado" at bounding box center [67, 39] width 19 height 5
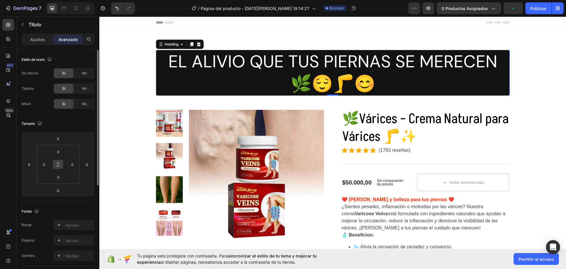
click at [55, 165] on button at bounding box center [58, 164] width 11 height 9
drag, startPoint x: 55, startPoint y: 165, endPoint x: 39, endPoint y: 163, distance: 16.3
click at [39, 163] on div "0 0 0 0" at bounding box center [58, 164] width 42 height 39
click at [44, 161] on input "0" at bounding box center [44, 164] width 9 height 9
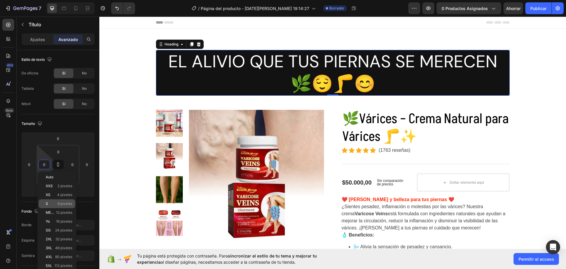
click at [63, 202] on font "8 píxeles" at bounding box center [65, 203] width 15 height 4
type input "8"
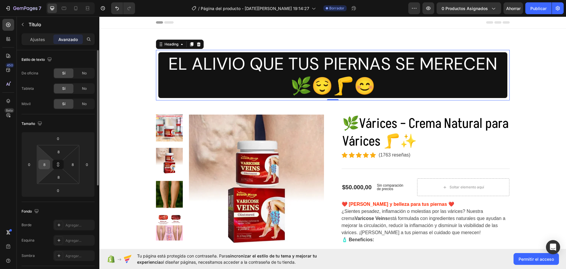
click at [47, 165] on input "8" at bounding box center [44, 164] width 9 height 9
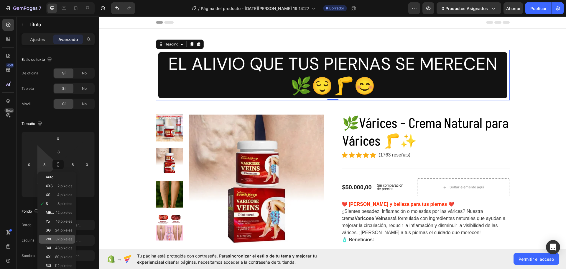
click at [65, 239] on font "32 píxeles" at bounding box center [63, 239] width 17 height 4
type input "32"
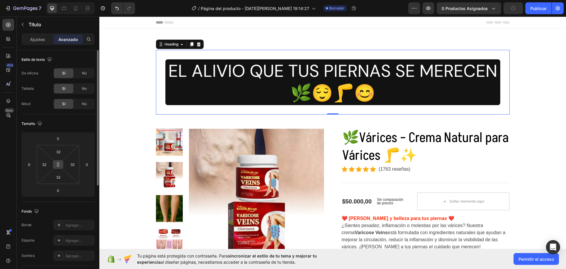
click at [58, 164] on icon at bounding box center [58, 164] width 5 height 5
click at [59, 162] on icon at bounding box center [58, 164] width 5 height 5
click at [45, 162] on input "32" at bounding box center [44, 164] width 9 height 9
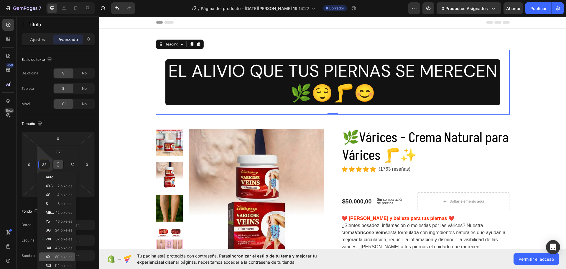
type input "2"
click at [59, 255] on font "80 píxeles" at bounding box center [63, 256] width 17 height 4
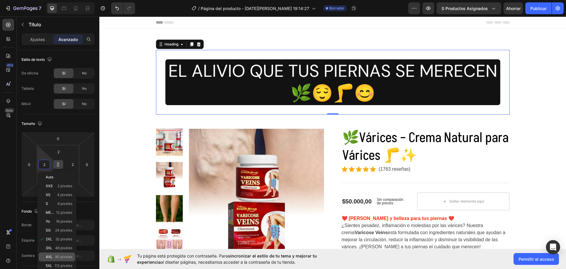
type input "80"
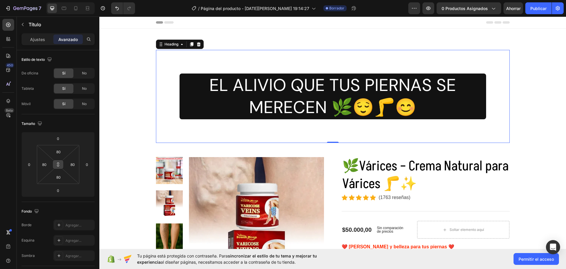
click at [59, 164] on icon at bounding box center [58, 164] width 5 height 5
click at [42, 163] on input "80" at bounding box center [44, 164] width 9 height 9
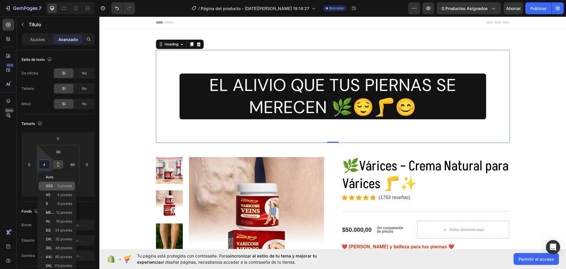
click at [56, 186] on p "XXS 2 píxeles" at bounding box center [59, 186] width 27 height 4
type input "2"
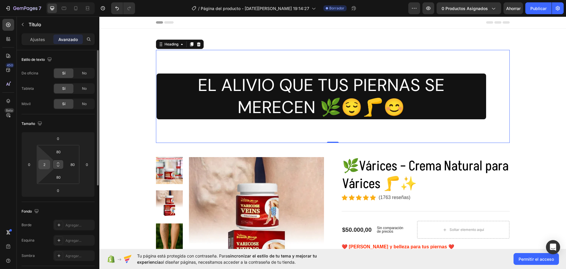
click at [43, 164] on input "2" at bounding box center [44, 164] width 9 height 9
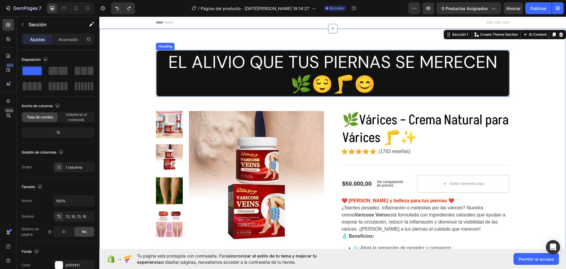
click at [466, 76] on p "EL ALIVIO QUE TUS PIERNAS SE MERECEN 🌿😌🦵😊" at bounding box center [333, 73] width 352 height 45
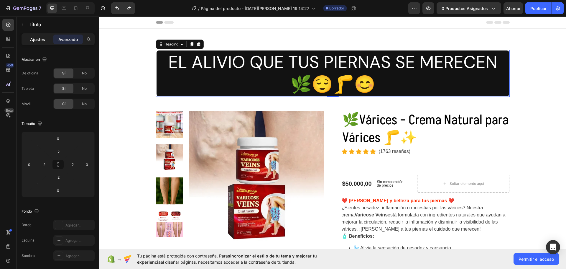
click at [35, 38] on font "Ajustes" at bounding box center [37, 39] width 15 height 5
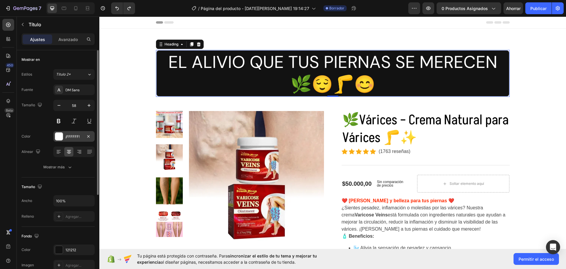
click at [59, 135] on div at bounding box center [59, 136] width 8 height 8
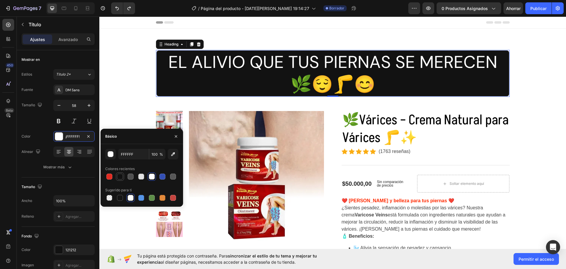
click at [121, 175] on div at bounding box center [120, 176] width 6 height 6
type input "121212"
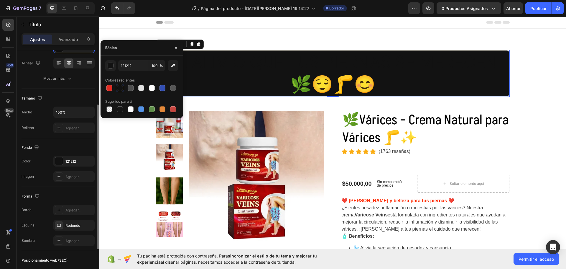
scroll to position [147, 0]
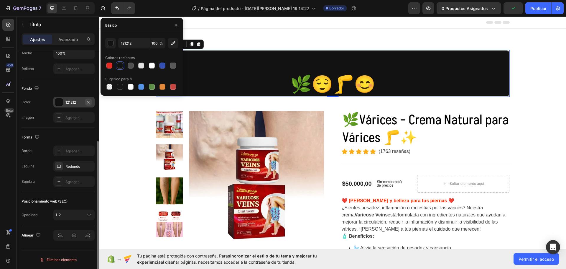
click at [88, 102] on icon "button" at bounding box center [88, 102] width 2 height 2
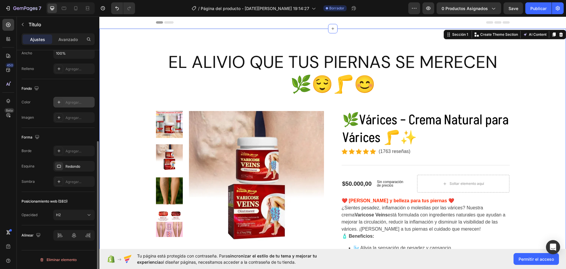
scroll to position [0, 0]
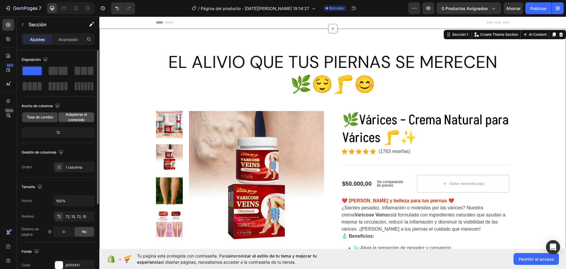
click at [83, 117] on span "Adaptarse al contenido" at bounding box center [76, 117] width 35 height 11
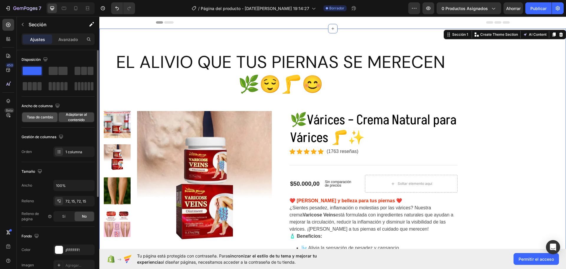
click at [41, 117] on font "Tasa de cambio" at bounding box center [40, 117] width 26 height 4
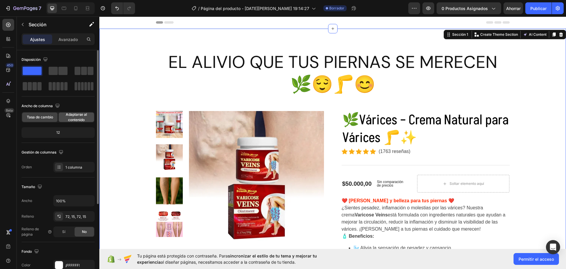
click at [72, 116] on font "Adaptarse al contenido" at bounding box center [76, 117] width 21 height 10
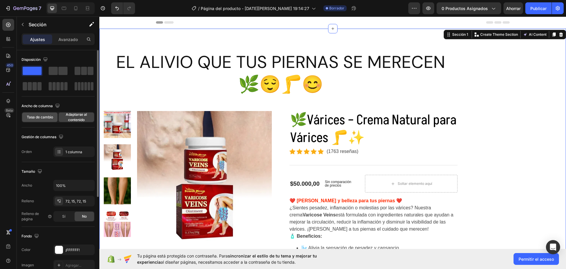
click at [44, 116] on font "Tasa de cambio" at bounding box center [40, 117] width 26 height 4
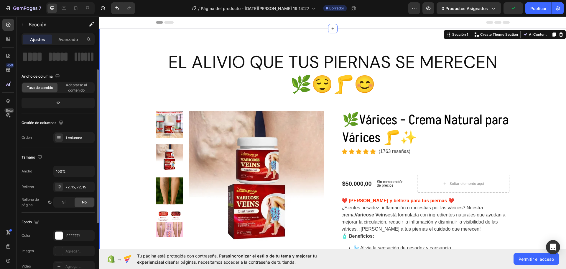
scroll to position [59, 0]
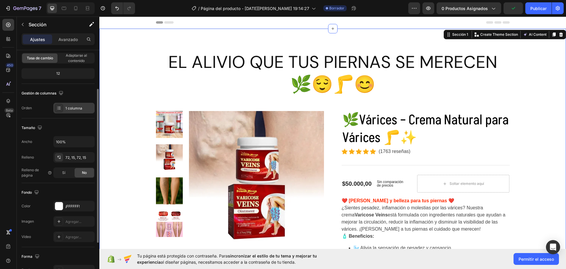
click at [60, 109] on icon at bounding box center [59, 108] width 5 height 5
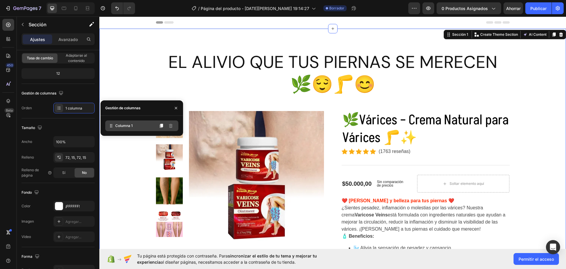
click at [142, 127] on div "Columna 1" at bounding box center [141, 125] width 73 height 11
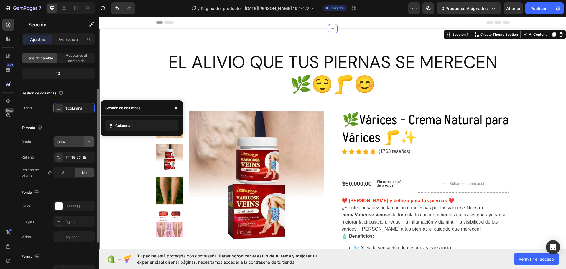
click at [88, 141] on icon "button" at bounding box center [89, 142] width 6 height 6
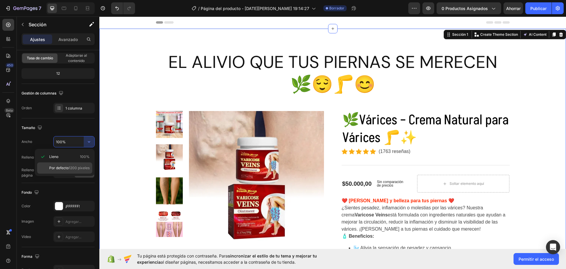
click at [70, 168] on font "1200 píxeles" at bounding box center [79, 167] width 21 height 4
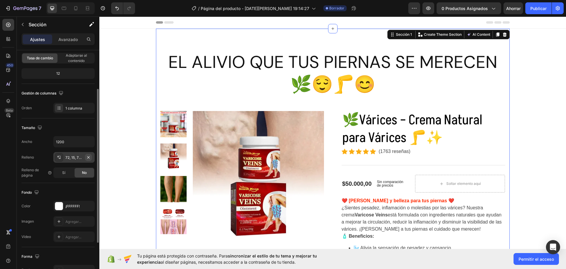
type input "100%"
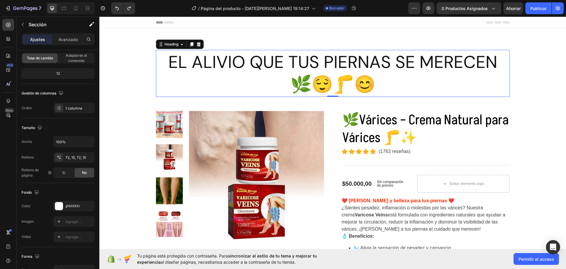
click at [188, 55] on p "EL ALIVIO QUE TUS PIERNAS SE MERECEN 🌿😌🦵😊" at bounding box center [333, 73] width 352 height 45
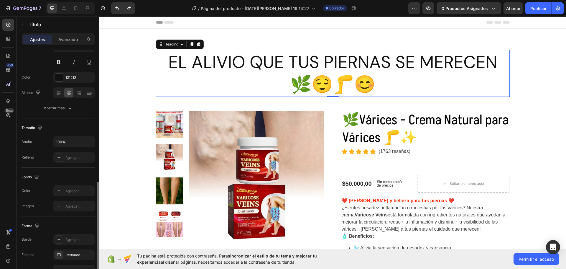
scroll to position [147, 0]
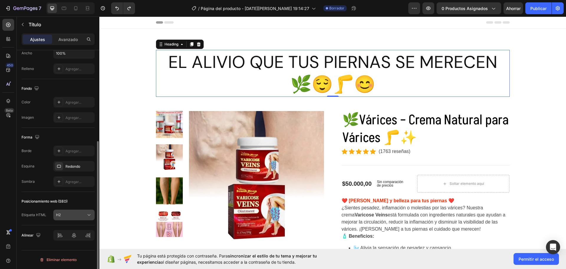
click at [68, 216] on div "H2" at bounding box center [71, 214] width 30 height 5
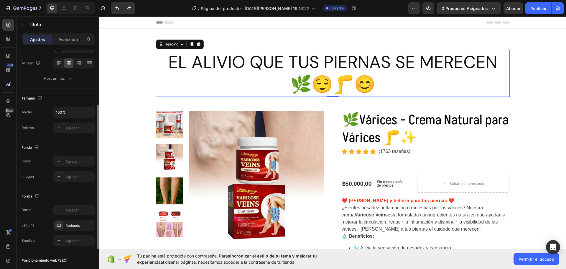
scroll to position [59, 0]
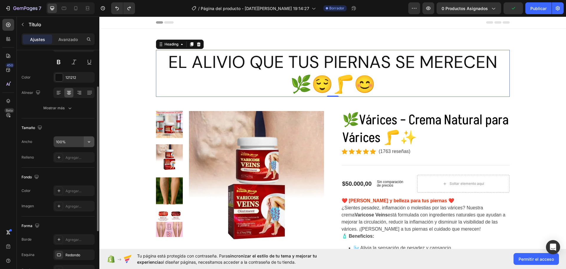
click at [86, 141] on icon "button" at bounding box center [89, 142] width 6 height 6
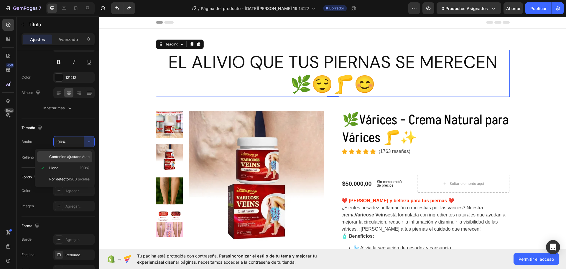
click at [76, 157] on font "Contenido ajustado" at bounding box center [65, 156] width 32 height 4
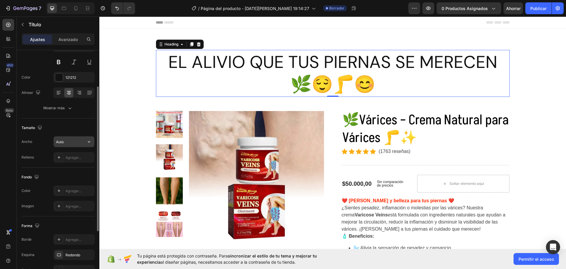
click at [86, 142] on button "button" at bounding box center [89, 141] width 11 height 11
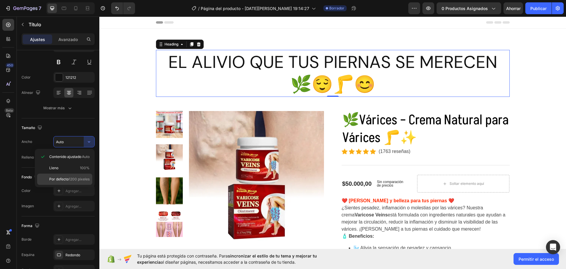
click at [70, 179] on font "1200 píxeles" at bounding box center [79, 179] width 21 height 4
type input "1200"
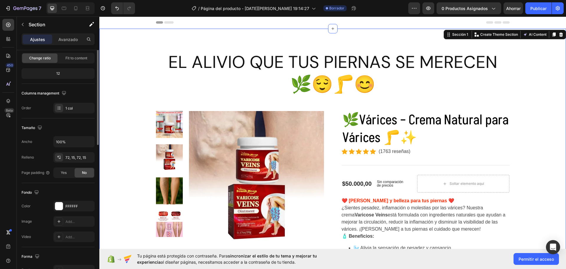
scroll to position [0, 0]
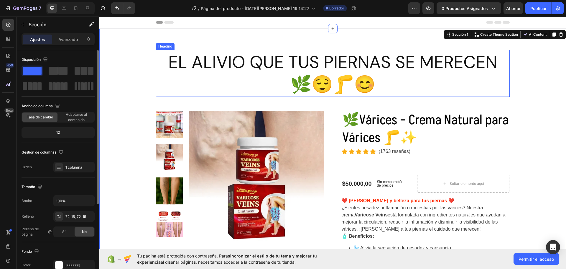
click at [183, 76] on p "EL ALIVIO QUE TUS PIERNAS SE MERECEN 🌿😌🦵😊" at bounding box center [333, 73] width 352 height 45
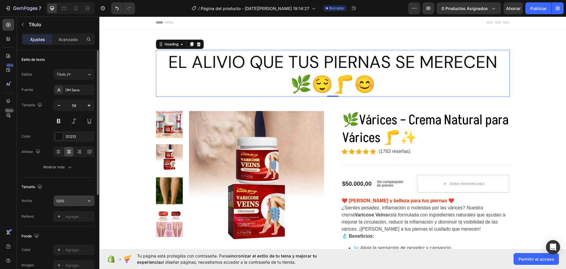
click at [91, 200] on icon "button" at bounding box center [89, 201] width 6 height 6
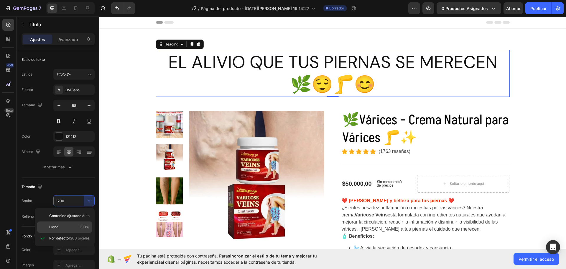
click at [60, 230] on div "Lleno 100%" at bounding box center [64, 226] width 55 height 11
type input "100%"
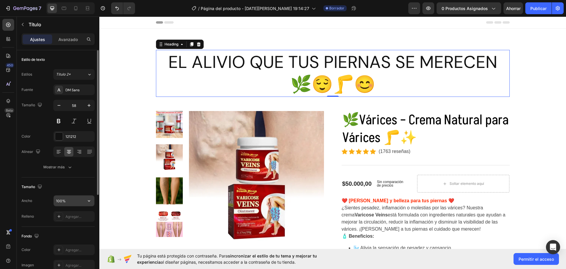
click at [78, 199] on input "100%" at bounding box center [74, 200] width 41 height 11
click at [87, 202] on icon "button" at bounding box center [89, 201] width 6 height 6
click at [80, 217] on font "Agregar..." at bounding box center [73, 216] width 16 height 4
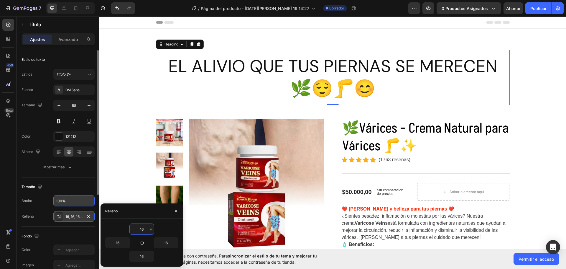
click at [79, 217] on font "16, 16, 16, 16" at bounding box center [74, 216] width 19 height 4
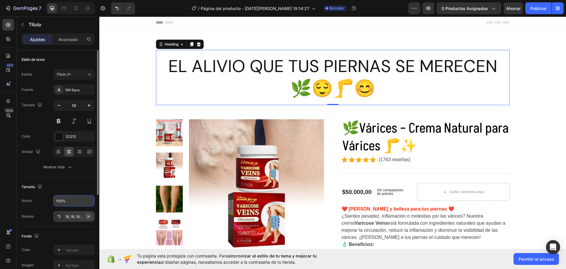
click at [89, 216] on icon "button" at bounding box center [88, 216] width 5 height 5
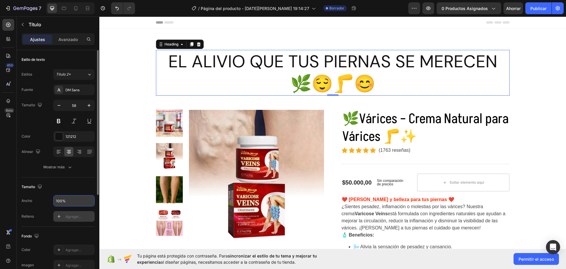
click at [77, 215] on font "Agregar..." at bounding box center [73, 216] width 16 height 4
type input "16"
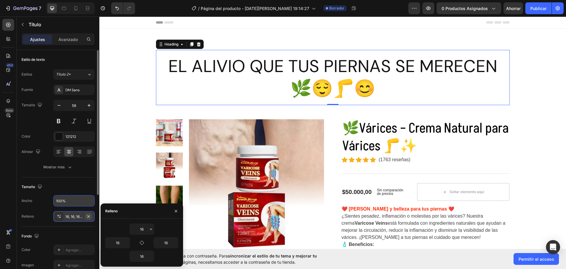
click at [90, 215] on icon "button" at bounding box center [88, 216] width 5 height 5
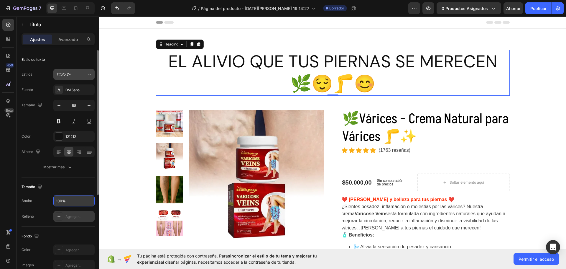
click at [77, 73] on div "Título 2*" at bounding box center [68, 74] width 24 height 5
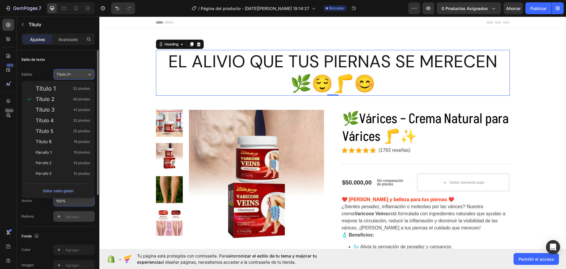
click at [79, 72] on div "Título 2*" at bounding box center [68, 74] width 24 height 5
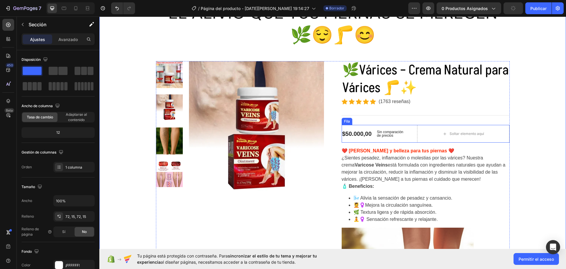
scroll to position [59, 0]
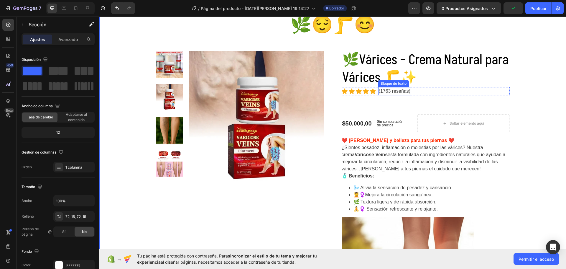
click at [406, 92] on font "(1763 reseñas)" at bounding box center [395, 90] width 32 height 5
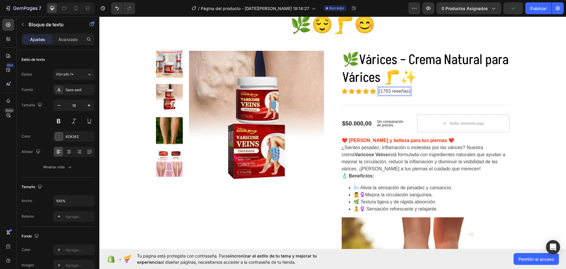
click at [406, 91] on p "(1763 reseñas)" at bounding box center [395, 91] width 32 height 7
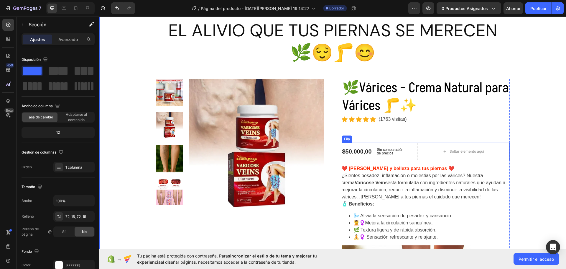
scroll to position [0, 0]
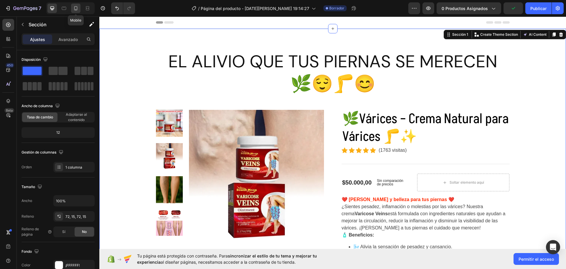
drag, startPoint x: 78, startPoint y: 6, endPoint x: 81, endPoint y: 8, distance: 3.2
click at [78, 6] on icon at bounding box center [76, 8] width 6 height 6
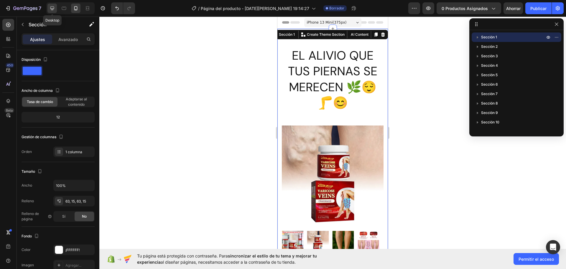
click at [53, 8] on icon at bounding box center [52, 8] width 4 height 4
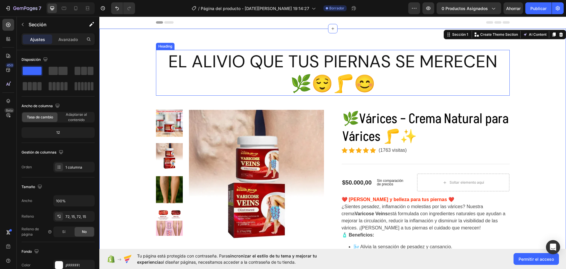
click at [358, 61] on p "EL ALIVIO QUE TUS PIERNAS SE MERECEN 🌿😌🦵😊" at bounding box center [333, 72] width 353 height 45
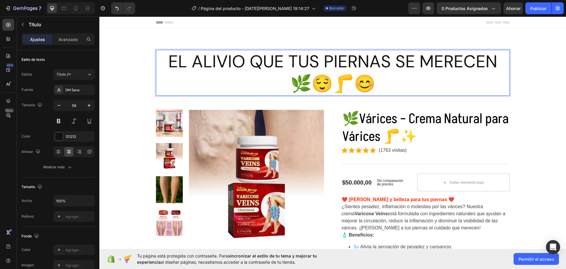
click at [286, 81] on p "EL ALIVIO QUE TUS PIERNAS SE MERECEN 🌿😌🦵😊" at bounding box center [333, 72] width 353 height 45
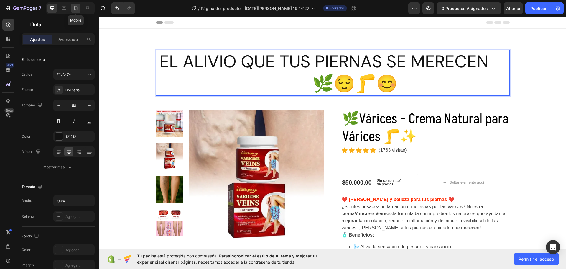
click at [74, 9] on icon at bounding box center [76, 8] width 6 height 6
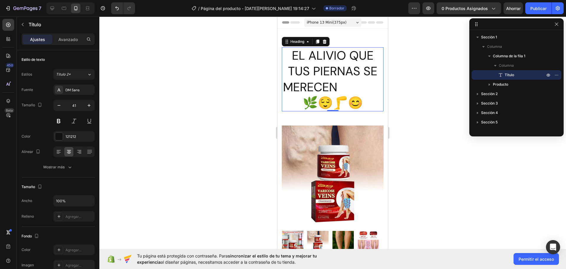
scroll to position [10, 0]
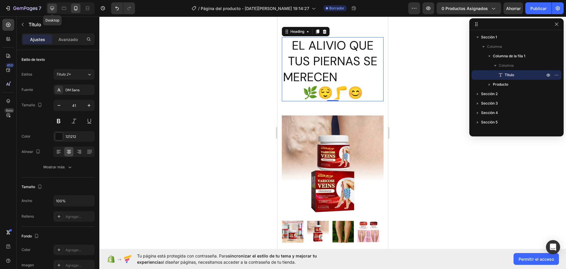
drag, startPoint x: 52, startPoint y: 7, endPoint x: 103, endPoint y: 5, distance: 50.8
click at [52, 7] on icon at bounding box center [52, 8] width 4 height 4
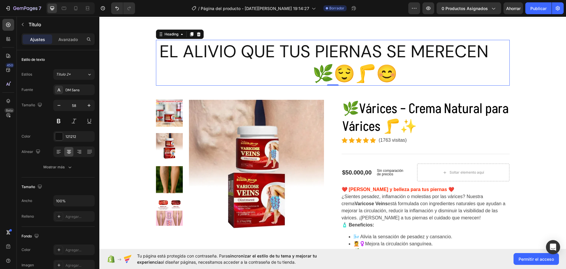
scroll to position [13, 0]
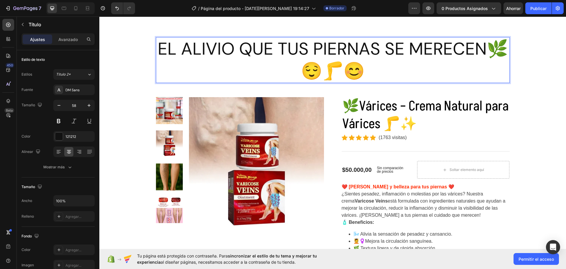
click at [487, 50] on p "EL ALIVIO QUE TUS PIERNAS SE MERECEN🌿😌🦵😊" at bounding box center [333, 60] width 353 height 45
click at [490, 49] on p "EL ALIVIO QUE TUS PIERNAS SE MERECEN🌿😌🦵😊" at bounding box center [333, 60] width 353 height 45
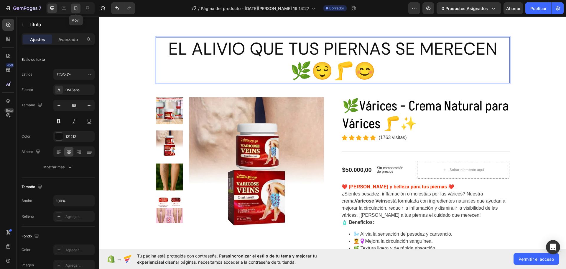
click at [75, 7] on icon at bounding box center [76, 8] width 6 height 6
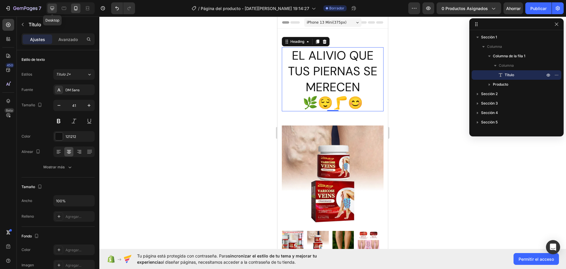
click at [55, 8] on icon at bounding box center [52, 8] width 6 height 6
type input "58"
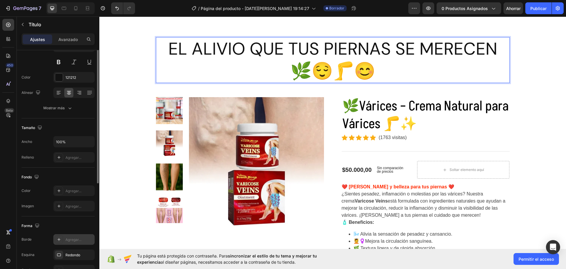
scroll to position [29, 0]
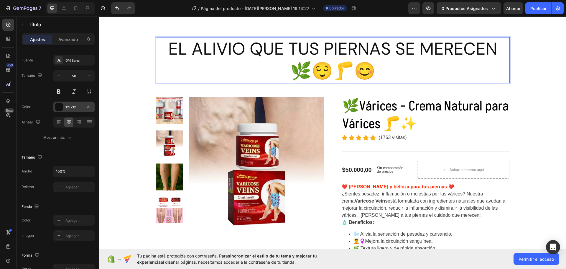
click at [58, 106] on div at bounding box center [59, 107] width 8 height 8
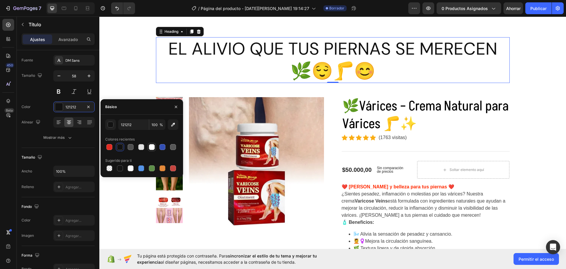
click at [151, 147] on div at bounding box center [152, 147] width 6 height 6
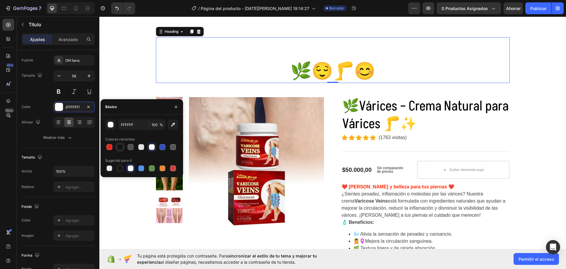
click at [121, 146] on div at bounding box center [120, 147] width 6 height 6
type input "121212"
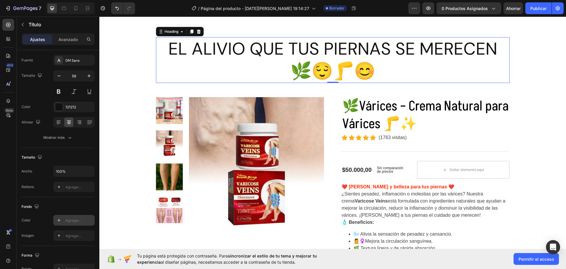
click at [58, 221] on icon at bounding box center [59, 220] width 5 height 5
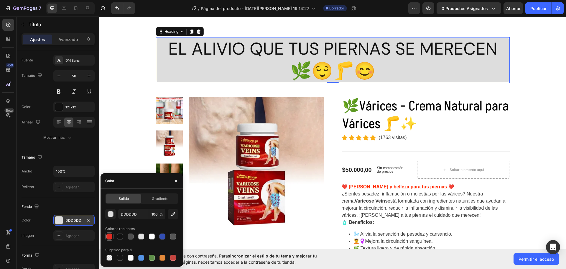
click at [110, 237] on div at bounding box center [109, 236] width 6 height 6
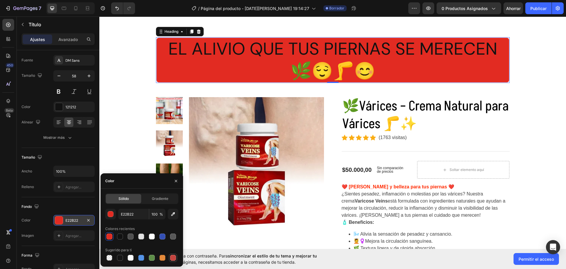
click at [174, 257] on div at bounding box center [173, 258] width 6 height 6
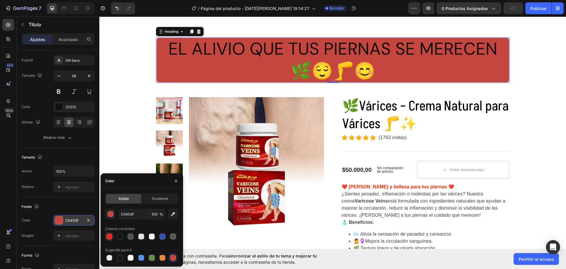
click at [110, 236] on div at bounding box center [109, 236] width 6 height 6
type input "E22B22"
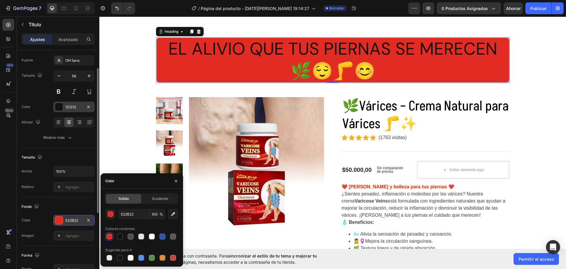
click at [56, 107] on div at bounding box center [59, 107] width 8 height 8
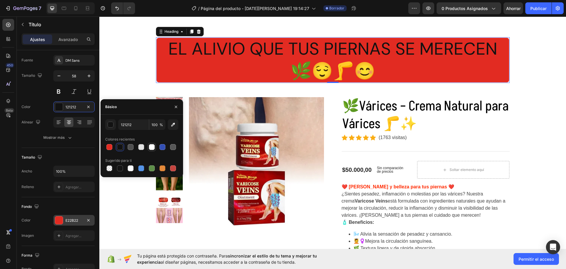
click at [151, 146] on div at bounding box center [152, 147] width 6 height 6
type input "FFFFFF"
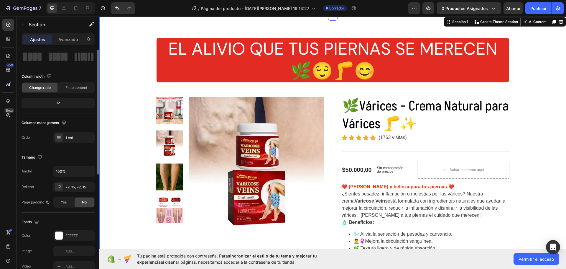
scroll to position [0, 0]
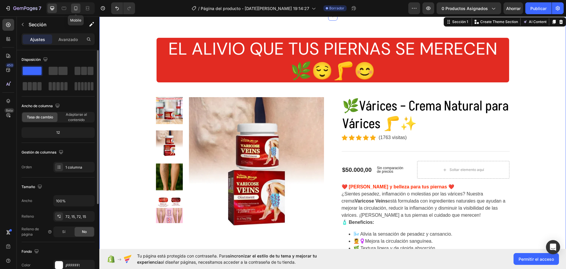
click at [75, 6] on icon at bounding box center [75, 8] width 3 height 4
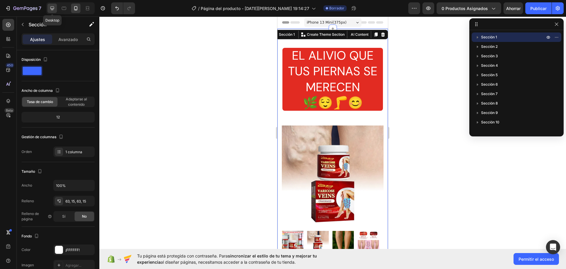
click at [54, 5] on div at bounding box center [51, 8] width 9 height 9
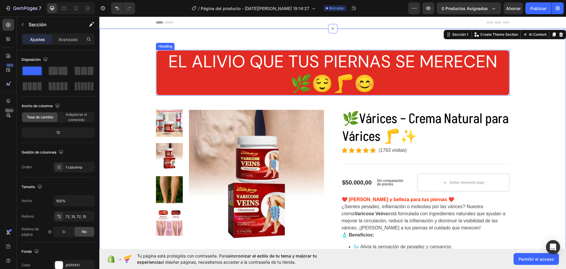
click at [233, 86] on p "EL ALIVIO QUE TUS PIERNAS SE MERECEN 🌿😌🦵😊" at bounding box center [333, 72] width 353 height 45
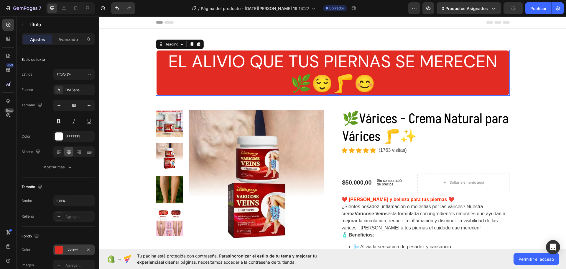
click at [56, 248] on div at bounding box center [59, 250] width 8 height 8
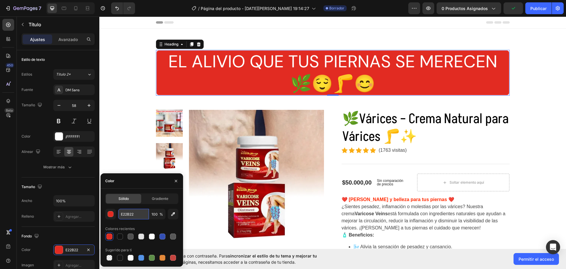
click at [131, 216] on input "E22B22" at bounding box center [133, 214] width 31 height 11
click at [138, 215] on input "E22B22" at bounding box center [133, 214] width 31 height 11
click at [114, 216] on button "button" at bounding box center [110, 214] width 11 height 11
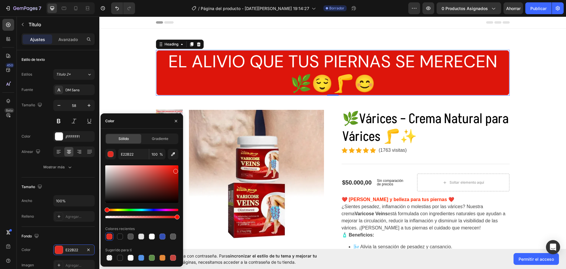
click at [175, 170] on div at bounding box center [141, 183] width 73 height 37
click at [177, 175] on div at bounding box center [141, 183] width 73 height 37
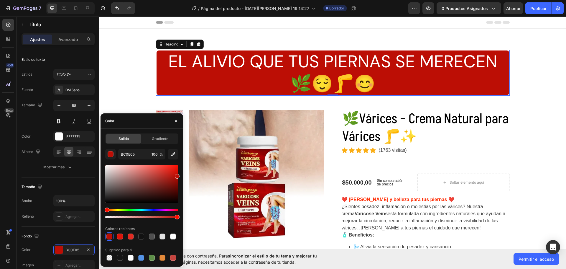
click at [178, 168] on div at bounding box center [141, 183] width 73 height 37
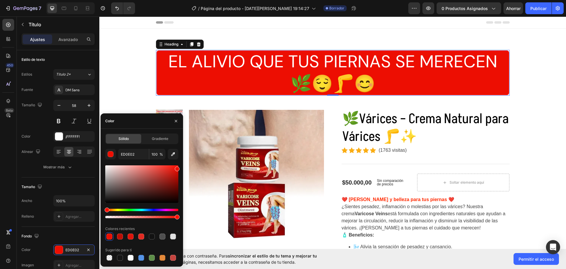
click at [179, 171] on div "Sólido Gradiente ED0E02 100 % Colores recientes Sugerido para ti" at bounding box center [142, 197] width 83 height 128
click at [173, 173] on div at bounding box center [141, 183] width 73 height 37
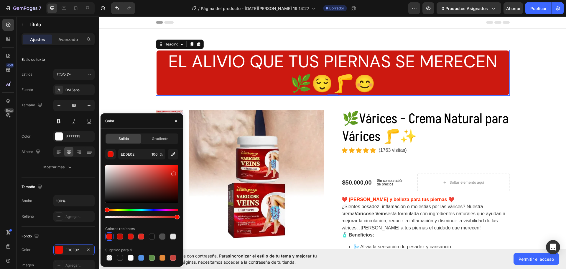
type input "CC1910"
click at [176, 120] on icon "button" at bounding box center [176, 121] width 5 height 5
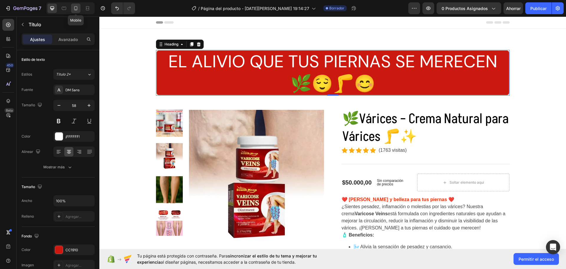
click at [76, 8] on icon at bounding box center [76, 8] width 6 height 6
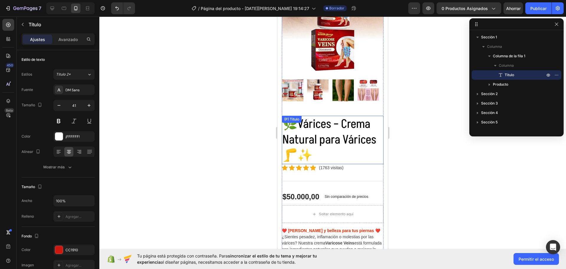
scroll to position [88, 0]
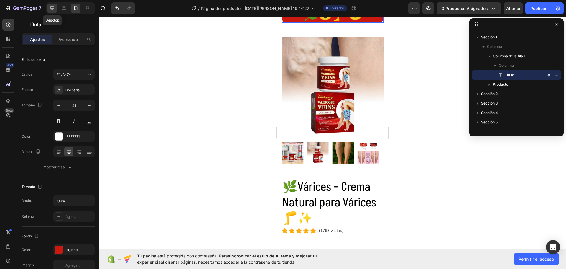
click at [52, 7] on icon at bounding box center [52, 8] width 6 height 6
type input "58"
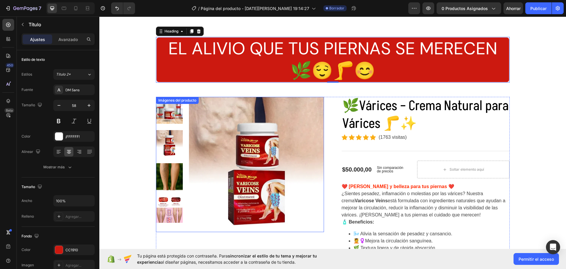
scroll to position [13, 0]
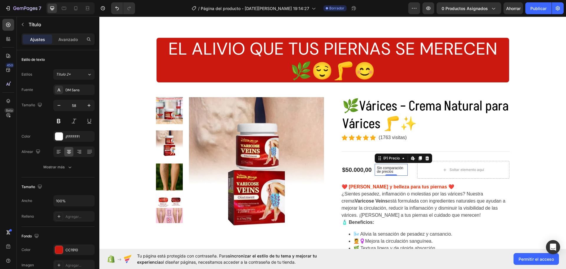
click at [387, 171] on font "Sin comparación de precios" at bounding box center [390, 170] width 26 height 8
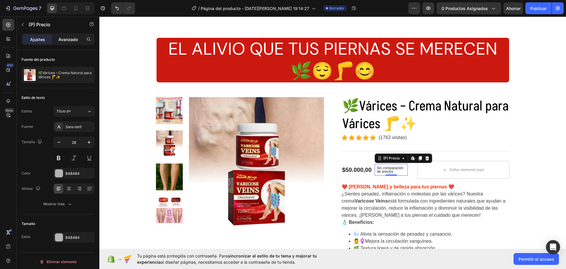
click at [71, 39] on font "Avanzado" at bounding box center [67, 39] width 19 height 5
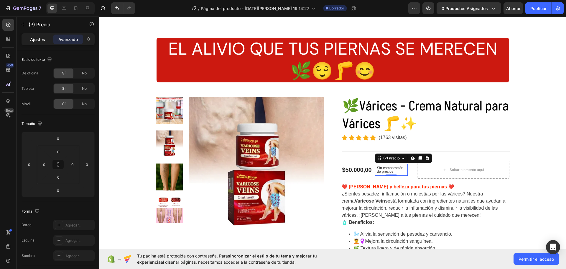
click at [40, 38] on font "Ajustes" at bounding box center [37, 39] width 15 height 5
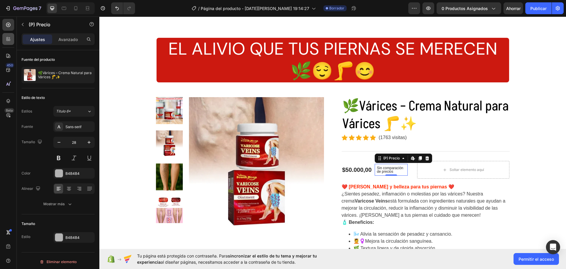
click at [8, 41] on icon at bounding box center [8, 39] width 6 height 6
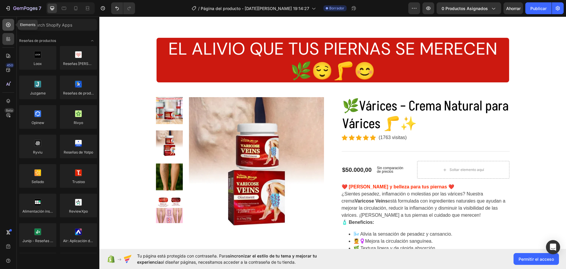
click at [7, 26] on icon at bounding box center [8, 25] width 6 height 6
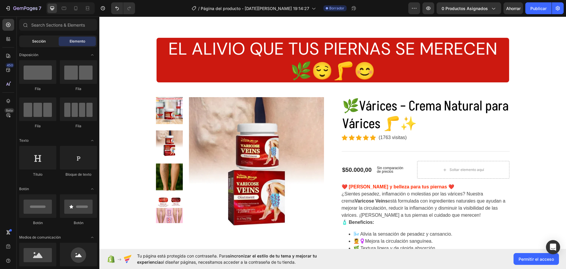
click at [29, 39] on div "Sección" at bounding box center [38, 41] width 37 height 9
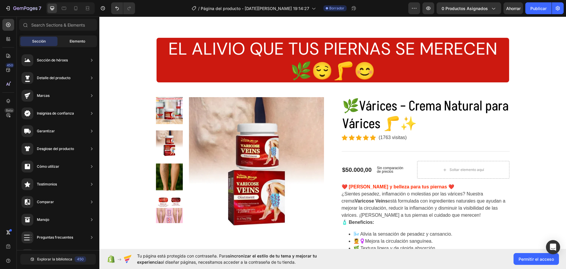
click at [74, 39] on span "Elemento" at bounding box center [78, 41] width 16 height 5
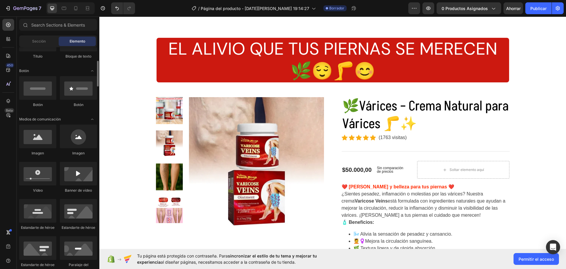
scroll to position [206, 0]
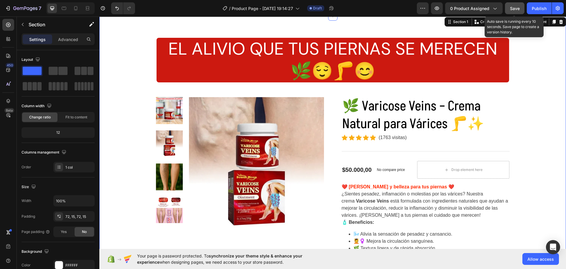
click at [515, 9] on span "Save" at bounding box center [515, 8] width 10 height 5
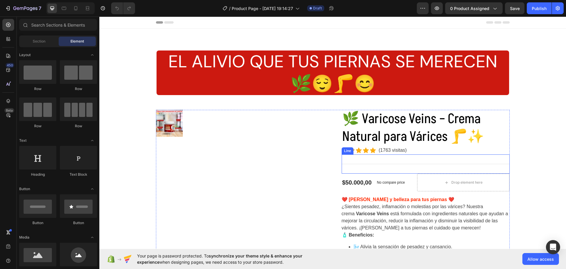
scroll to position [29, 0]
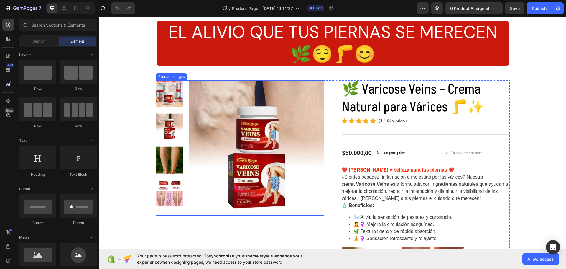
click at [231, 109] on img at bounding box center [256, 147] width 135 height 135
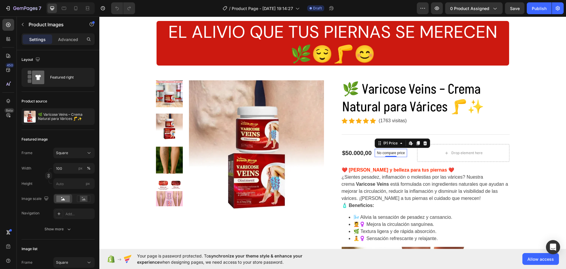
click at [391, 155] on div "No compare price (P) Price Edit content in Shopify 0" at bounding box center [391, 153] width 33 height 8
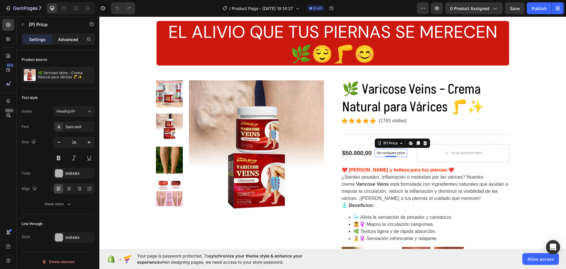
click at [65, 41] on p "Advanced" at bounding box center [68, 39] width 20 height 6
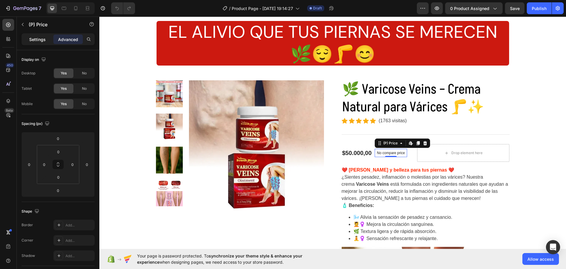
click at [26, 40] on div "Settings" at bounding box center [37, 39] width 29 height 9
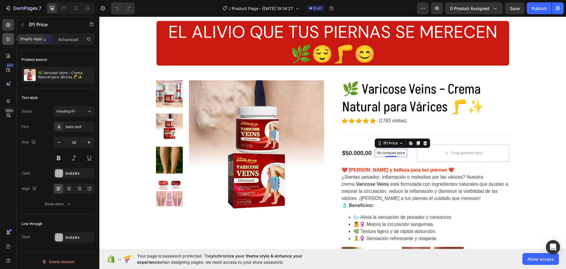
click at [9, 39] on icon at bounding box center [10, 40] width 2 height 2
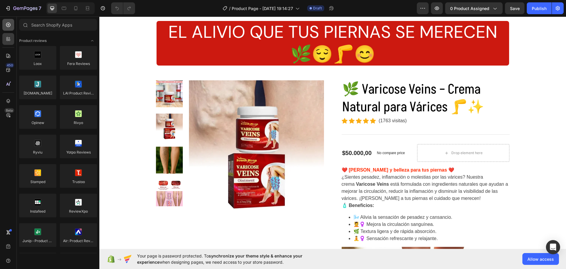
click at [6, 26] on icon at bounding box center [8, 25] width 4 height 4
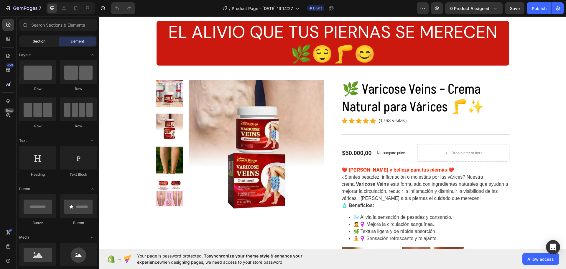
click at [45, 42] on span "Section" at bounding box center [39, 41] width 13 height 5
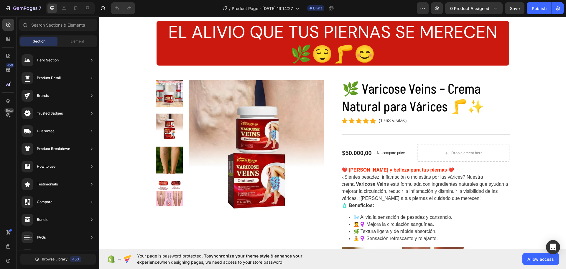
click at [74, 36] on div "Section Element" at bounding box center [58, 41] width 78 height 12
click at [73, 40] on span "Element" at bounding box center [78, 41] width 14 height 5
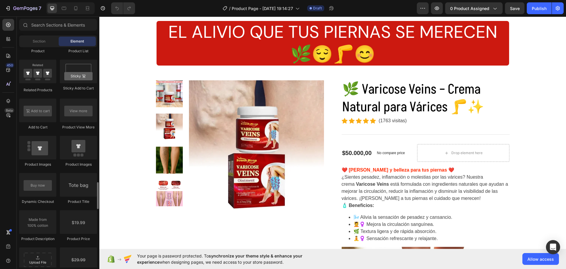
scroll to position [855, 0]
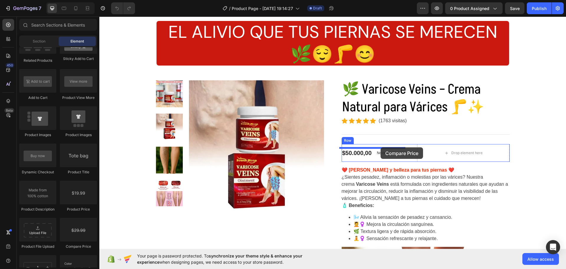
drag, startPoint x: 172, startPoint y: 251, endPoint x: 381, endPoint y: 147, distance: 233.4
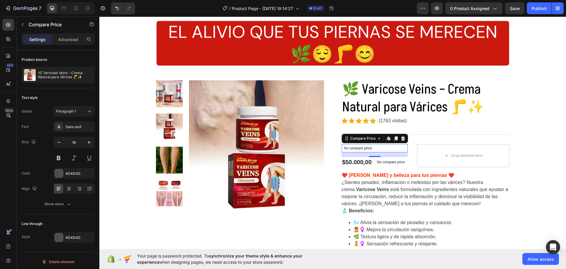
click at [388, 150] on div "No compare price" at bounding box center [375, 148] width 66 height 8
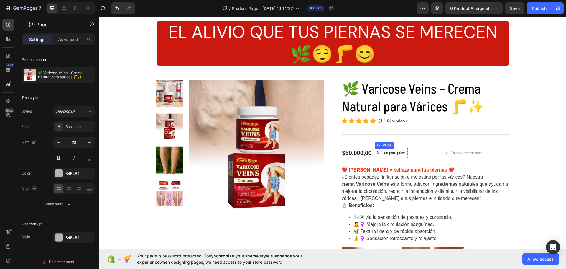
click at [389, 151] on p "No compare price" at bounding box center [391, 153] width 28 height 4
click at [396, 153] on p "No compare price" at bounding box center [391, 153] width 28 height 4
click at [6, 38] on icon at bounding box center [8, 39] width 6 height 6
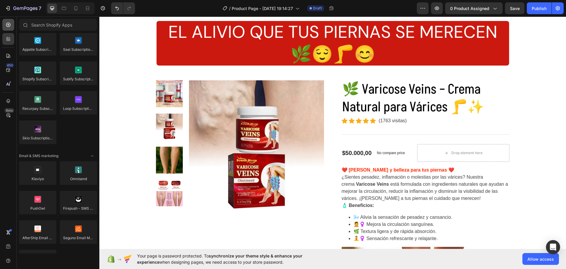
click at [9, 28] on div at bounding box center [8, 25] width 12 height 12
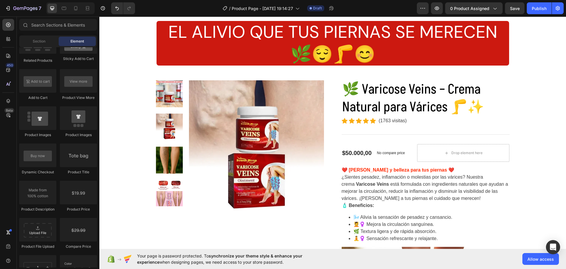
click at [70, 43] on div "Element" at bounding box center [77, 41] width 37 height 9
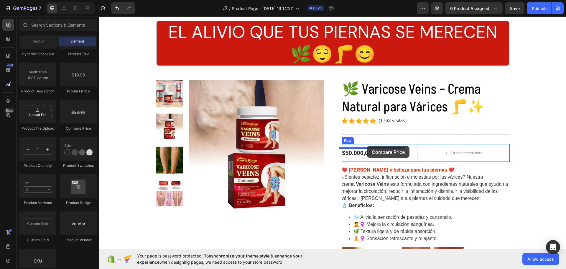
drag, startPoint x: 175, startPoint y: 125, endPoint x: 367, endPoint y: 146, distance: 193.8
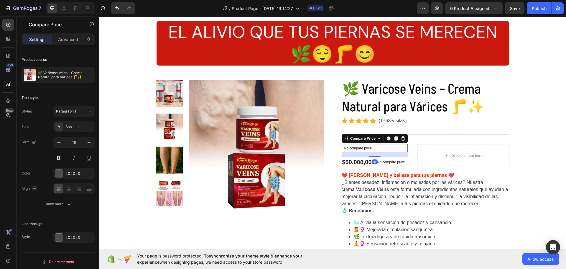
click at [378, 146] on div "No compare price" at bounding box center [375, 148] width 66 height 8
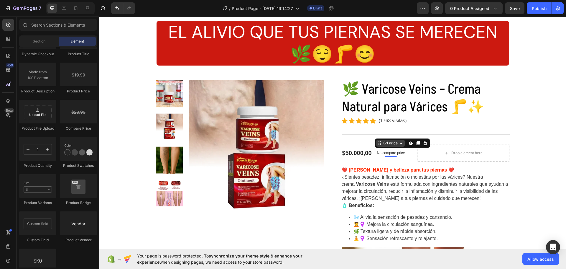
click at [390, 147] on div "(P) Price Edit content in Shopify" at bounding box center [402, 142] width 55 height 9
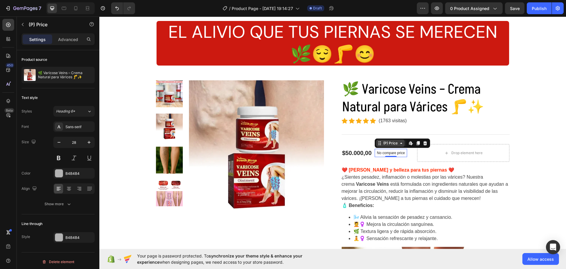
click at [399, 145] on icon at bounding box center [401, 143] width 5 height 5
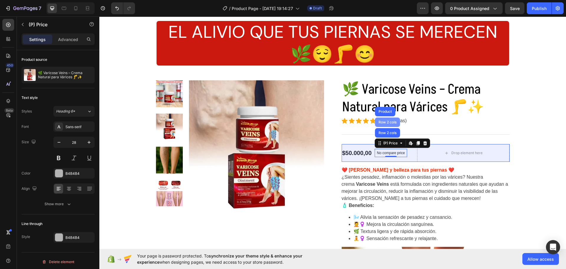
click at [387, 123] on div "Row 2 cols" at bounding box center [388, 122] width 20 height 4
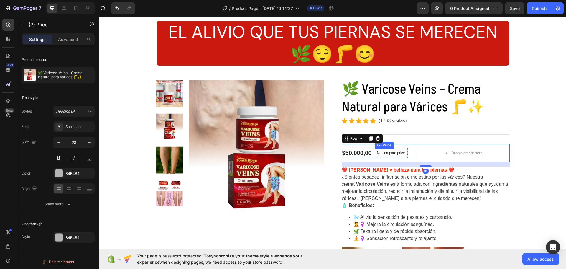
click at [398, 152] on p "No compare price" at bounding box center [391, 153] width 28 height 4
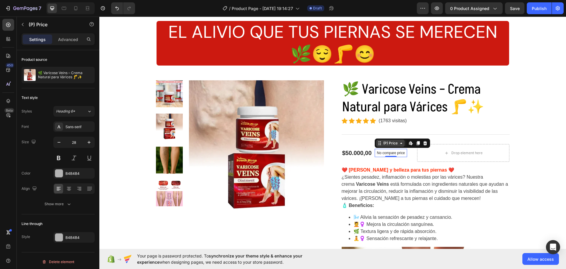
click at [396, 142] on div "(P) Price" at bounding box center [390, 142] width 17 height 5
drag, startPoint x: 392, startPoint y: 133, endPoint x: 391, endPoint y: 137, distance: 3.9
click at [392, 133] on div "Row 2 cols" at bounding box center [388, 133] width 20 height 4
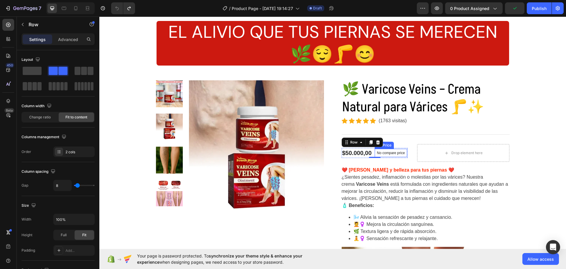
click at [385, 150] on div "No compare price" at bounding box center [391, 153] width 33 height 8
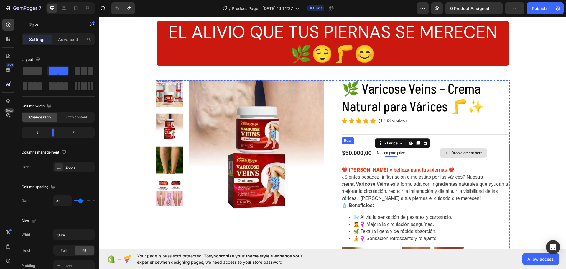
click at [462, 147] on div "Drop element here" at bounding box center [463, 153] width 93 height 18
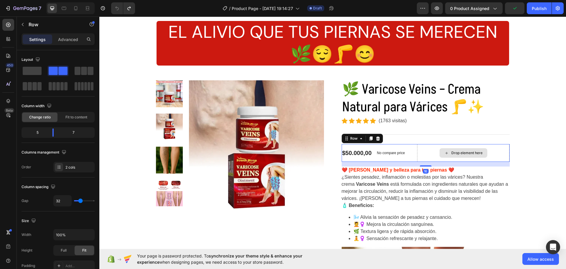
click at [458, 153] on div "Drop element here" at bounding box center [467, 152] width 31 height 5
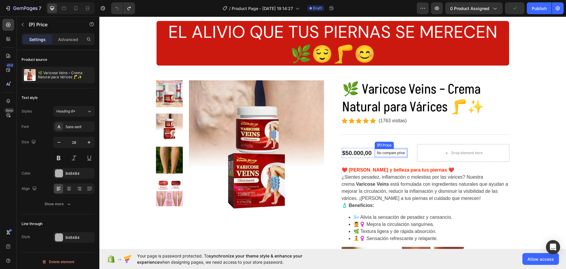
click at [402, 151] on p "No compare price" at bounding box center [391, 153] width 28 height 4
click at [342, 150] on div "$50.000,00" at bounding box center [357, 153] width 31 height 10
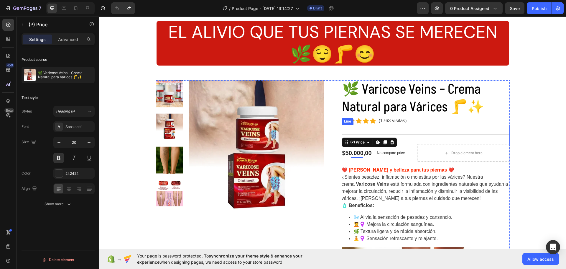
click at [406, 143] on div "Title Line" at bounding box center [426, 134] width 168 height 19
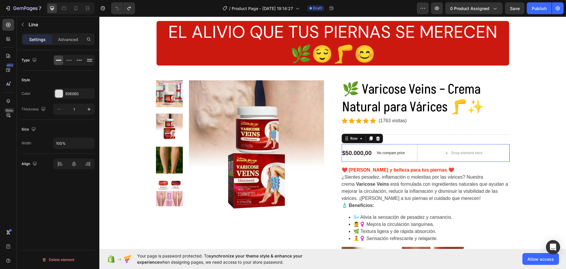
click at [406, 147] on div "$50.000,00 (P) Price (P) Price No compare price (P) Price Row Drop element here…" at bounding box center [426, 153] width 168 height 18
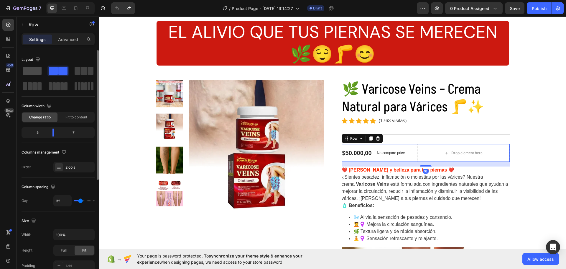
click at [35, 70] on span at bounding box center [32, 71] width 19 height 8
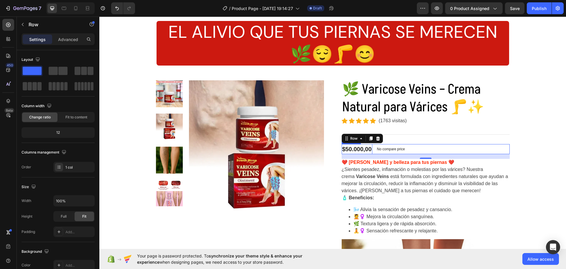
click at [369, 147] on div "$50.000,00" at bounding box center [357, 149] width 31 height 10
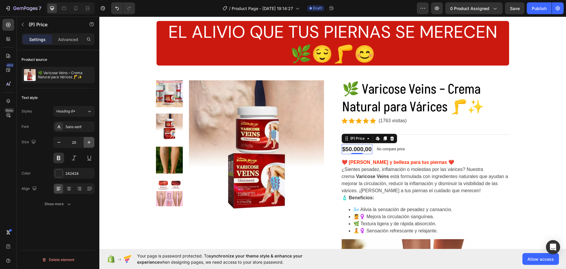
click at [89, 139] on button "button" at bounding box center [89, 142] width 11 height 11
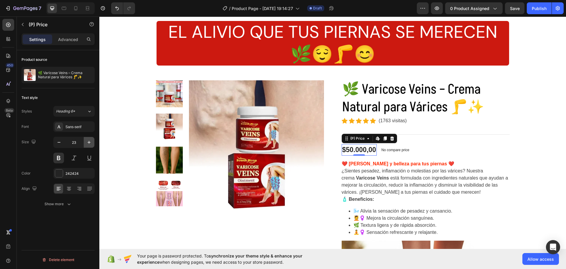
click at [89, 139] on button "button" at bounding box center [89, 142] width 11 height 11
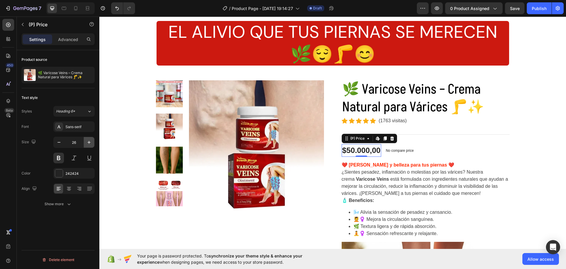
click at [89, 139] on button "button" at bounding box center [89, 142] width 11 height 11
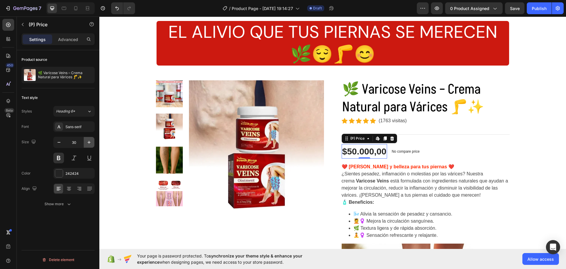
type input "31"
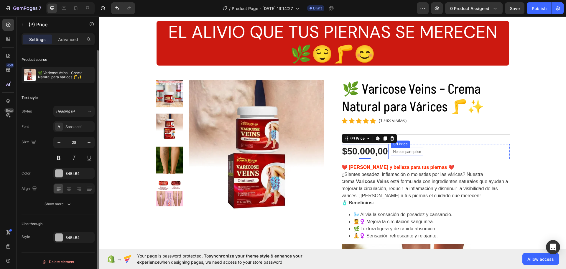
click at [414, 151] on p "No compare price" at bounding box center [408, 152] width 28 height 4
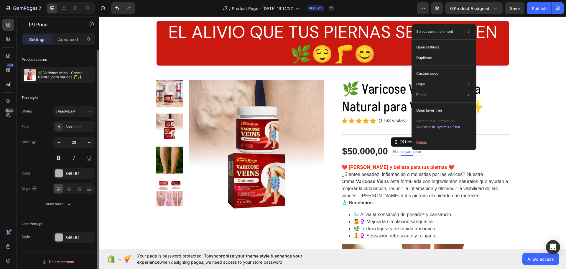
click at [410, 151] on p "No compare price" at bounding box center [408, 152] width 28 height 4
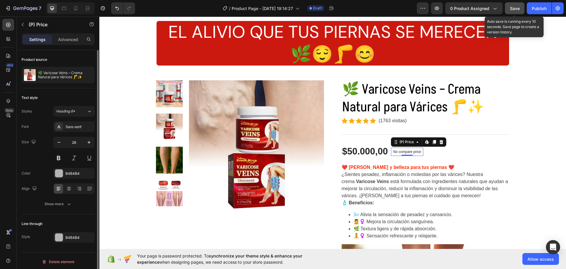
click at [514, 9] on span "Save" at bounding box center [515, 8] width 10 height 5
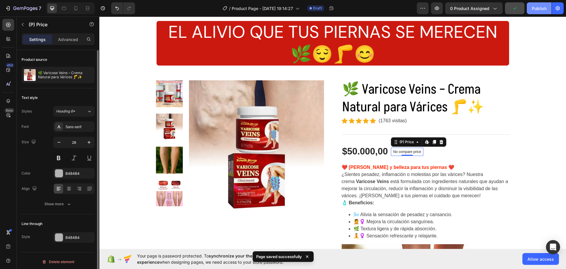
click at [539, 7] on div "Publish" at bounding box center [539, 8] width 15 height 6
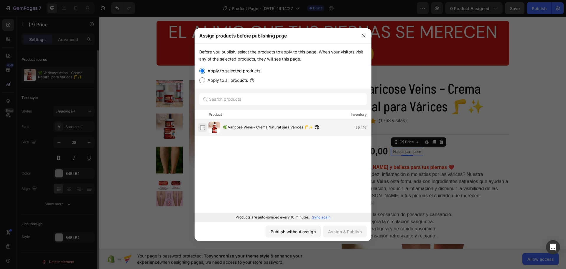
click at [203, 128] on label at bounding box center [202, 127] width 5 height 5
click at [334, 233] on div "Assign & Publish" at bounding box center [345, 231] width 34 height 6
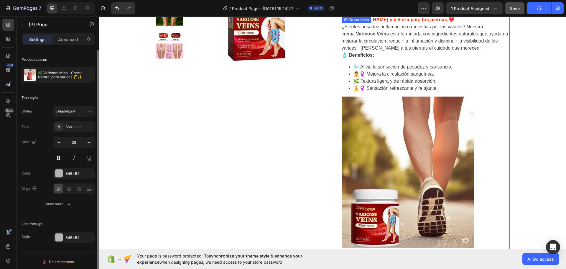
scroll to position [324, 0]
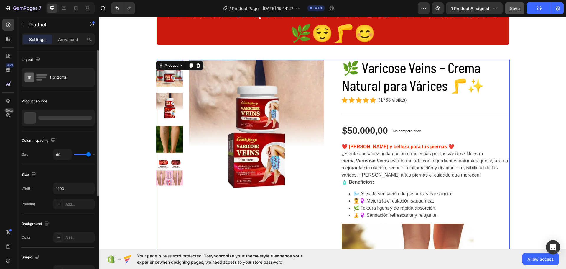
scroll to position [0, 0]
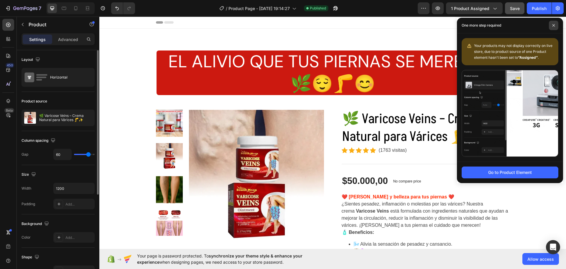
click at [553, 24] on icon at bounding box center [554, 25] width 2 height 2
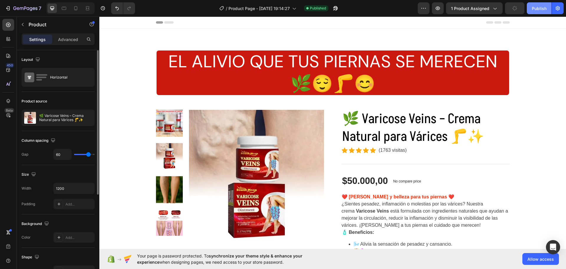
click at [540, 10] on div "Publish" at bounding box center [539, 8] width 15 height 6
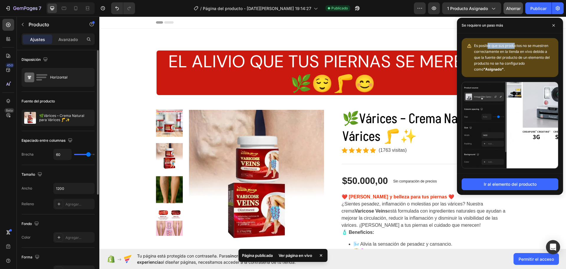
drag, startPoint x: 489, startPoint y: 45, endPoint x: 518, endPoint y: 45, distance: 29.2
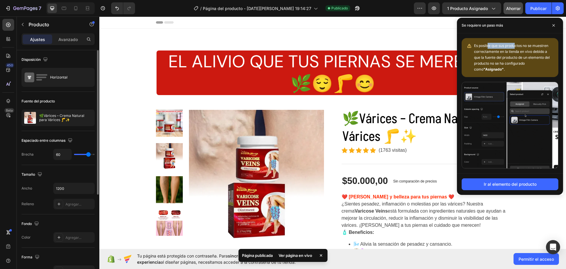
click at [517, 45] on font "Es posible que sus productos no se muestren correctamente en la tienda en vivo …" at bounding box center [512, 57] width 76 height 28
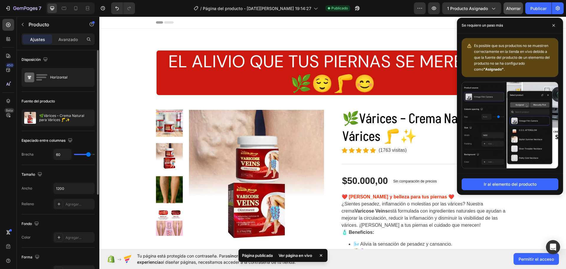
click at [522, 45] on font "Es posible que sus productos no se muestren correctamente en la tienda en vivo …" at bounding box center [512, 57] width 76 height 28
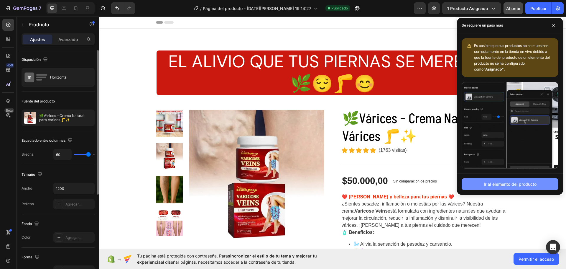
click at [500, 184] on font "Ir al elemento del producto" at bounding box center [510, 183] width 53 height 5
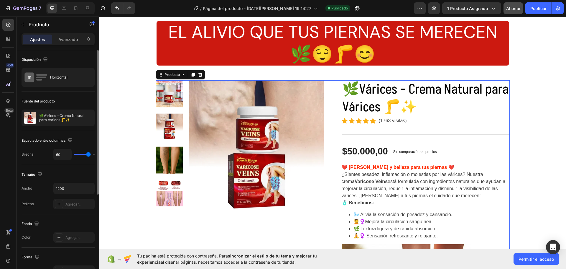
scroll to position [73, 0]
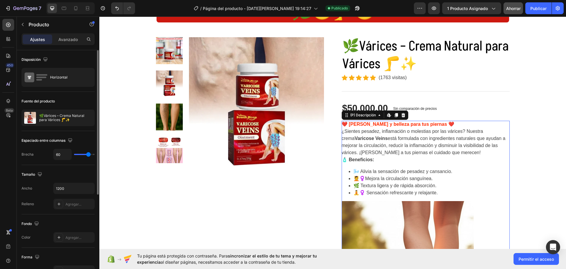
click at [431, 153] on font "está formulada con ingredientes naturales que ayudan a mejorar la circulación, …" at bounding box center [424, 145] width 164 height 19
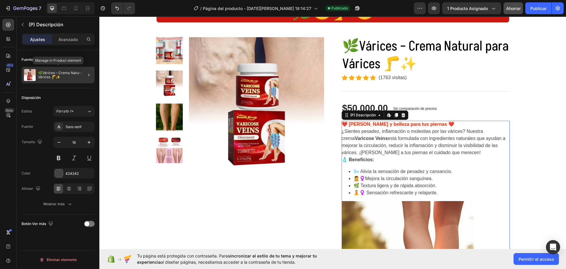
click at [58, 77] on font "🌿Várices – Crema Natural para Várices 🦵✨" at bounding box center [65, 75] width 55 height 9
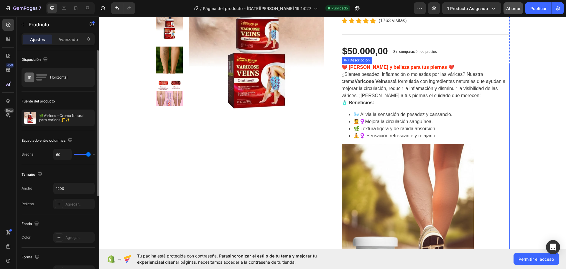
scroll to position [43, 0]
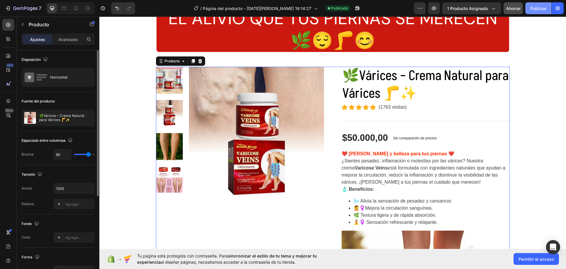
click at [538, 11] on font "Publicar" at bounding box center [539, 8] width 16 height 6
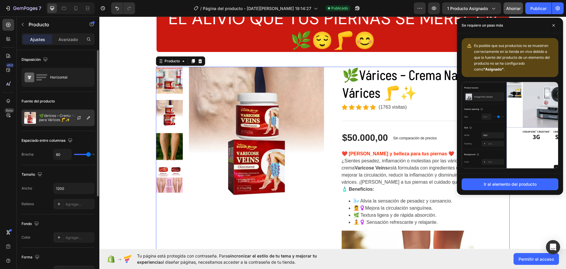
click at [60, 119] on font "🌿Várices – Crema Natural para Várices 🦵✨" at bounding box center [62, 117] width 46 height 9
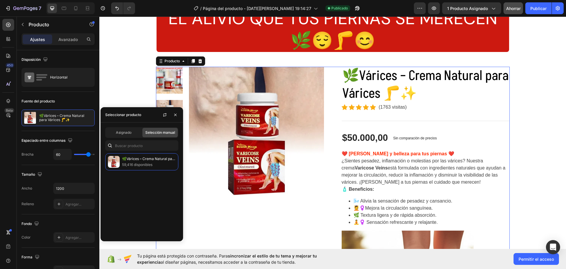
click at [117, 130] on span "Asignado" at bounding box center [124, 132] width 16 height 5
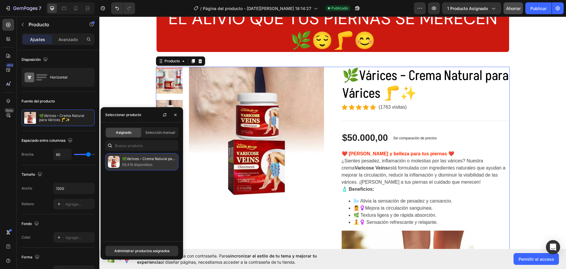
click at [130, 160] on font "🌿Várices – Crema Natural para Várices 🦵✨" at bounding box center [160, 158] width 77 height 4
click at [143, 252] on font "Administrar productos asignados" at bounding box center [141, 250] width 55 height 4
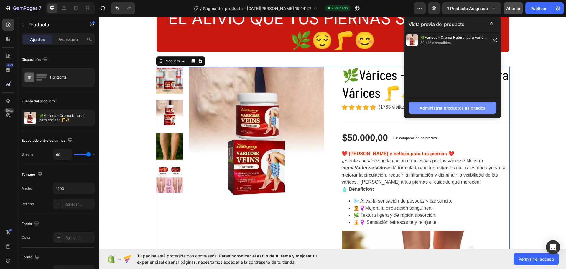
click at [430, 110] on font "Administrar productos asignados" at bounding box center [453, 108] width 66 height 6
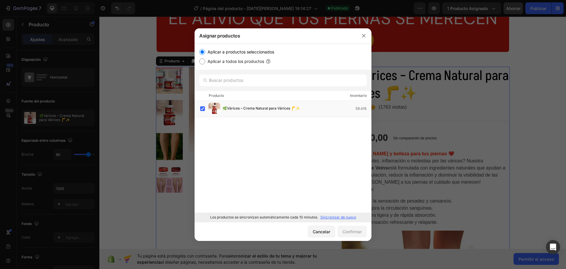
click at [245, 52] on font "Aplicar a productos seleccionados" at bounding box center [241, 51] width 67 height 5
click at [205, 52] on input "Aplicar a productos seleccionados" at bounding box center [202, 52] width 6 height 6
click at [257, 108] on font "🌿Várices – Crema Natural para Várices 🦵✨" at bounding box center [261, 108] width 77 height 4
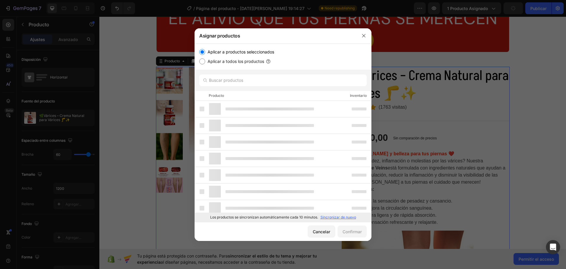
click at [241, 107] on div at bounding box center [257, 109] width 114 height 12
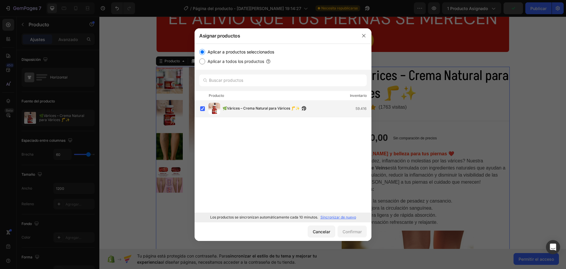
click at [237, 107] on font "🌿Várices – Crema Natural para Várices 🦵✨" at bounding box center [261, 108] width 77 height 4
click at [235, 107] on font "🌿Várices – Crema Natural para Várices 🦵✨" at bounding box center [261, 105] width 77 height 4
click at [363, 35] on icon "button" at bounding box center [364, 35] width 5 height 5
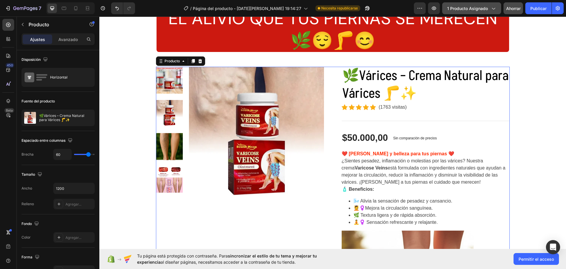
click at [484, 9] on font "1 producto asignado" at bounding box center [468, 8] width 41 height 5
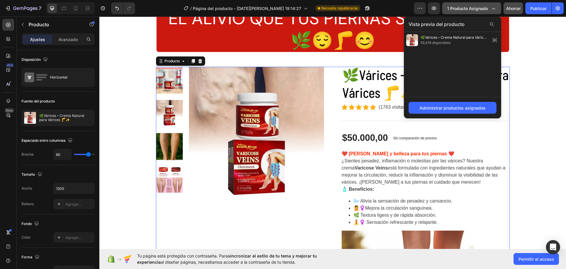
click at [486, 8] on font "1 producto asignado" at bounding box center [468, 8] width 41 height 5
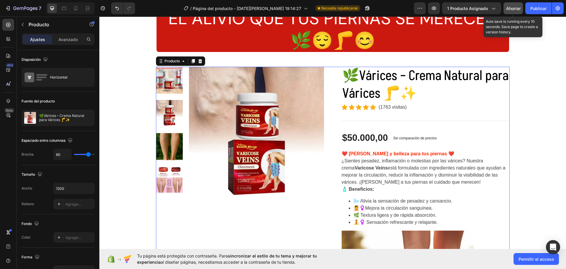
click at [516, 9] on font "Ahorrar" at bounding box center [514, 8] width 14 height 5
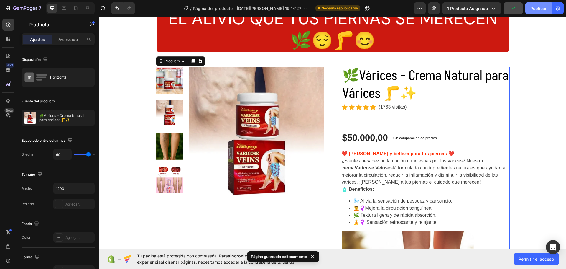
click at [532, 9] on font "Publicar" at bounding box center [539, 8] width 16 height 5
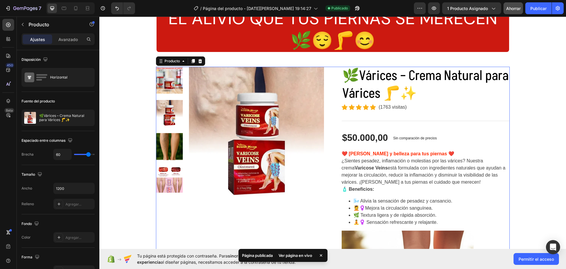
click at [296, 256] on font "Ver página en vivo" at bounding box center [296, 255] width 34 height 5
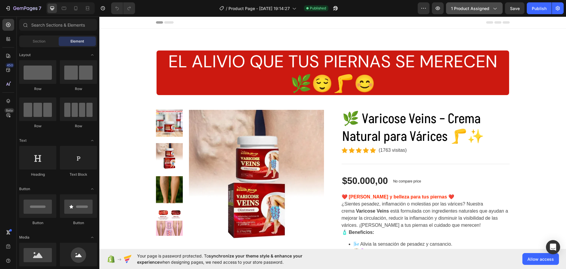
click at [479, 11] on span "1 product assigned" at bounding box center [470, 8] width 38 height 6
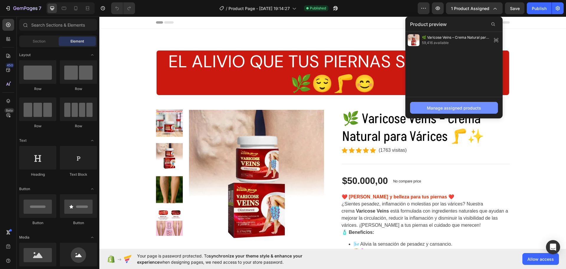
click at [442, 105] on div "Manage assigned products" at bounding box center [454, 108] width 54 height 6
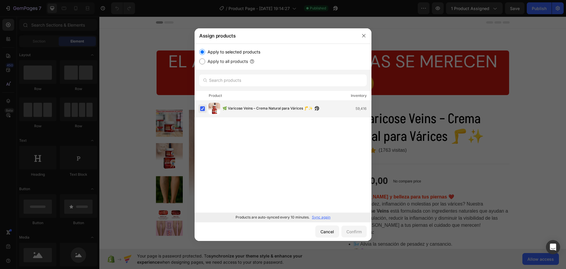
click at [203, 109] on label at bounding box center [202, 108] width 5 height 5
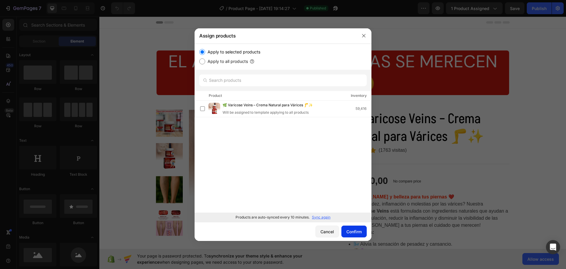
click at [363, 230] on button "Confirm" at bounding box center [354, 231] width 25 height 12
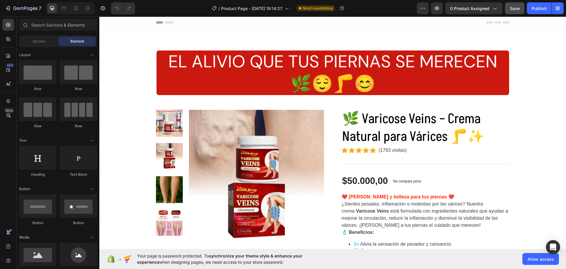
click at [519, 8] on span "Save" at bounding box center [515, 8] width 10 height 5
